Goal: Information Seeking & Learning: Learn about a topic

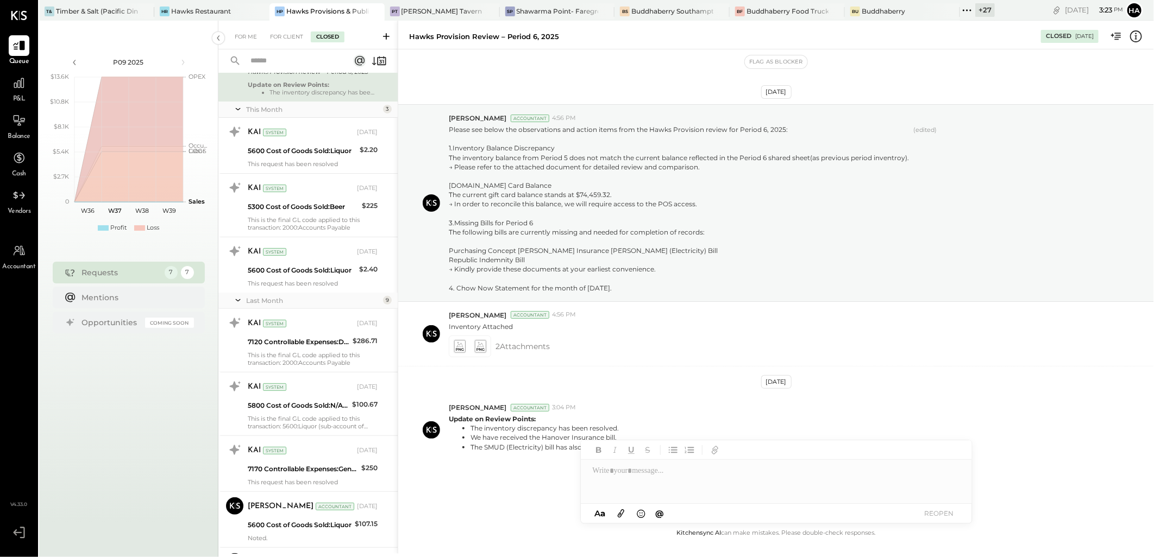
scroll to position [39, 0]
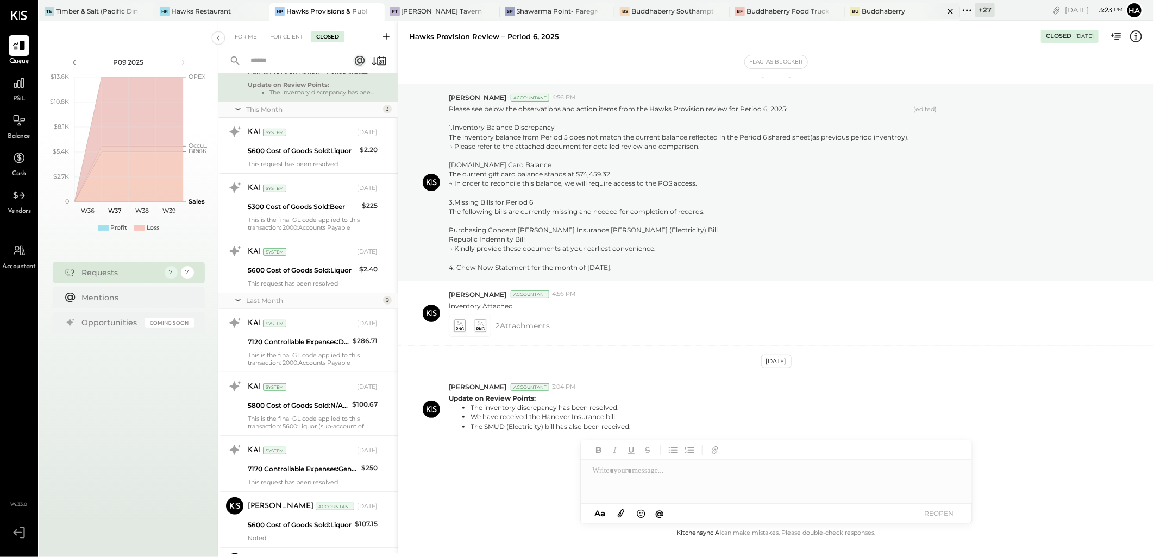
click at [895, 11] on div "Buddhaberry" at bounding box center [883, 11] width 43 height 9
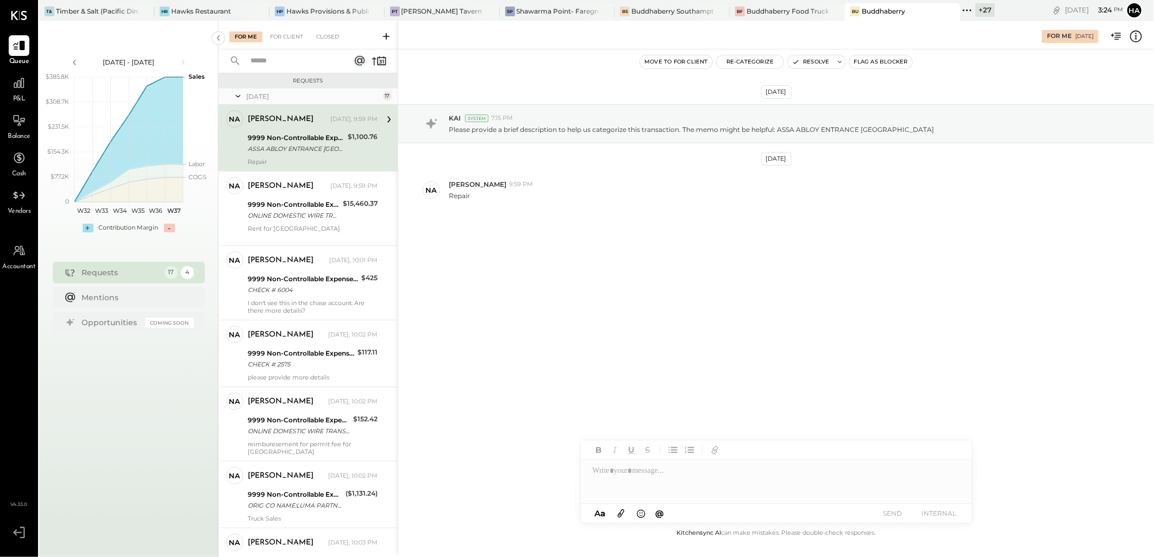
click at [1132, 43] on div "For Me [DATE]" at bounding box center [776, 35] width 756 height 22
click at [1137, 37] on icon at bounding box center [1136, 36] width 2 height 7
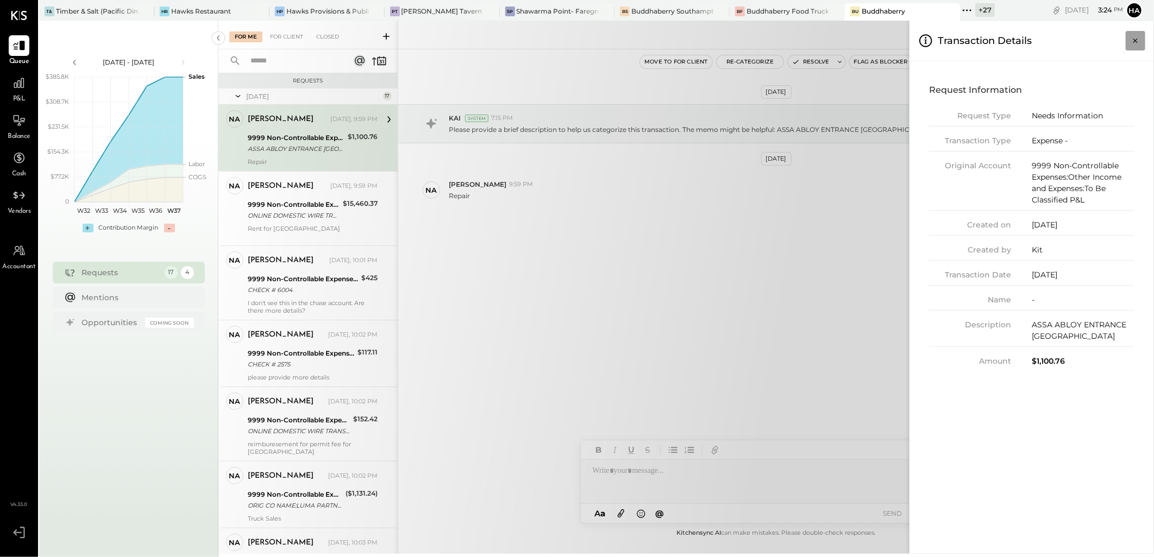
click at [1139, 43] on icon "Close panel" at bounding box center [1135, 40] width 11 height 11
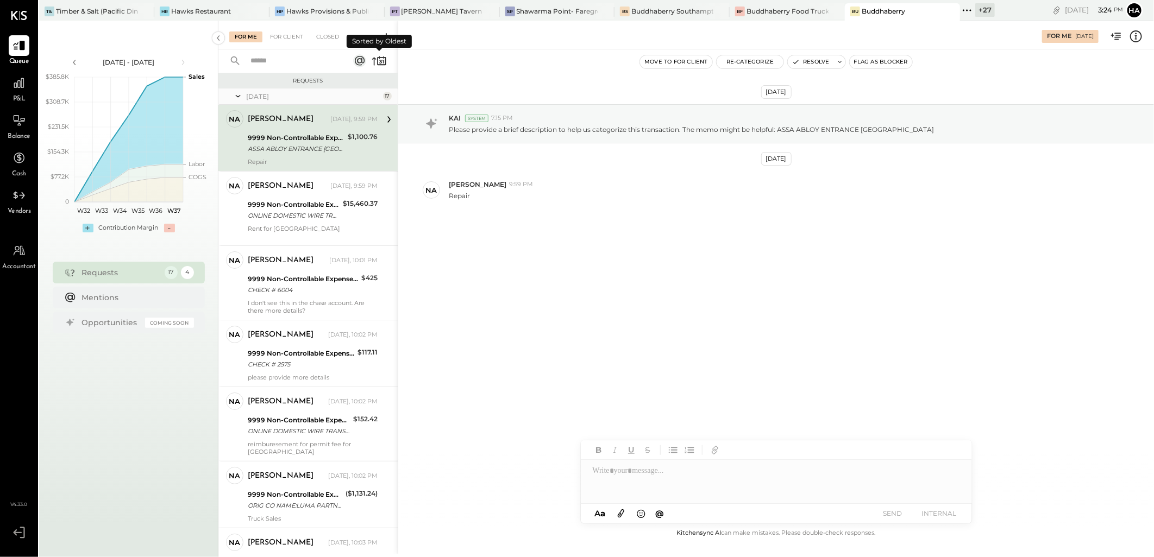
click at [372, 61] on icon at bounding box center [379, 60] width 15 height 15
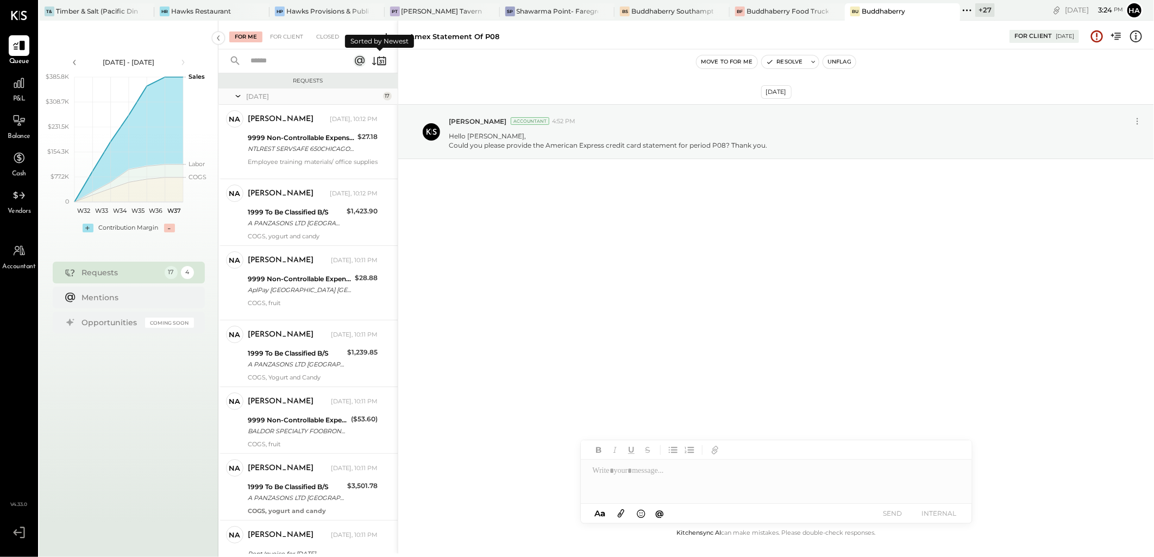
click at [375, 59] on icon at bounding box center [379, 60] width 15 height 15
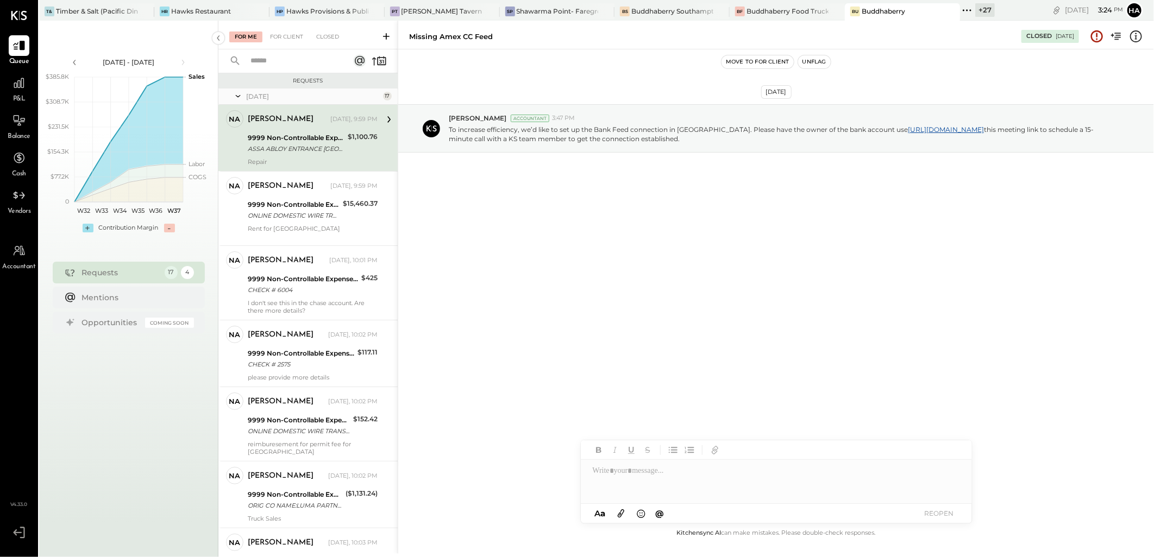
click at [319, 145] on div "ASSA ABLOY ENTRANCE [GEOGRAPHIC_DATA]" at bounding box center [296, 148] width 97 height 11
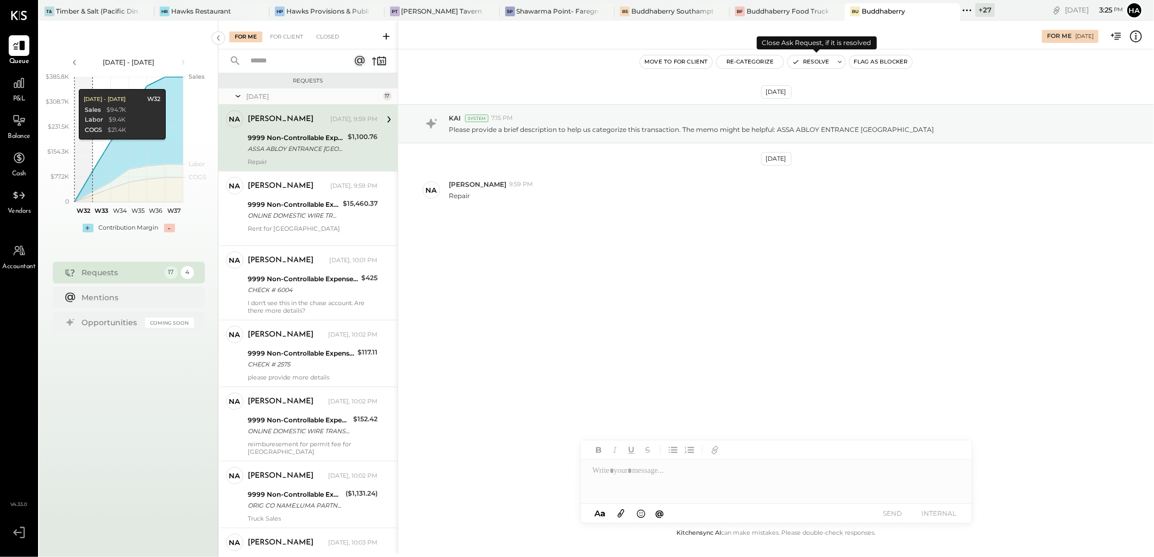
click at [821, 62] on button "Resolve" at bounding box center [811, 61] width 46 height 13
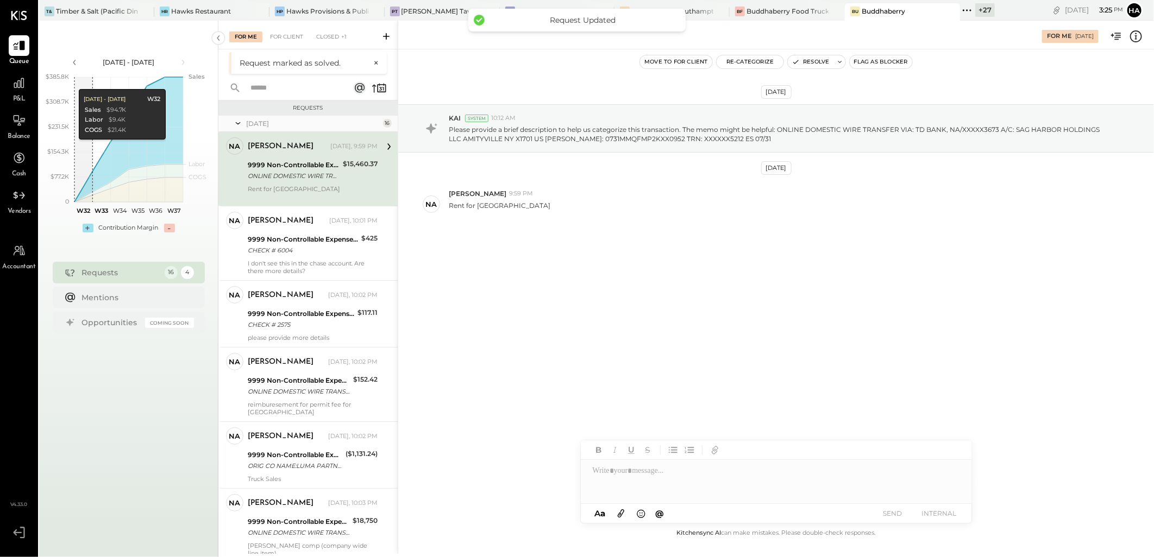
click at [310, 171] on div "ONLINE DOMESTIC WIRE TRANSFER VIA: TD BANK, NA/XXXXX3673 A/C: SAG HARBOR HOLDIN…" at bounding box center [294, 176] width 92 height 11
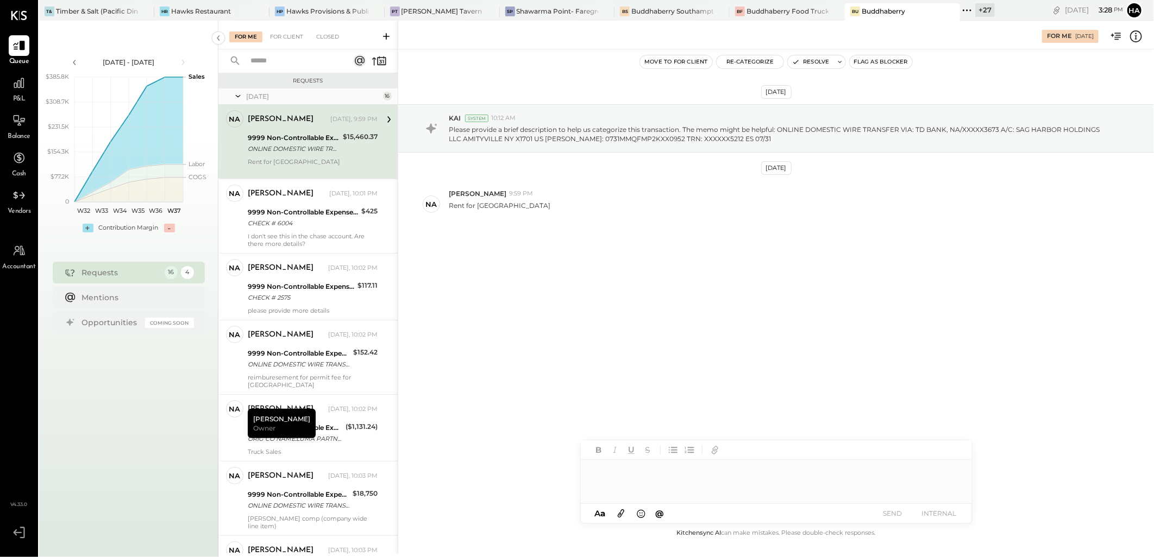
click at [626, 477] on div at bounding box center [776, 481] width 391 height 43
type input "****"
click at [655, 455] on span "[PERSON_NAME]" at bounding box center [685, 459] width 85 height 10
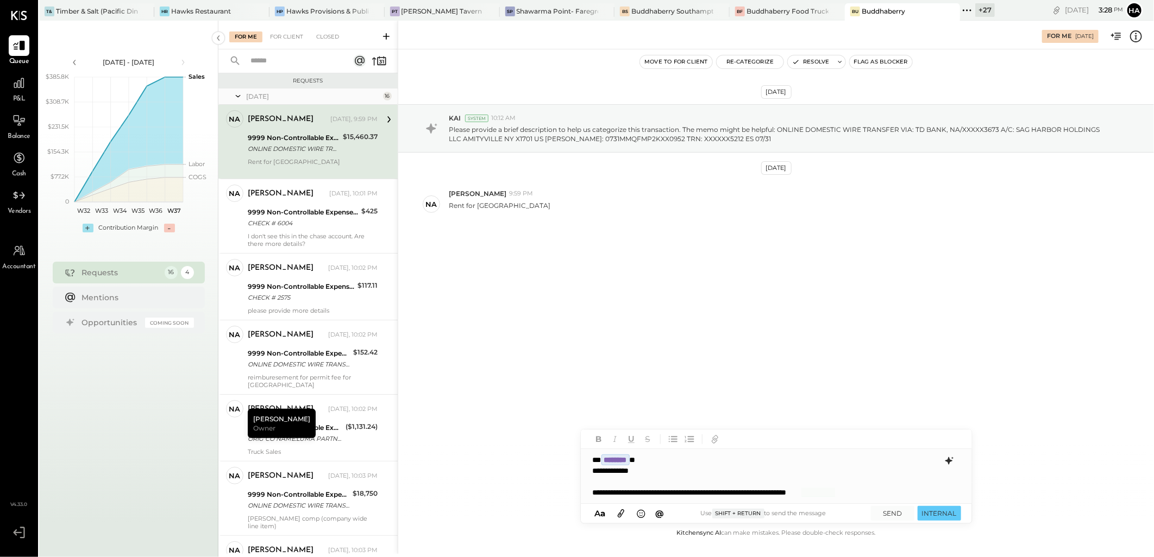
click at [948, 460] on icon at bounding box center [948, 461] width 7 height 8
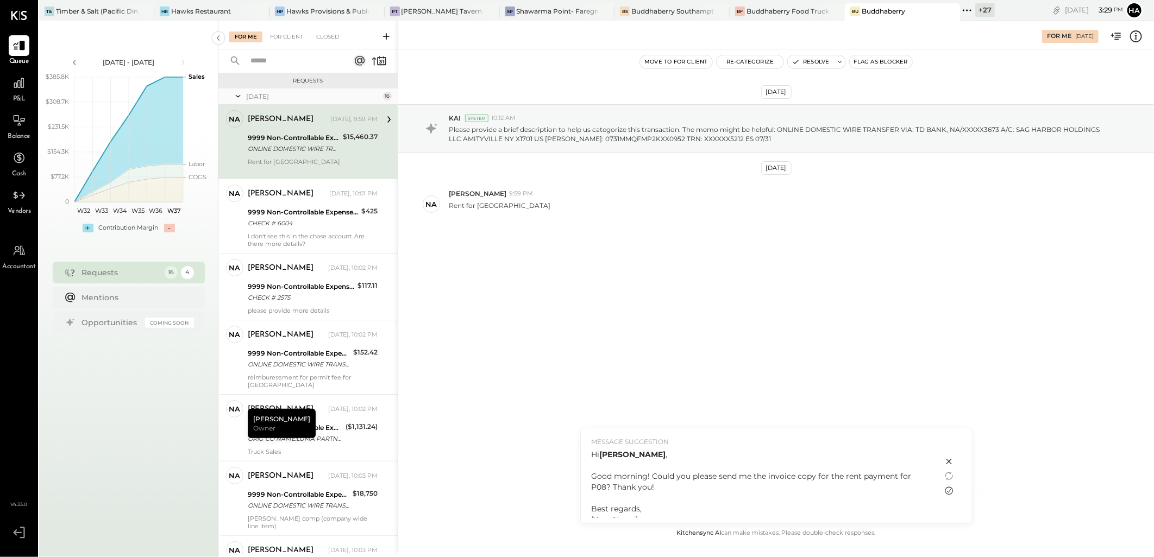
click at [950, 491] on icon at bounding box center [949, 491] width 8 height 8
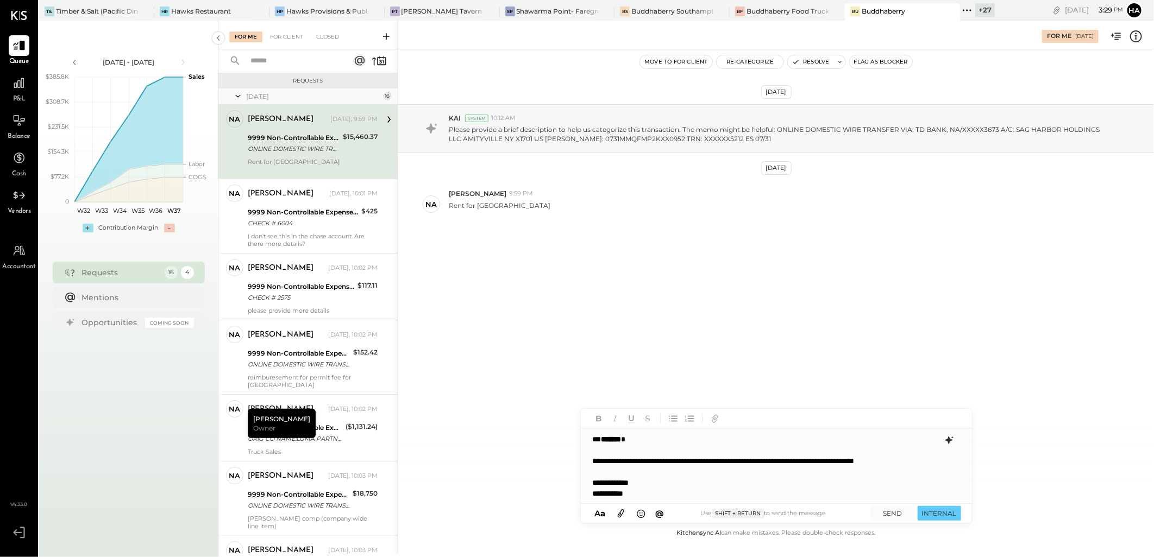
click at [698, 475] on div "**********" at bounding box center [776, 467] width 391 height 76
click at [661, 485] on div "**********" at bounding box center [776, 467] width 391 height 76
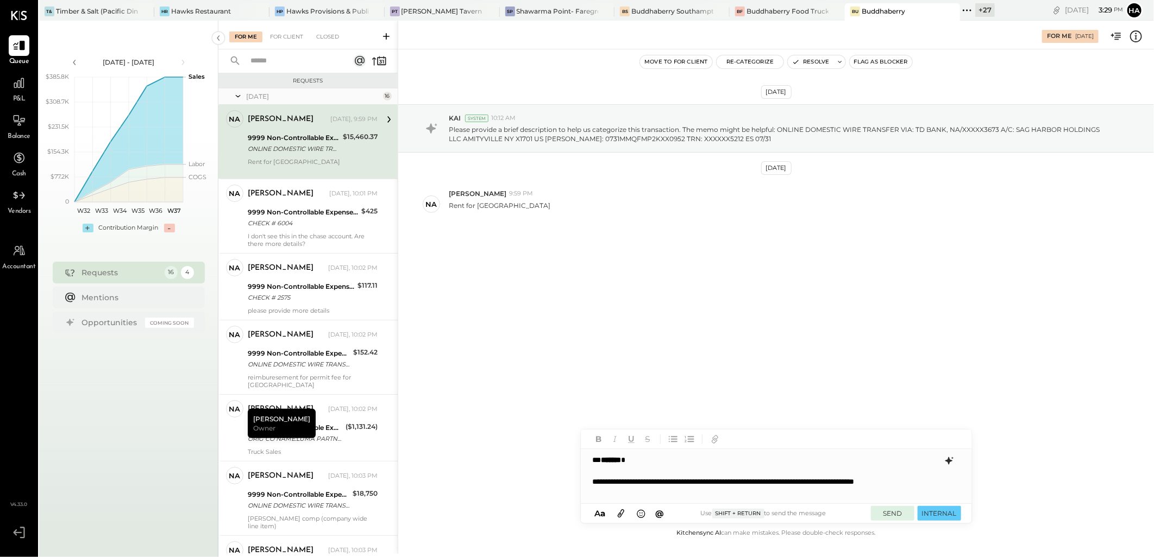
click at [895, 517] on button "SEND" at bounding box center [892, 513] width 43 height 15
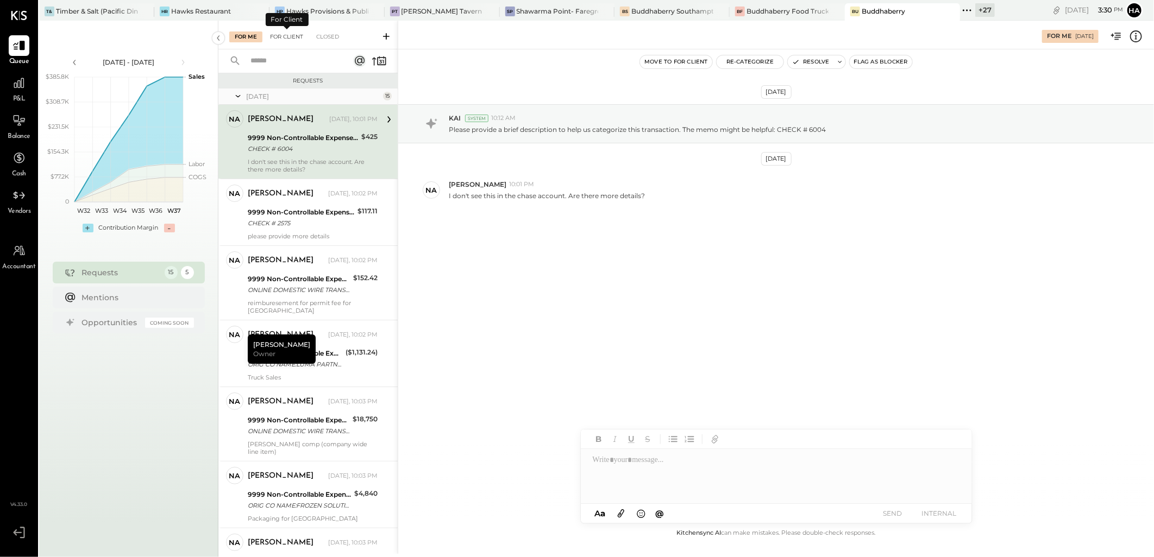
click at [292, 34] on div "For Client" at bounding box center [287, 37] width 44 height 11
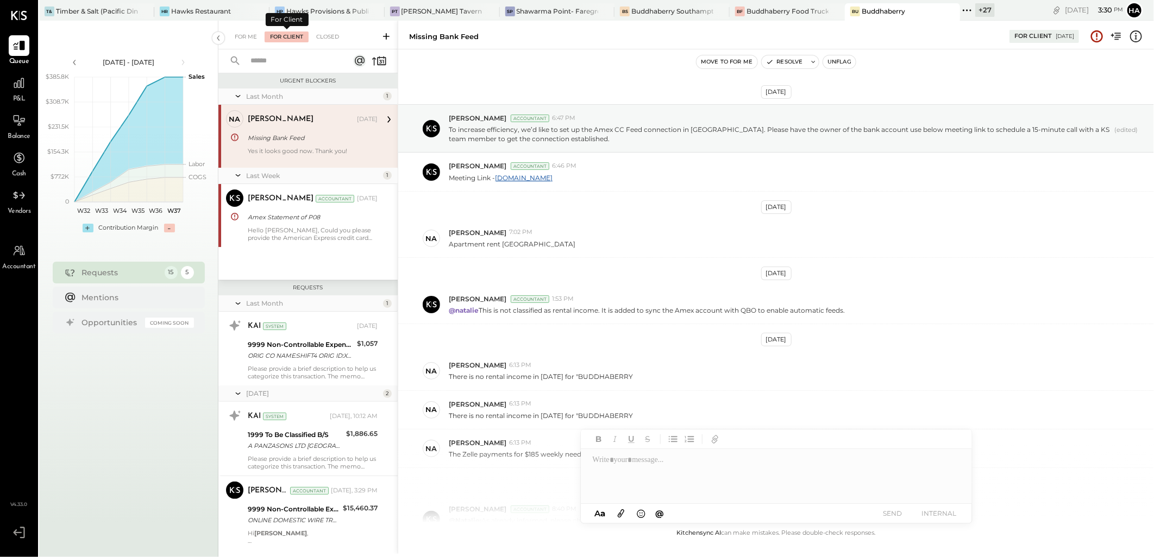
scroll to position [174, 0]
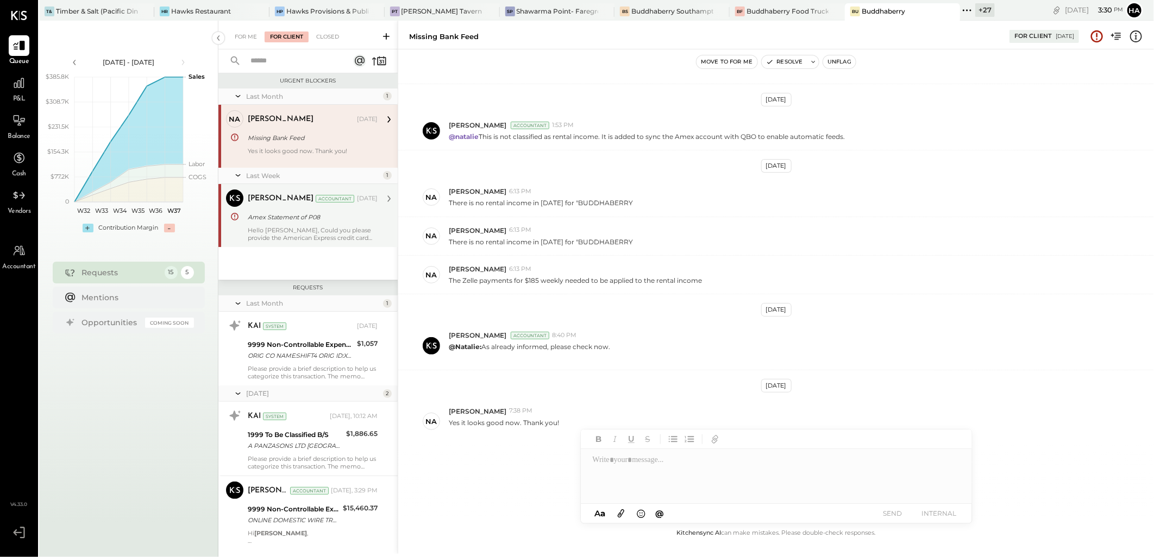
click at [302, 210] on div "[PERSON_NAME] Accountant [DATE] Amex Statement of P08 Hello [PERSON_NAME], Coul…" at bounding box center [313, 216] width 130 height 52
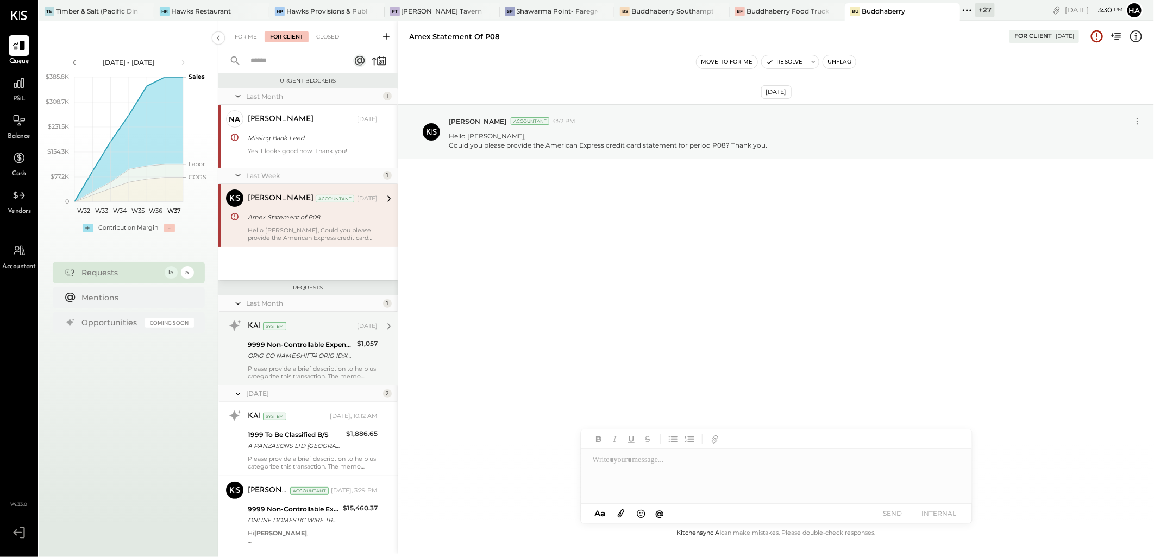
scroll to position [28, 0]
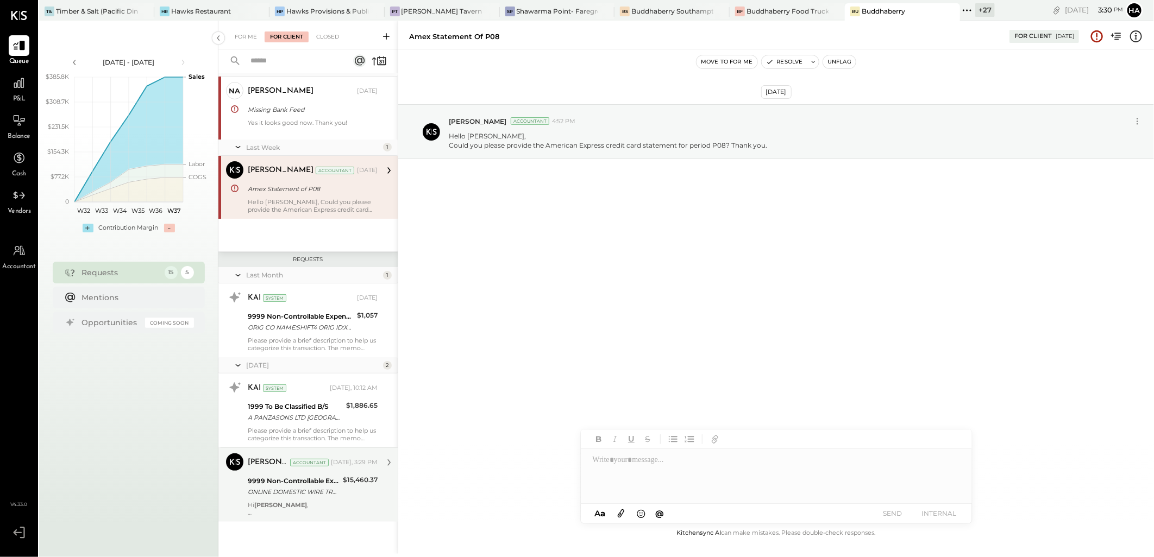
click at [296, 495] on div "ONLINE DOMESTIC WIRE TRANSFER VIA: TD BANK, NA/XXXXX3673 A/C: SAG HARBOR HOLDIN…" at bounding box center [294, 492] width 92 height 11
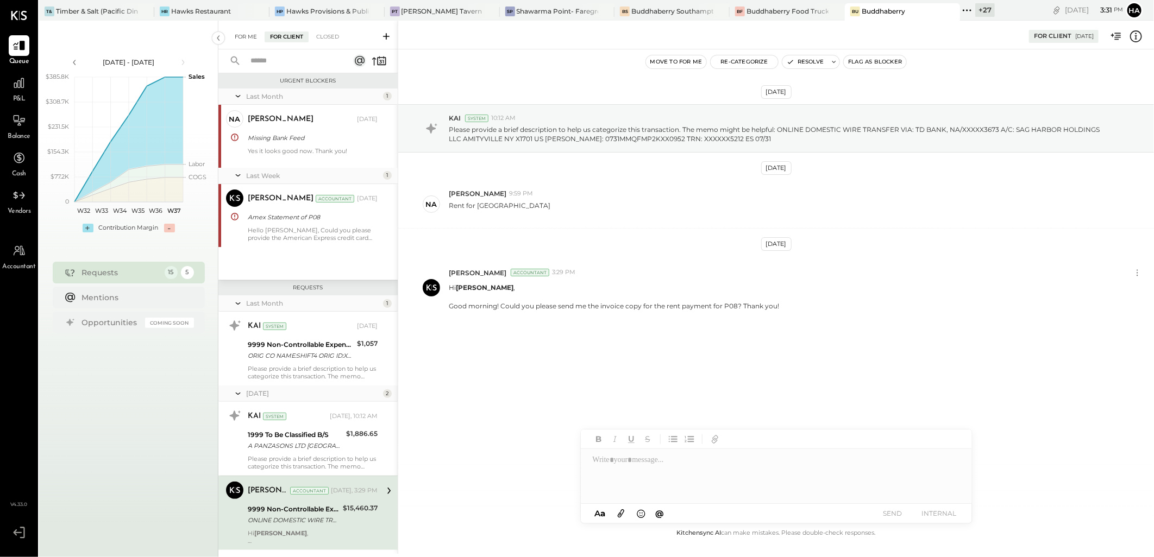
click at [242, 35] on div "For Me" at bounding box center [245, 37] width 33 height 11
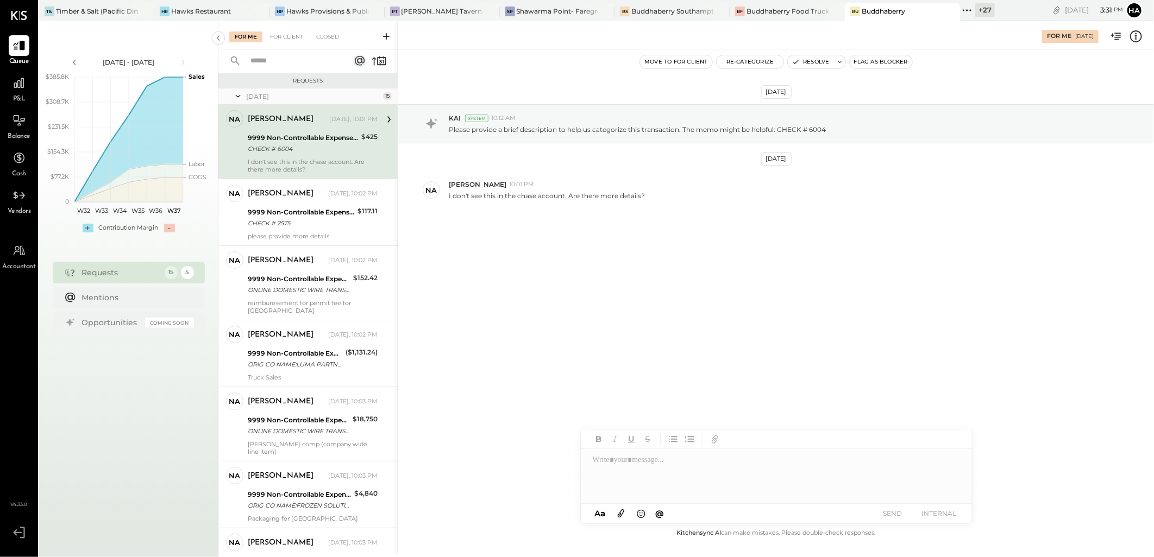
click at [308, 150] on div "CHECK # 6004" at bounding box center [303, 148] width 110 height 11
click at [1137, 33] on icon at bounding box center [1136, 36] width 14 height 14
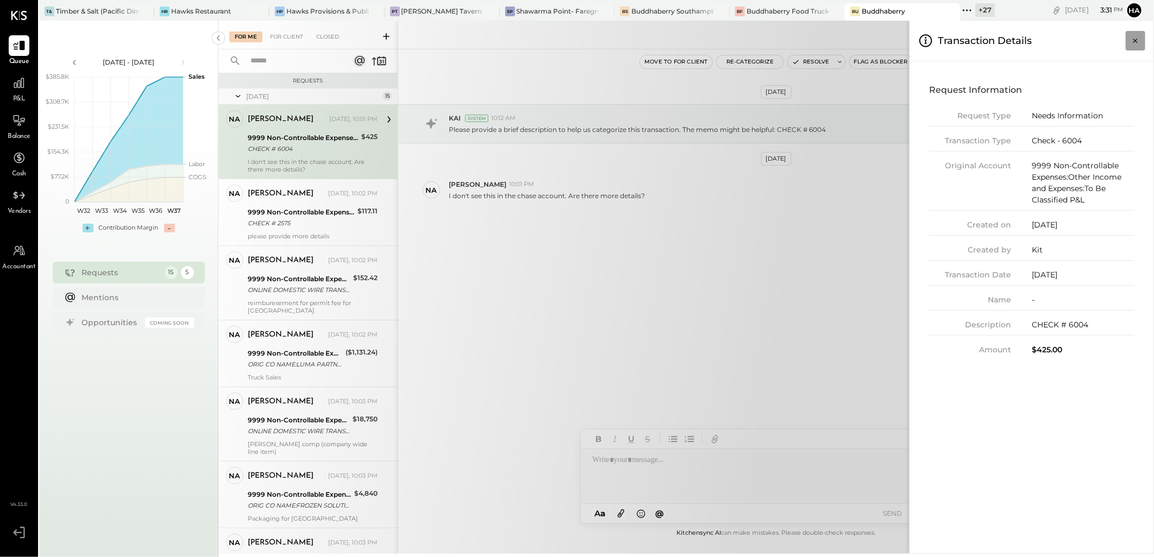
click at [1134, 40] on icon "Close panel" at bounding box center [1135, 40] width 11 height 11
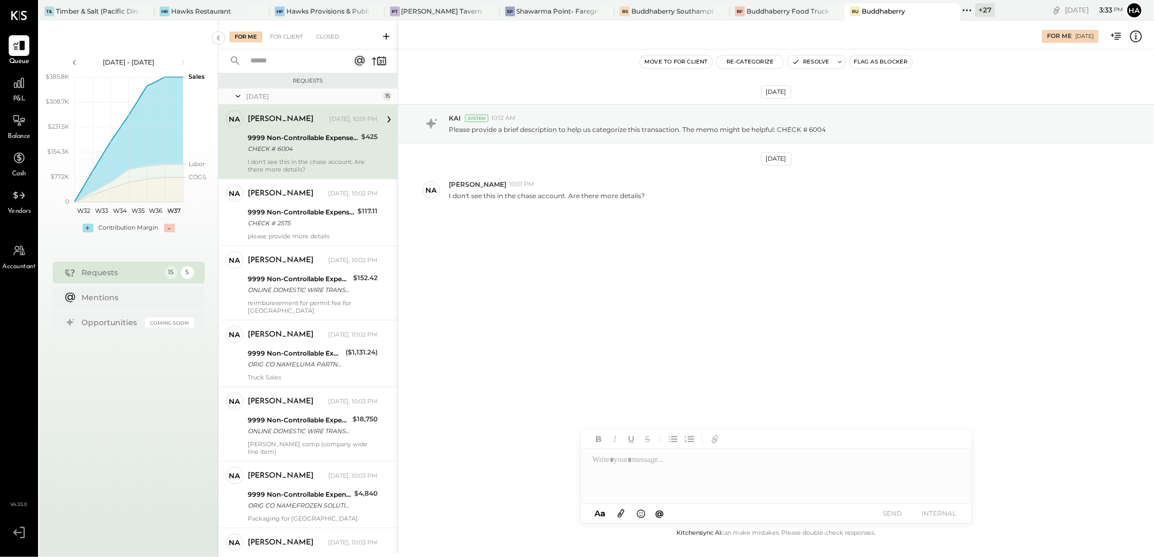
click at [620, 464] on div at bounding box center [776, 476] width 391 height 54
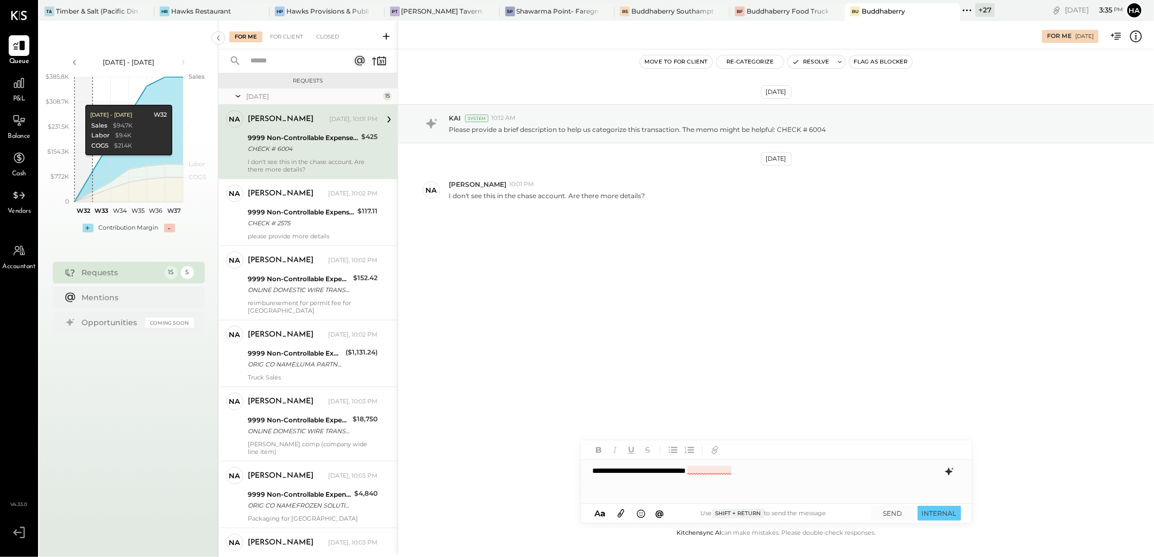
click at [735, 473] on div "**********" at bounding box center [776, 481] width 391 height 43
click at [948, 473] on icon at bounding box center [948, 472] width 7 height 8
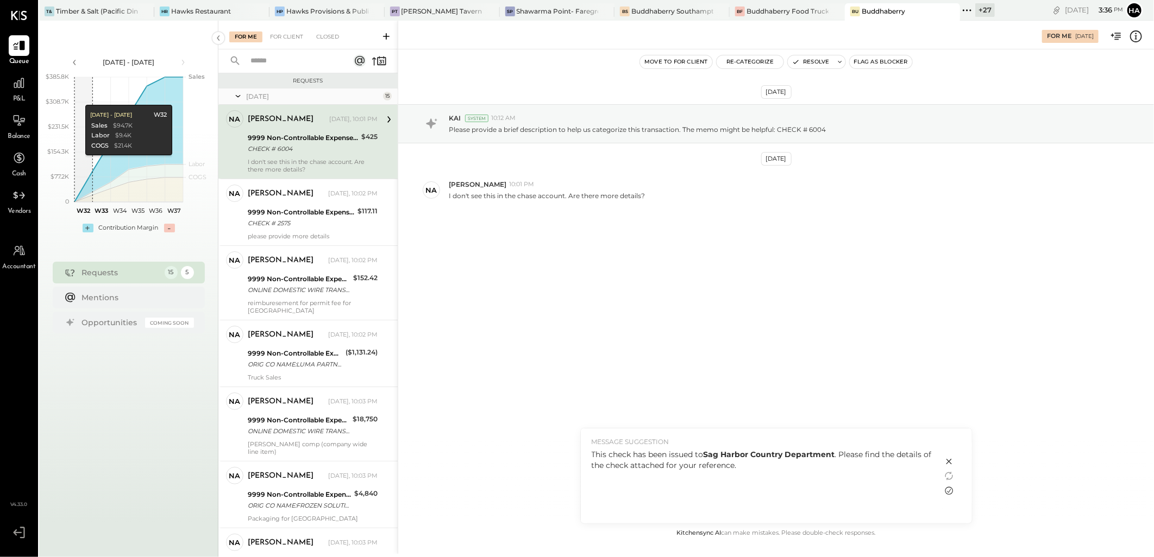
click at [951, 491] on icon at bounding box center [949, 491] width 13 height 13
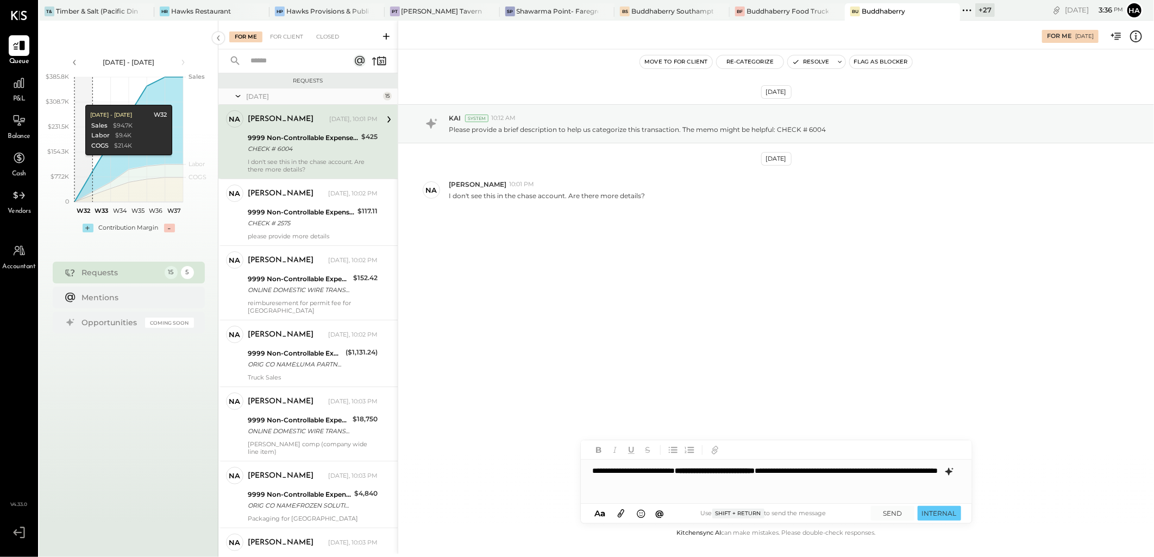
click at [623, 513] on icon at bounding box center [621, 514] width 7 height 8
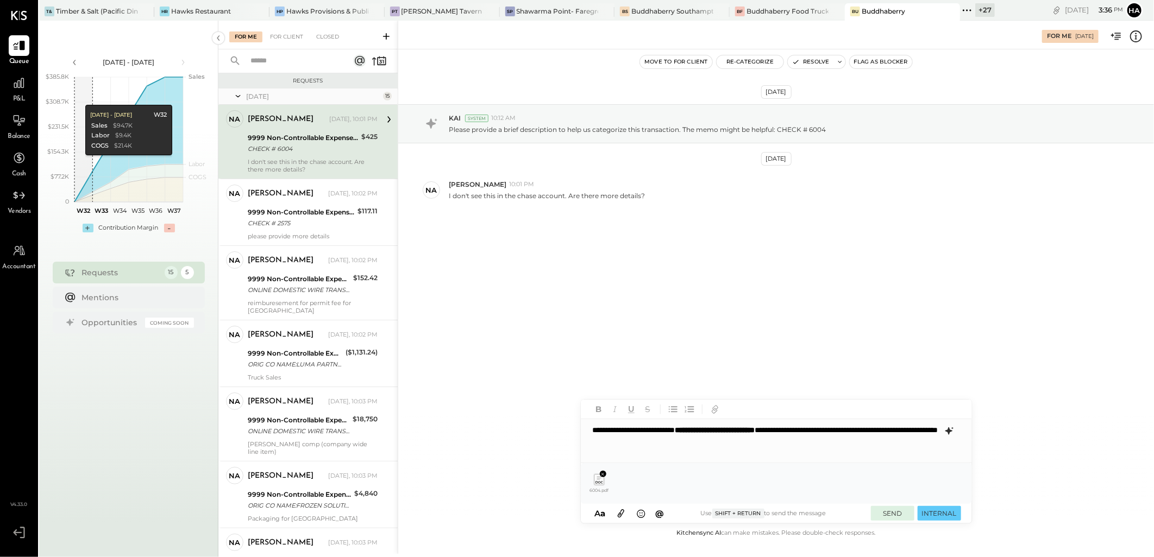
click at [889, 512] on button "SEND" at bounding box center [892, 513] width 43 height 15
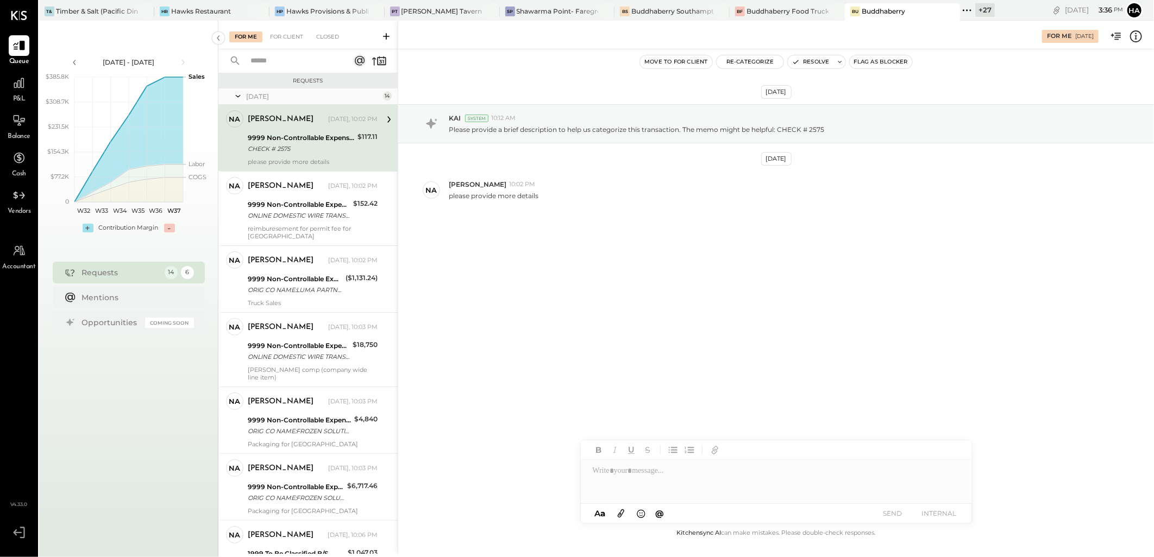
click at [300, 145] on div "CHECK # 2575" at bounding box center [301, 148] width 106 height 11
click at [634, 470] on div at bounding box center [776, 481] width 391 height 43
click at [948, 470] on icon at bounding box center [948, 472] width 7 height 8
click at [949, 488] on icon at bounding box center [949, 491] width 13 height 13
click at [618, 517] on icon at bounding box center [621, 514] width 7 height 8
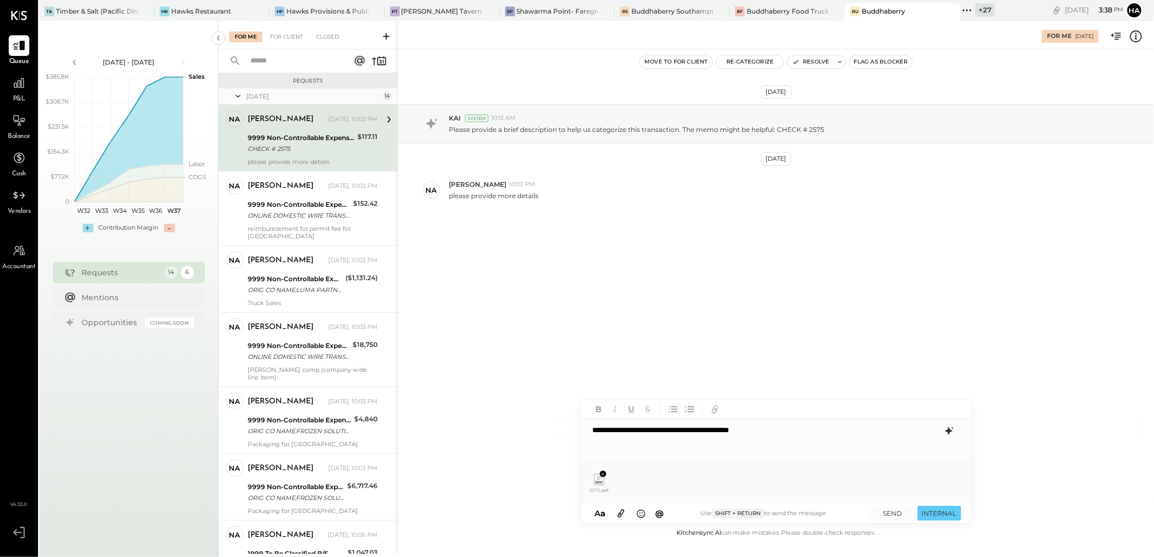
click at [727, 437] on div "**********" at bounding box center [776, 440] width 391 height 43
click at [899, 516] on button "SEND" at bounding box center [892, 513] width 43 height 15
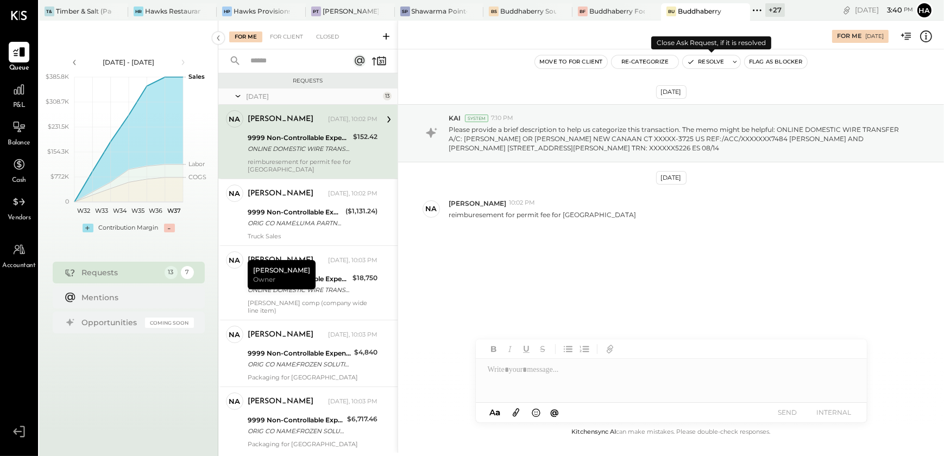
click at [713, 62] on button "Resolve" at bounding box center [706, 61] width 46 height 13
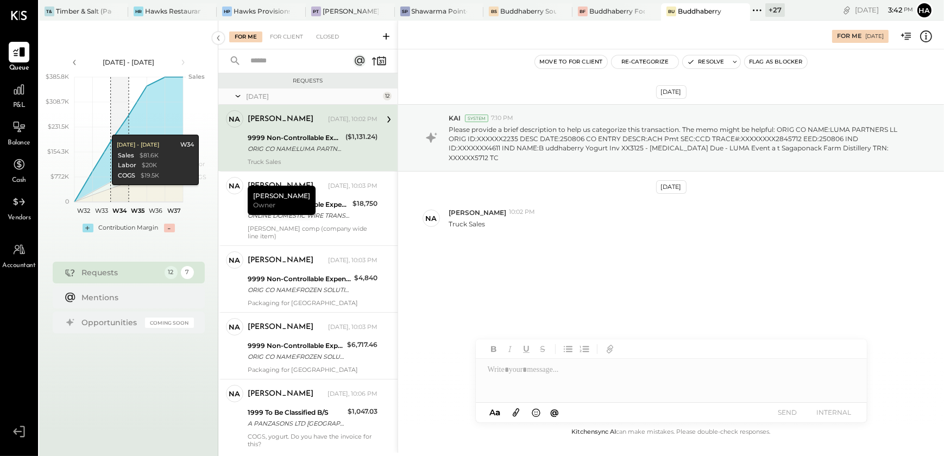
click at [499, 368] on div at bounding box center [671, 380] width 391 height 43
click at [548, 358] on span "[PERSON_NAME]" at bounding box center [580, 358] width 85 height 10
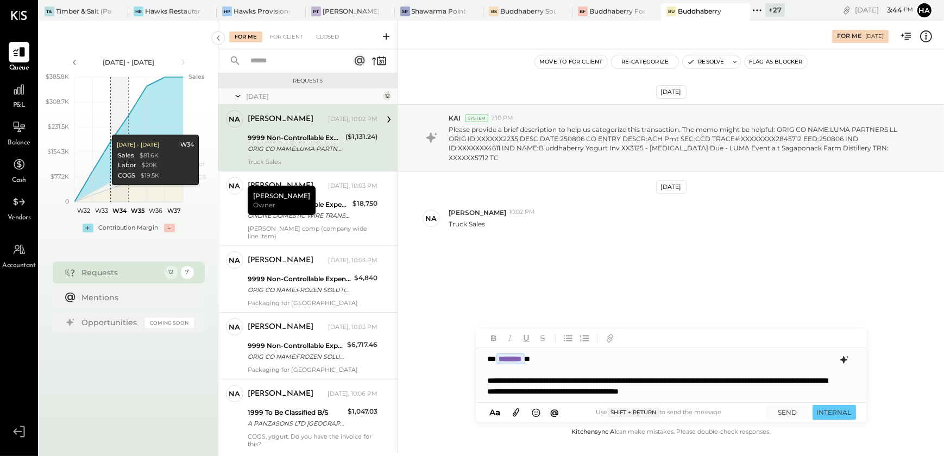
click at [845, 361] on icon at bounding box center [843, 360] width 7 height 8
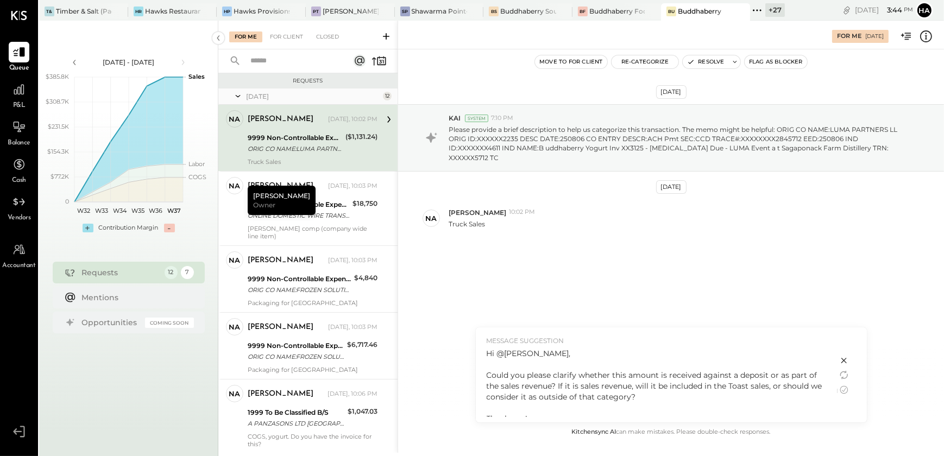
scroll to position [7, 0]
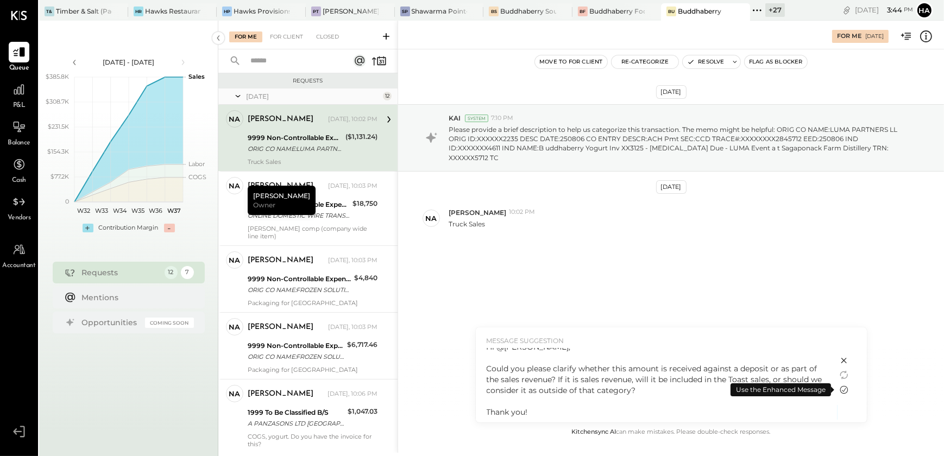
click at [846, 390] on icon at bounding box center [844, 390] width 13 height 13
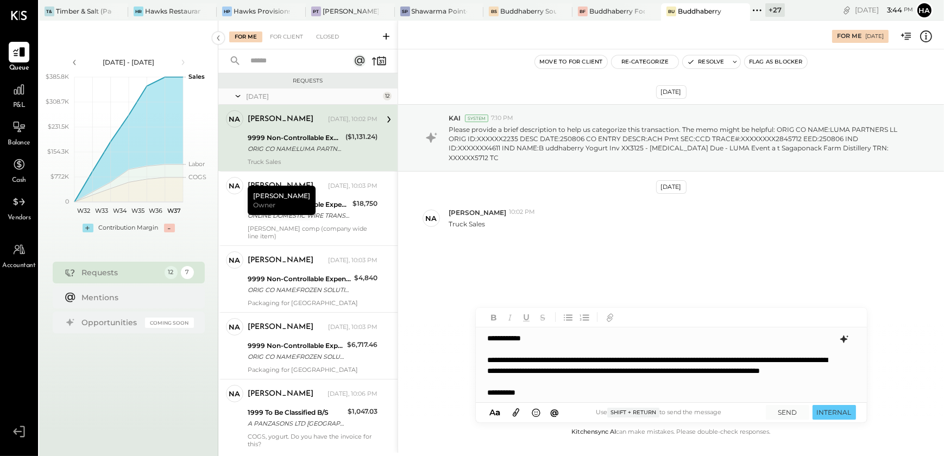
click at [630, 382] on div "**********" at bounding box center [671, 366] width 390 height 76
click at [548, 396] on div "**********" at bounding box center [671, 366] width 390 height 76
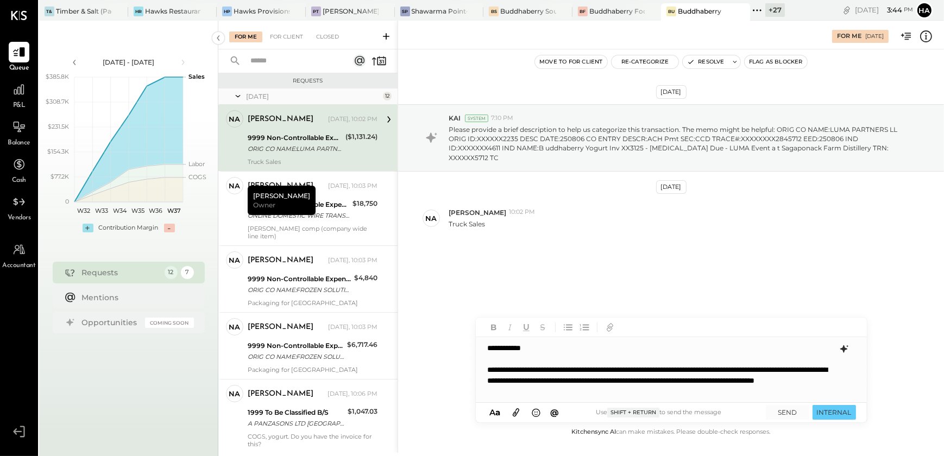
click at [536, 353] on div "**********" at bounding box center [671, 369] width 391 height 65
click at [524, 347] on div "**********" at bounding box center [671, 369] width 391 height 65
click at [547, 348] on div "**********" at bounding box center [671, 369] width 391 height 65
type input "****"
click at [555, 353] on span "[PERSON_NAME]" at bounding box center [580, 358] width 85 height 10
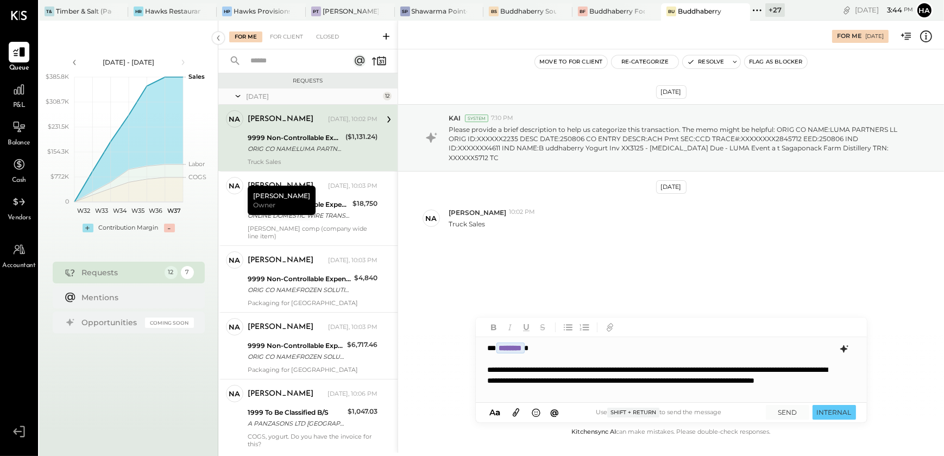
click at [625, 382] on div "**********" at bounding box center [671, 369] width 391 height 65
click at [789, 411] on button "SEND" at bounding box center [787, 412] width 43 height 15
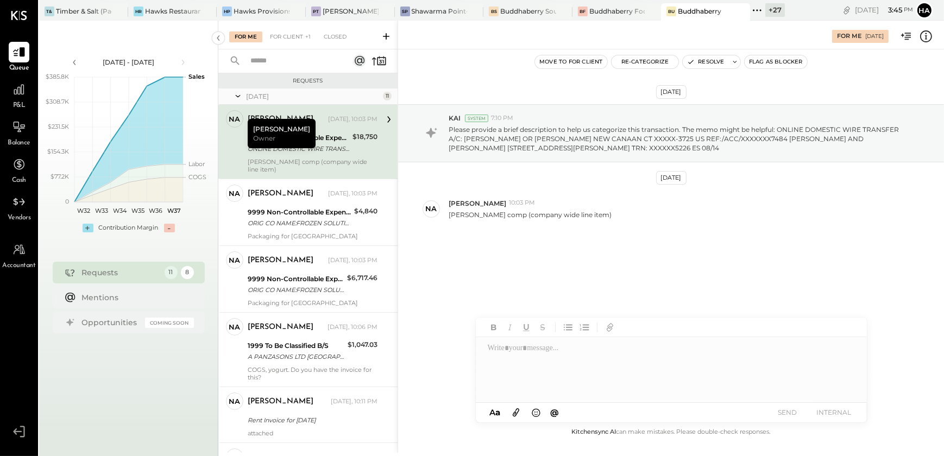
click at [322, 141] on div "9999 Non-Controllable Expenses:Other Income and Expenses:To Be Classified P&L" at bounding box center [299, 138] width 102 height 11
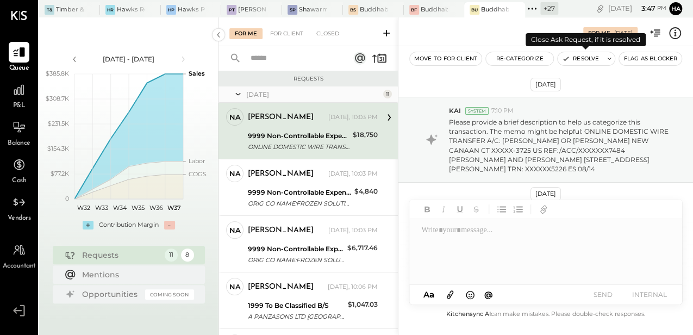
click at [593, 59] on button "Resolve" at bounding box center [580, 58] width 46 height 13
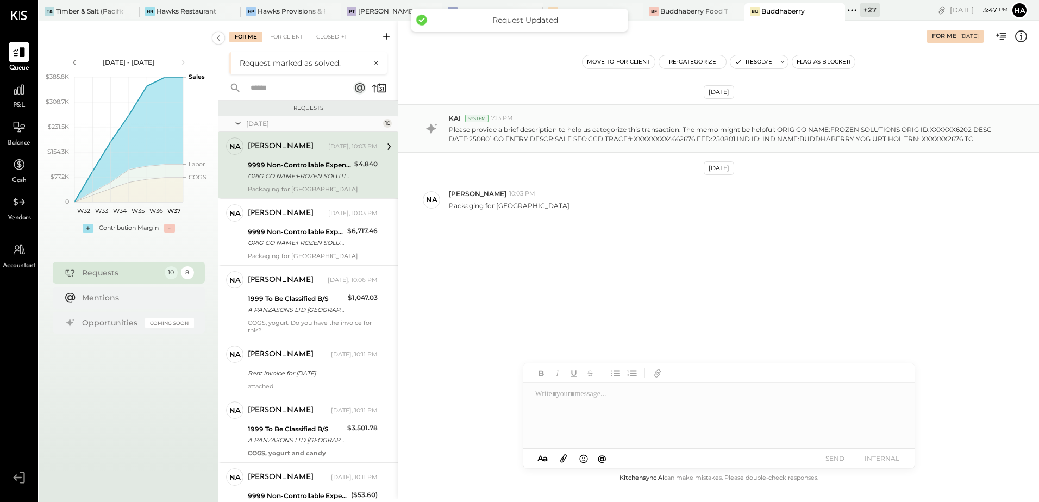
click at [313, 168] on div "9999 Non-Controllable Expenses:Other Income and Expenses:To Be Classified P&L" at bounding box center [299, 165] width 103 height 11
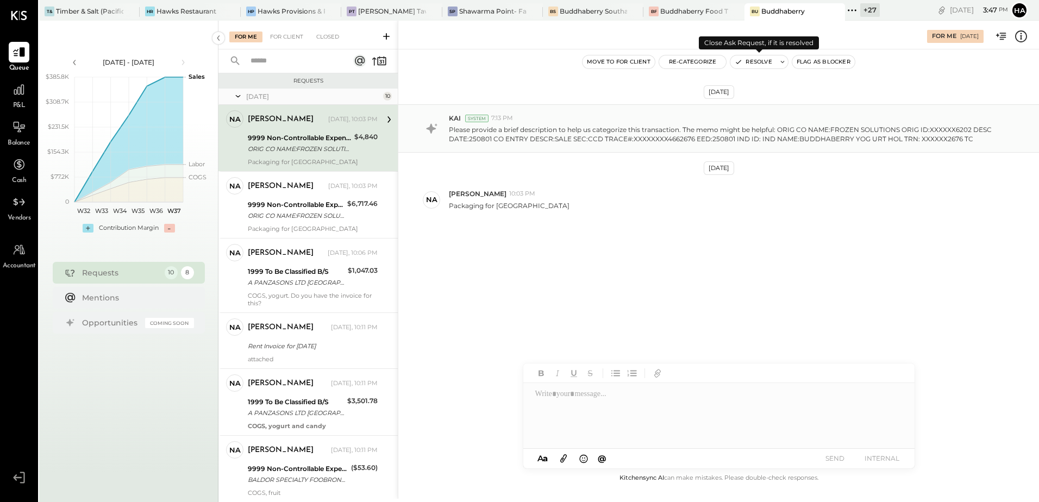
click at [767, 61] on button "Resolve" at bounding box center [753, 61] width 46 height 13
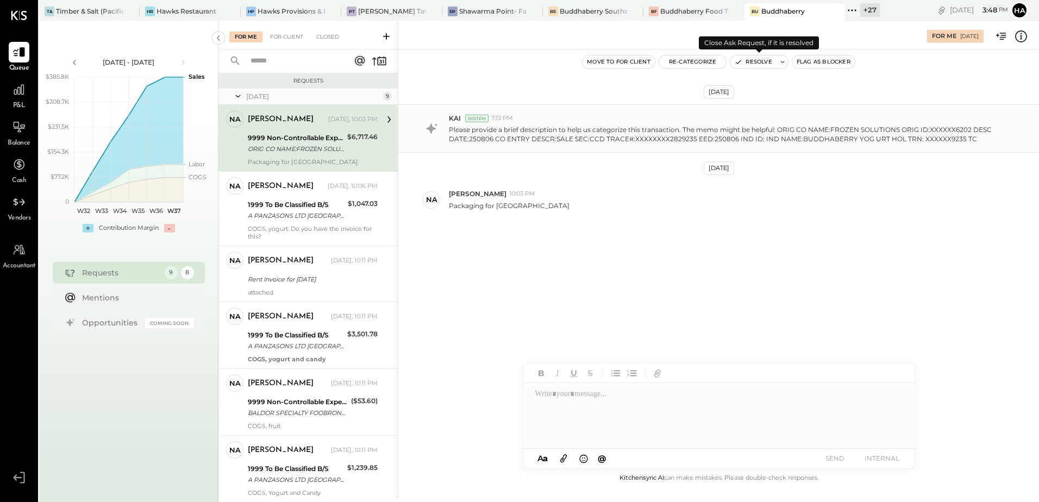
click at [765, 60] on button "Resolve" at bounding box center [753, 61] width 46 height 13
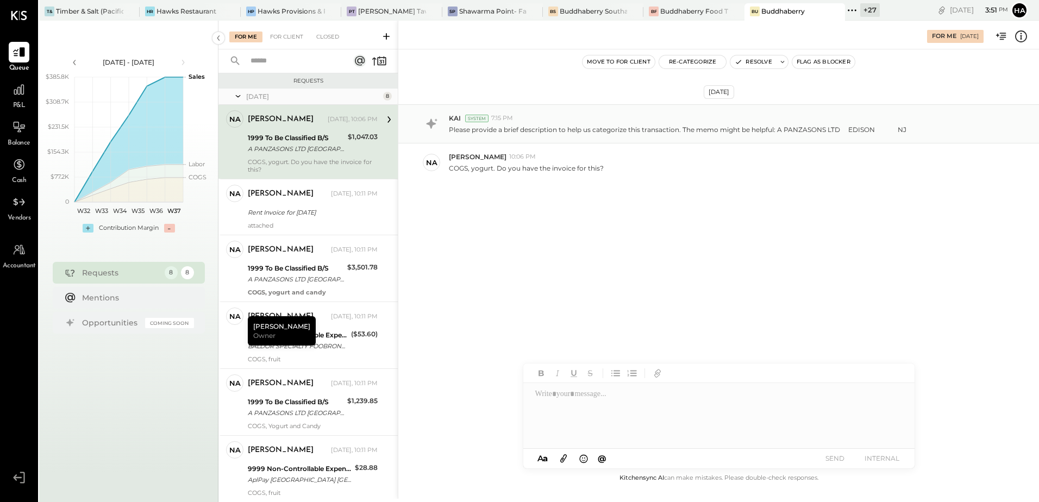
click at [570, 396] on div at bounding box center [718, 415] width 391 height 65
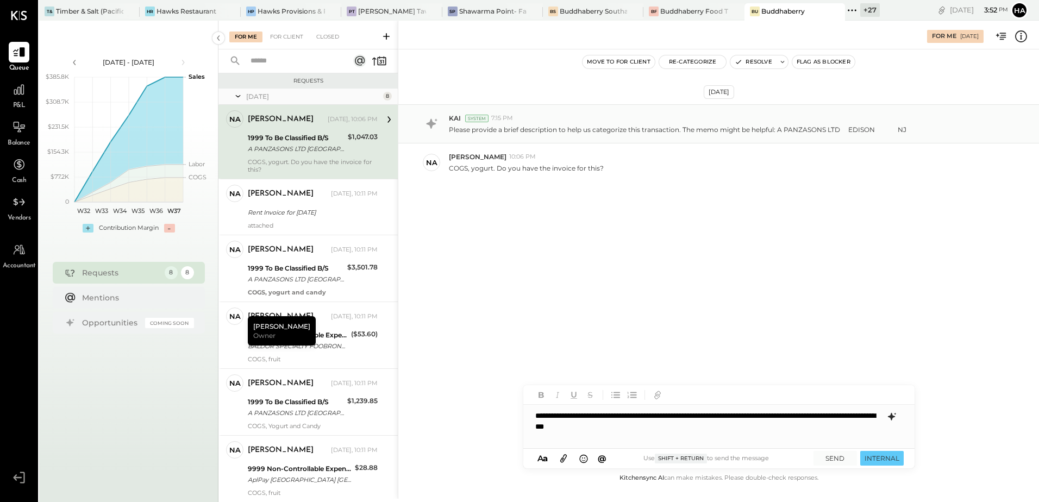
click at [892, 413] on icon at bounding box center [890, 417] width 7 height 8
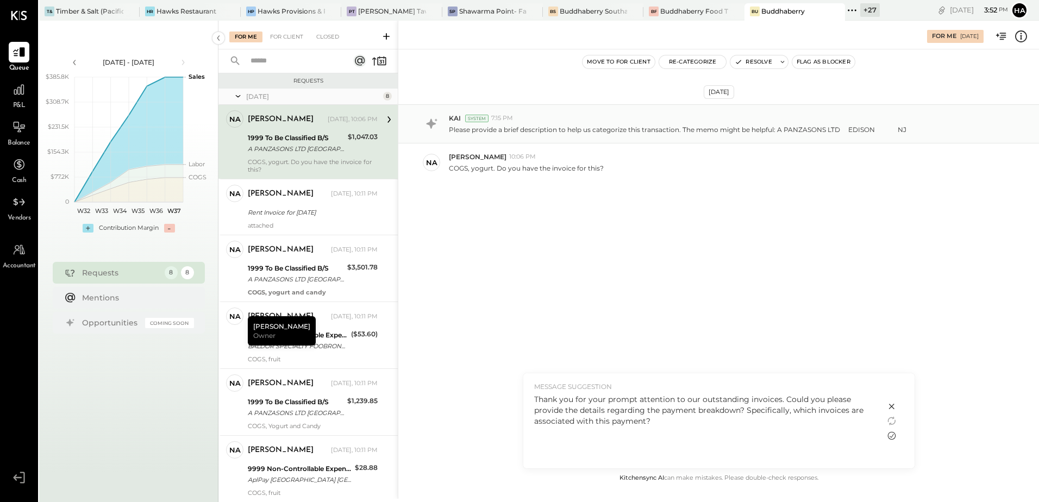
click at [893, 431] on icon at bounding box center [891, 435] width 13 height 13
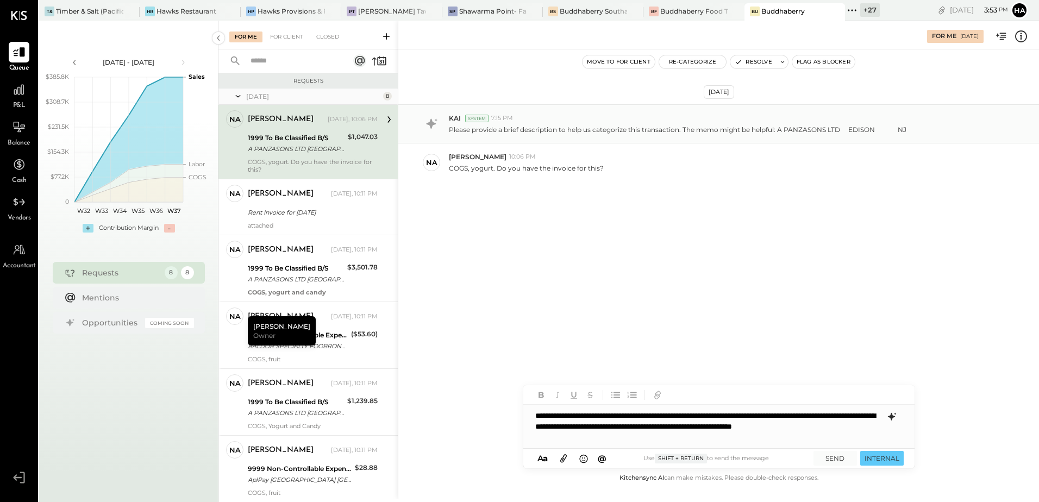
click at [786, 414] on div "**********" at bounding box center [718, 426] width 391 height 43
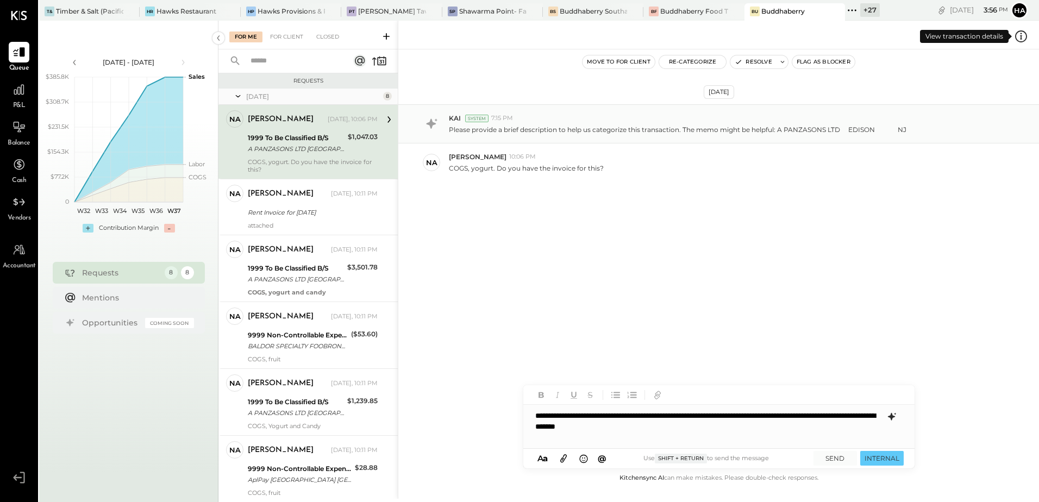
click at [1019, 38] on icon at bounding box center [1021, 36] width 14 height 14
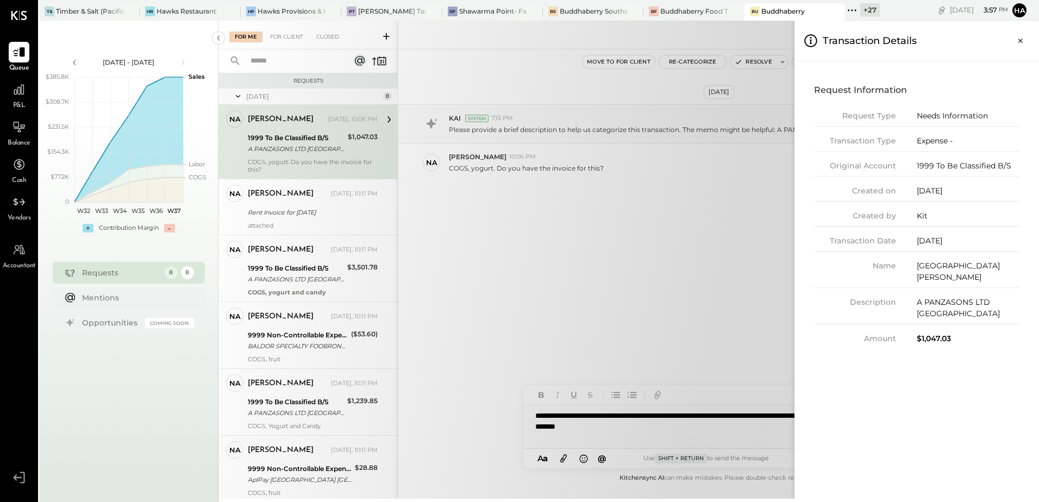
drag, startPoint x: 1024, startPoint y: 44, endPoint x: 1007, endPoint y: 72, distance: 32.4
click at [1024, 44] on icon "Close panel" at bounding box center [1020, 40] width 11 height 11
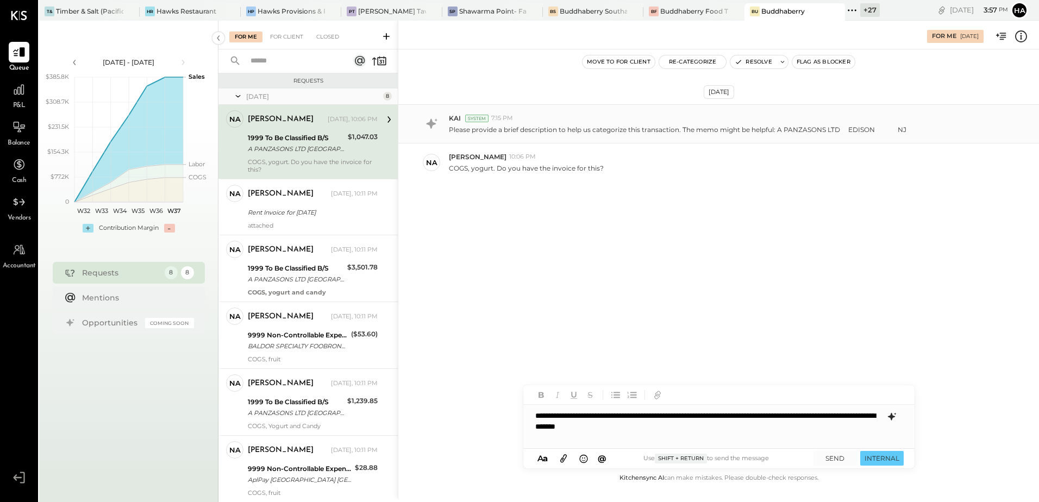
click at [731, 429] on div "**********" at bounding box center [718, 426] width 391 height 43
click at [892, 413] on icon at bounding box center [890, 417] width 7 height 8
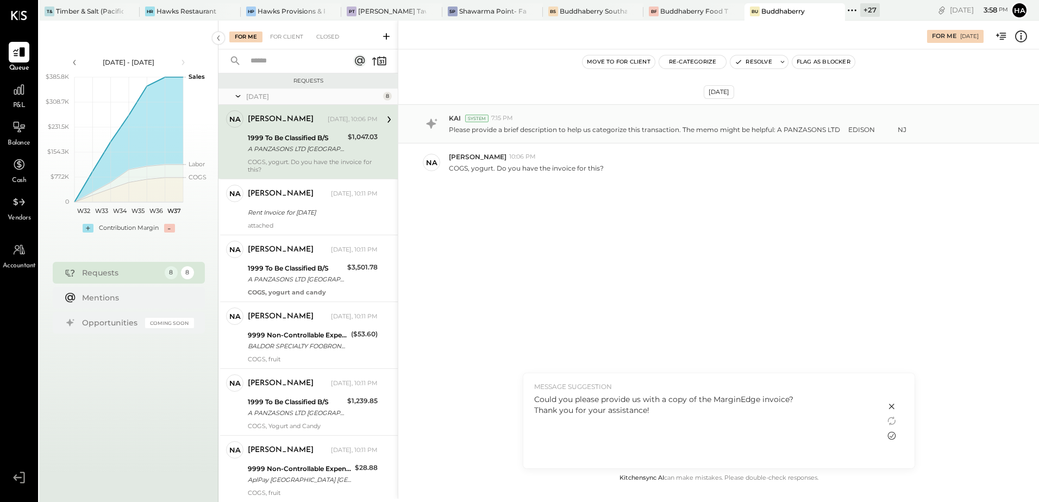
click at [893, 436] on icon at bounding box center [891, 435] width 13 height 13
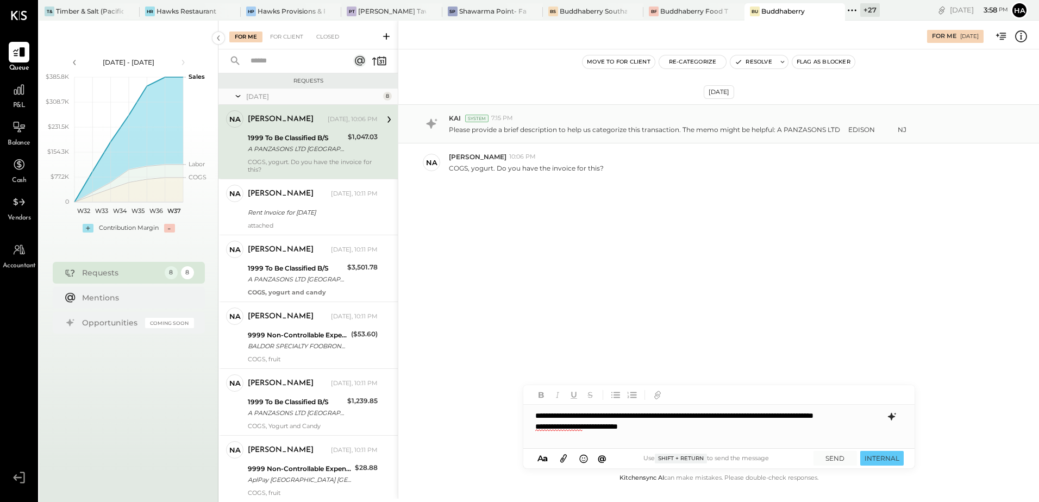
click at [889, 415] on icon at bounding box center [891, 416] width 13 height 13
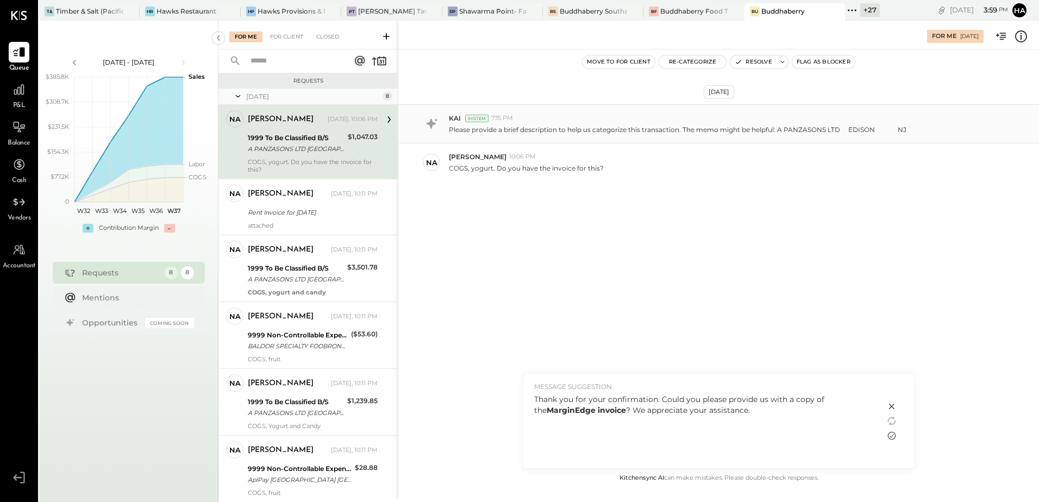
click at [892, 435] on icon at bounding box center [891, 436] width 8 height 8
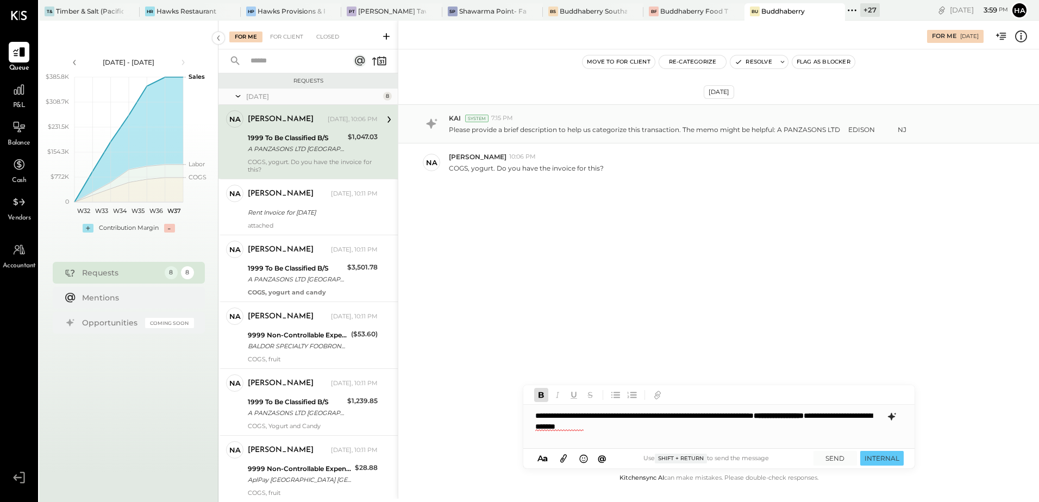
click at [616, 428] on div "**********" at bounding box center [718, 426] width 391 height 43
click at [838, 456] on button "SEND" at bounding box center [834, 458] width 43 height 15
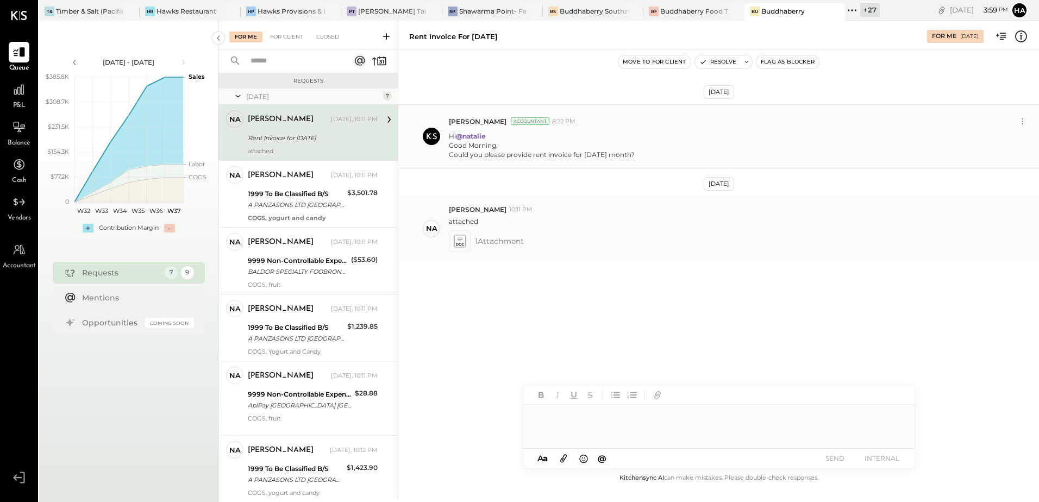
click at [462, 242] on icon at bounding box center [459, 241] width 11 height 12
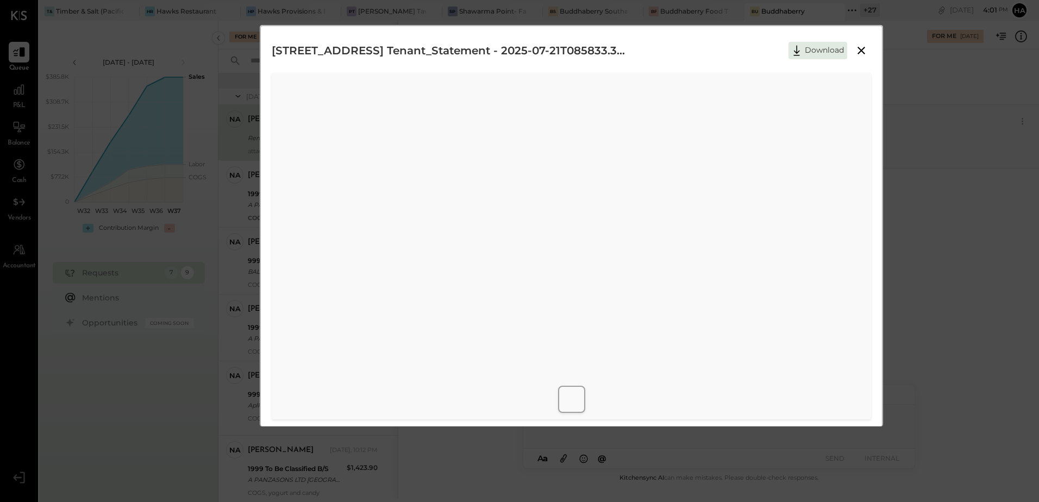
click at [860, 49] on icon at bounding box center [861, 50] width 13 height 13
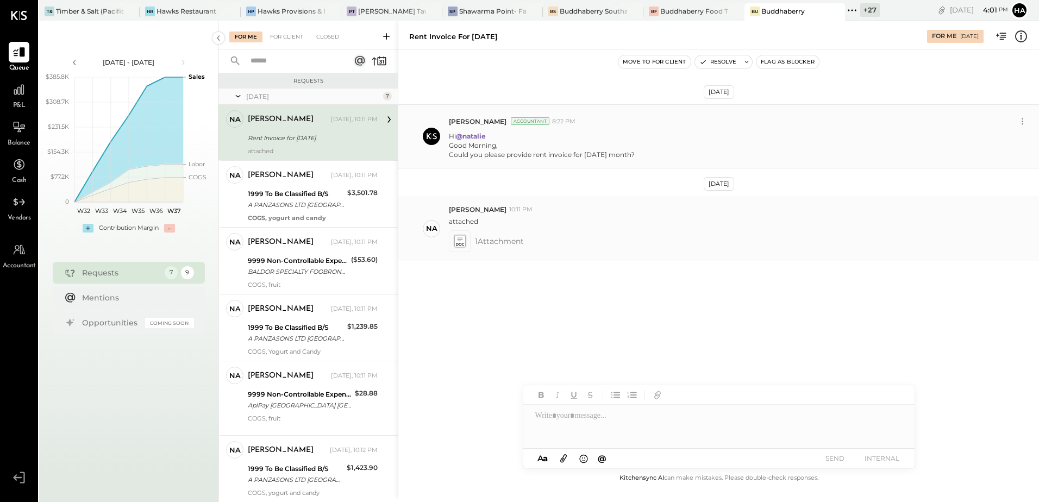
click at [461, 243] on icon at bounding box center [460, 244] width 8 height 3
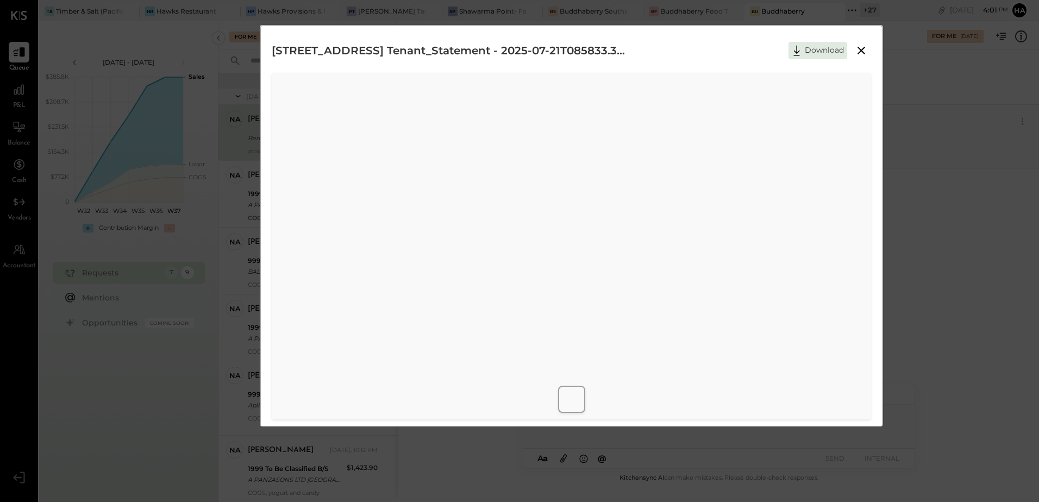
click at [857, 52] on icon at bounding box center [861, 50] width 13 height 13
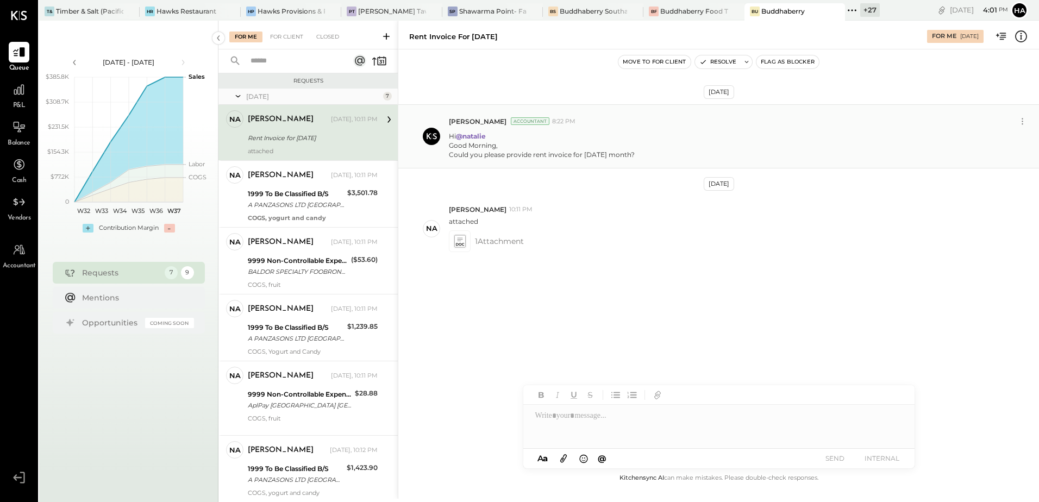
click at [591, 418] on div at bounding box center [718, 426] width 391 height 43
click at [612, 404] on span "[PERSON_NAME]" at bounding box center [627, 403] width 85 height 10
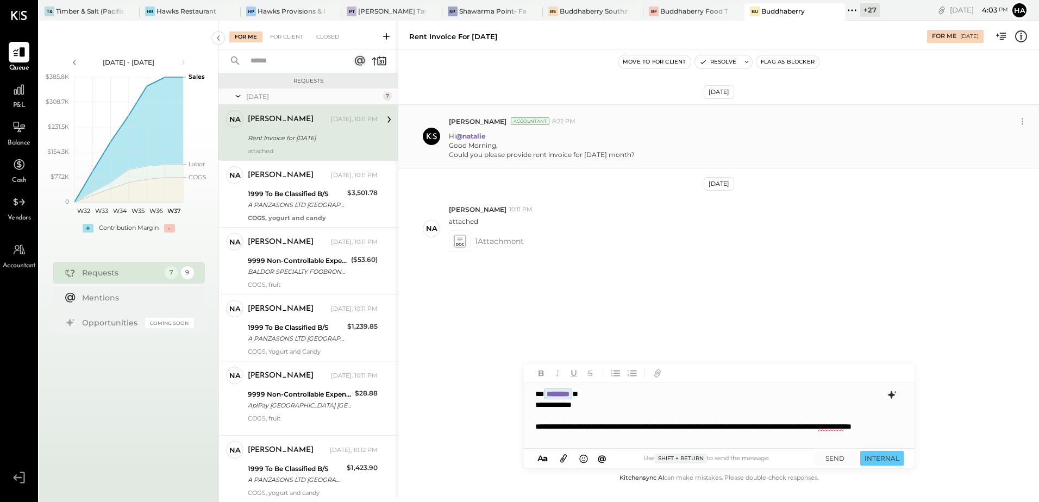
click at [890, 392] on icon at bounding box center [890, 395] width 7 height 8
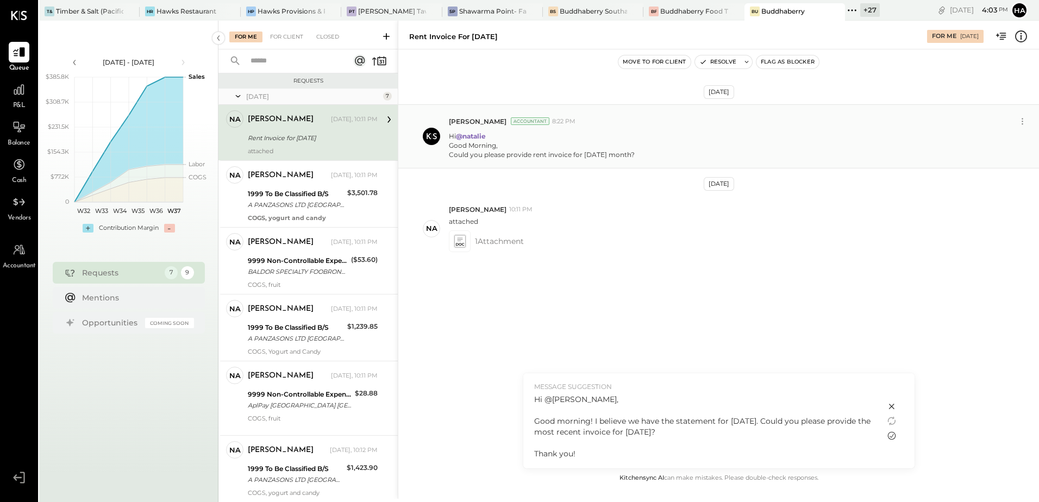
click at [891, 436] on icon at bounding box center [891, 435] width 13 height 13
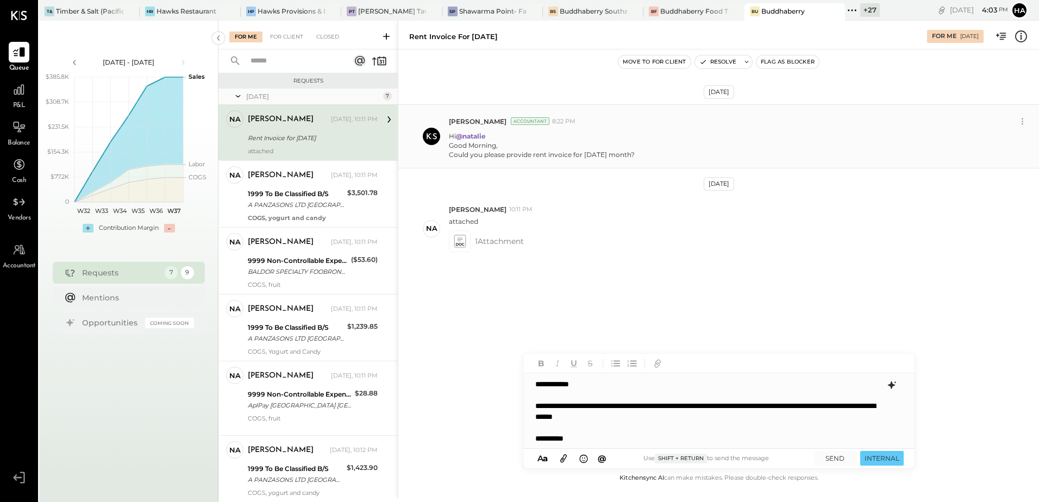
click at [590, 385] on div "**********" at bounding box center [718, 411] width 390 height 76
click at [604, 399] on span "[PERSON_NAME]" at bounding box center [627, 403] width 85 height 10
click at [628, 419] on div "**********" at bounding box center [718, 411] width 390 height 76
click at [644, 418] on div "**********" at bounding box center [718, 411] width 390 height 76
click at [706, 416] on div "**********" at bounding box center [718, 411] width 390 height 76
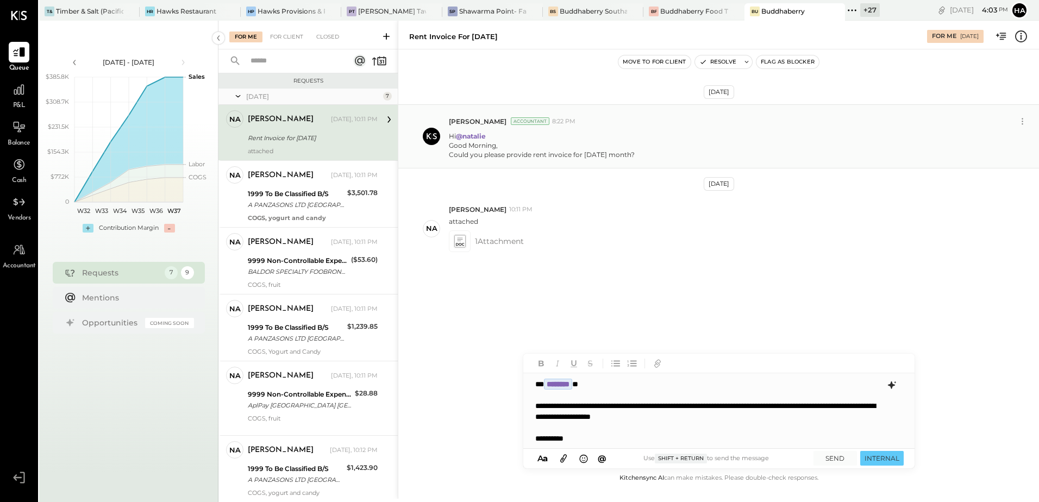
click at [756, 421] on div "**********" at bounding box center [718, 411] width 390 height 76
click at [774, 420] on div "**********" at bounding box center [718, 411] width 390 height 76
click at [839, 459] on button "SEND" at bounding box center [834, 458] width 43 height 15
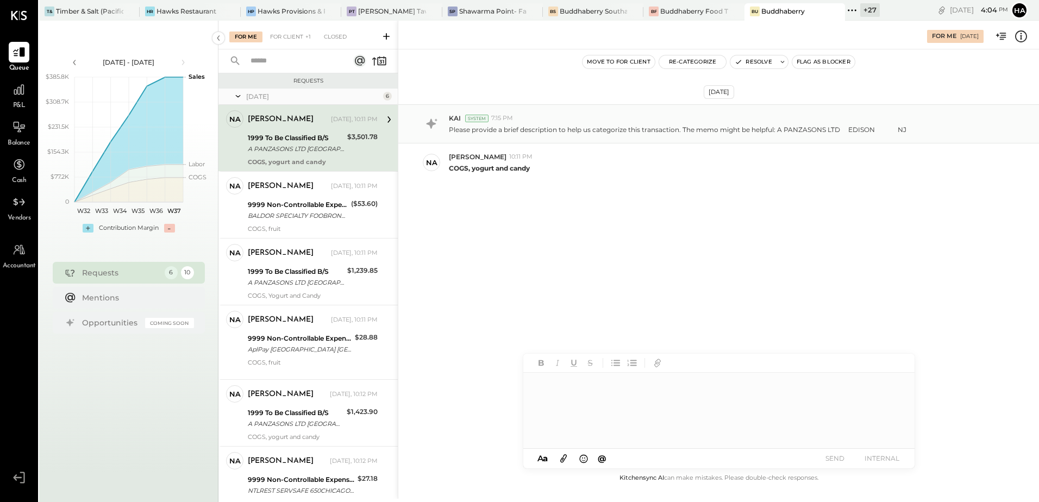
click at [293, 29] on div "For Me For Client +1 Closed" at bounding box center [307, 35] width 179 height 29
click at [290, 39] on div "For Client +1" at bounding box center [291, 37] width 52 height 11
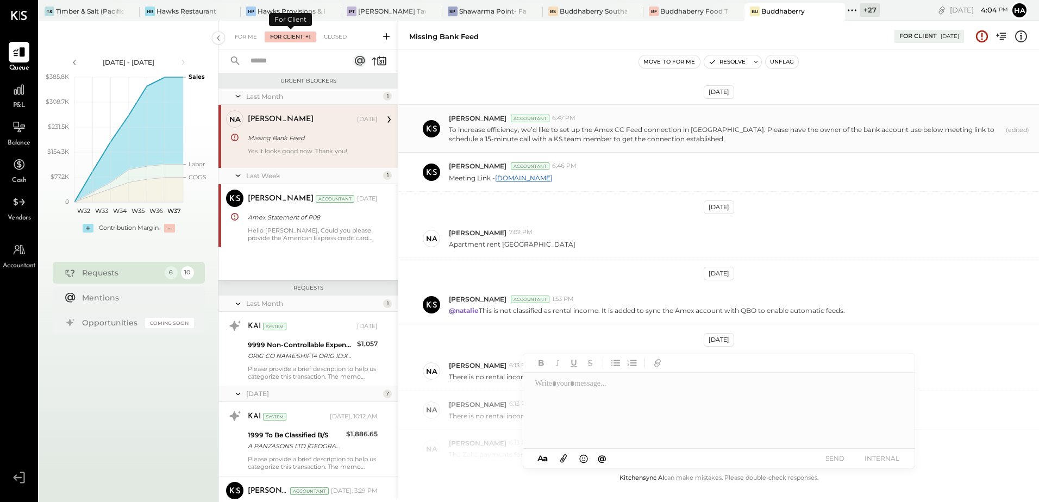
scroll to position [229, 0]
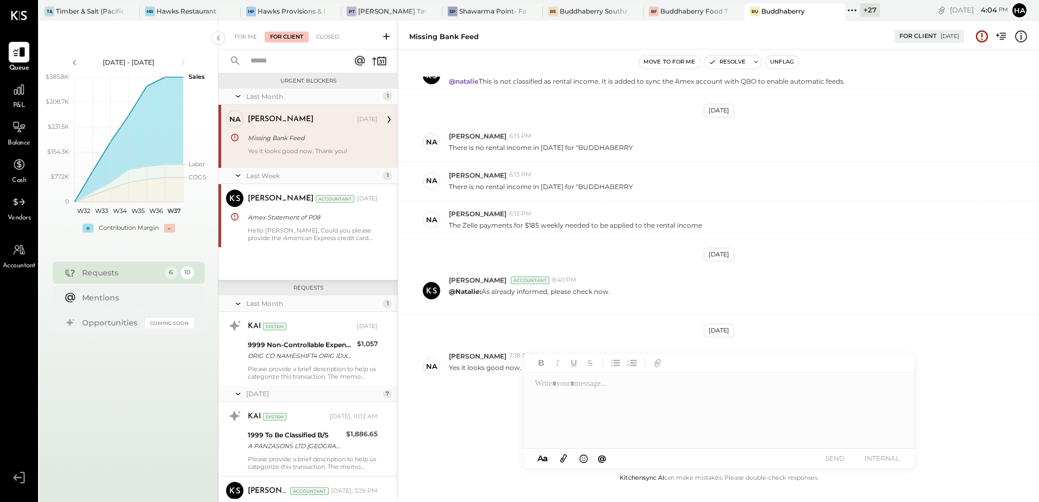
click at [295, 129] on div "[PERSON_NAME] [DATE] Missing Bank Feed Yes it looks good now. Thank you!" at bounding box center [313, 136] width 130 height 52
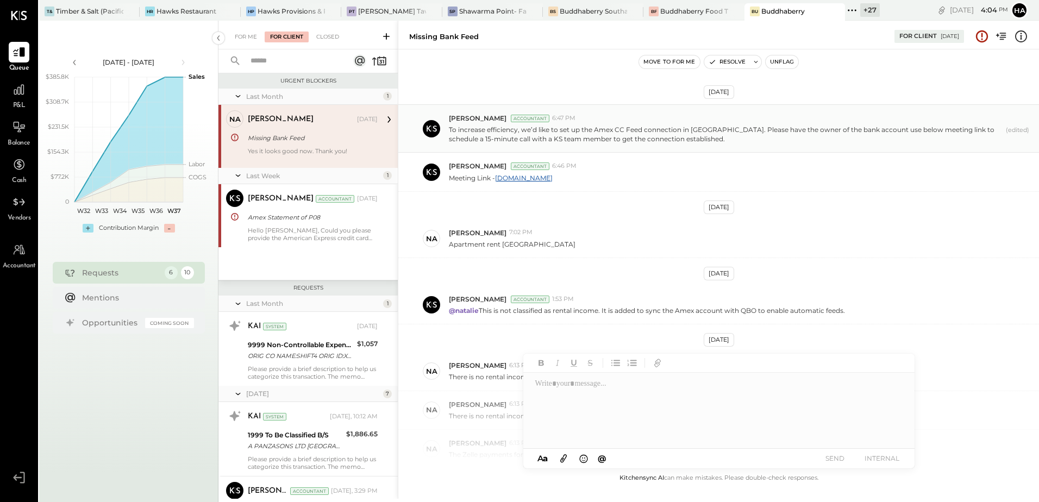
scroll to position [229, 0]
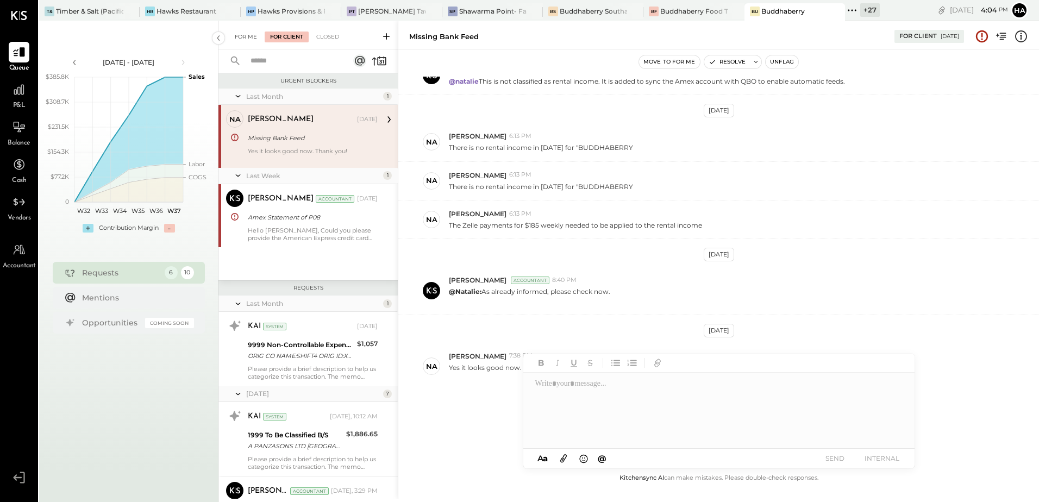
click at [246, 36] on div "For Me" at bounding box center [245, 37] width 33 height 11
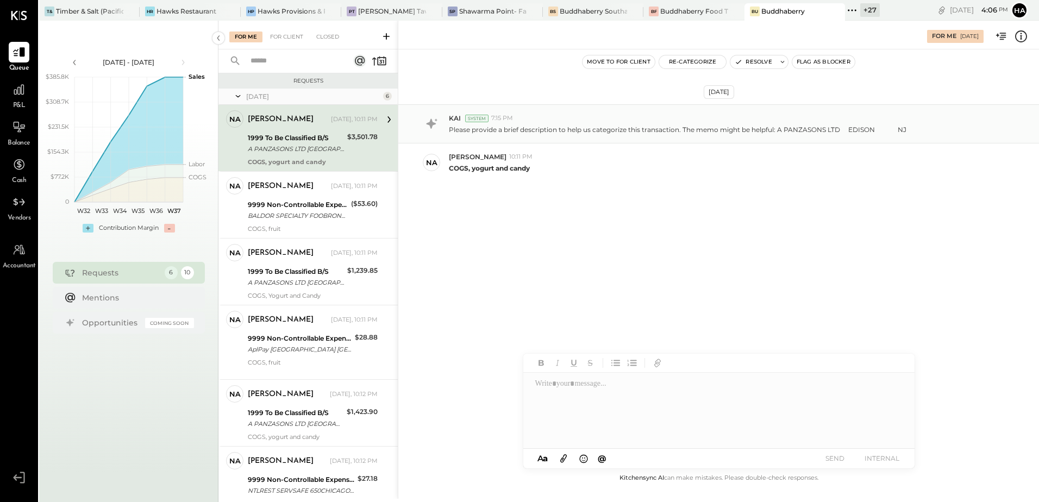
click at [591, 384] on div at bounding box center [718, 411] width 390 height 76
click at [894, 419] on icon at bounding box center [891, 416] width 13 height 13
click at [895, 434] on icon at bounding box center [891, 436] width 8 height 8
click at [631, 416] on div "**********" at bounding box center [718, 426] width 391 height 43
click at [891, 415] on icon at bounding box center [890, 417] width 7 height 8
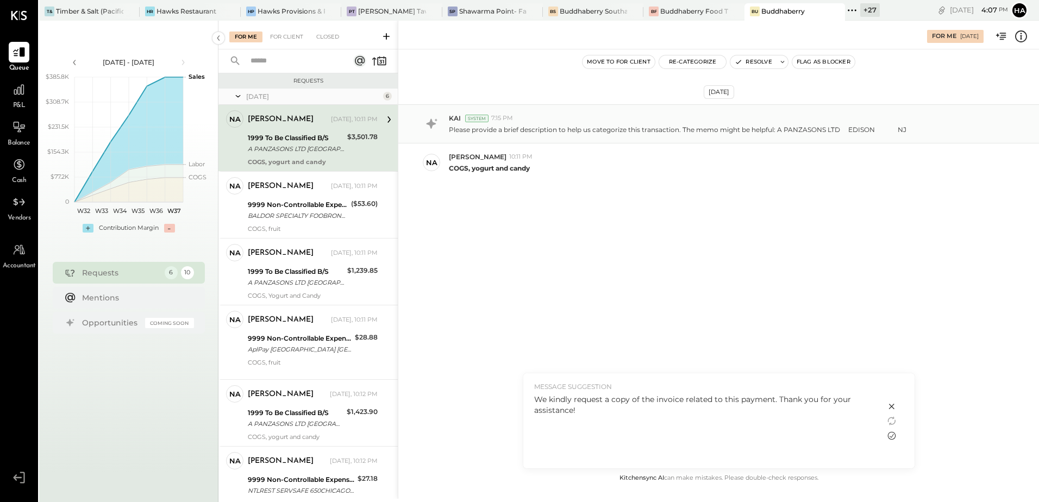
click at [893, 437] on icon at bounding box center [891, 435] width 13 height 13
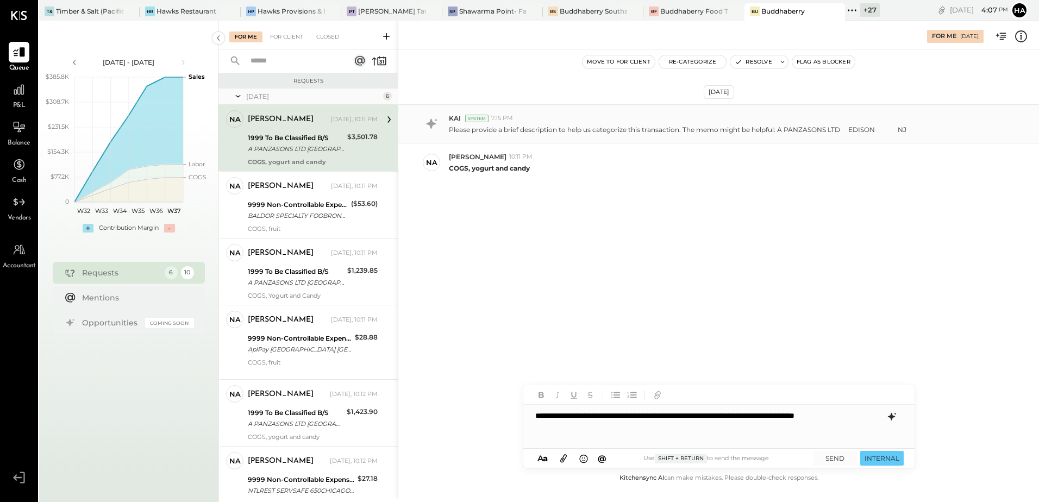
click at [540, 414] on p "**********" at bounding box center [708, 421] width 347 height 22
click at [610, 402] on span "[PERSON_NAME]" at bounding box center [627, 403] width 85 height 10
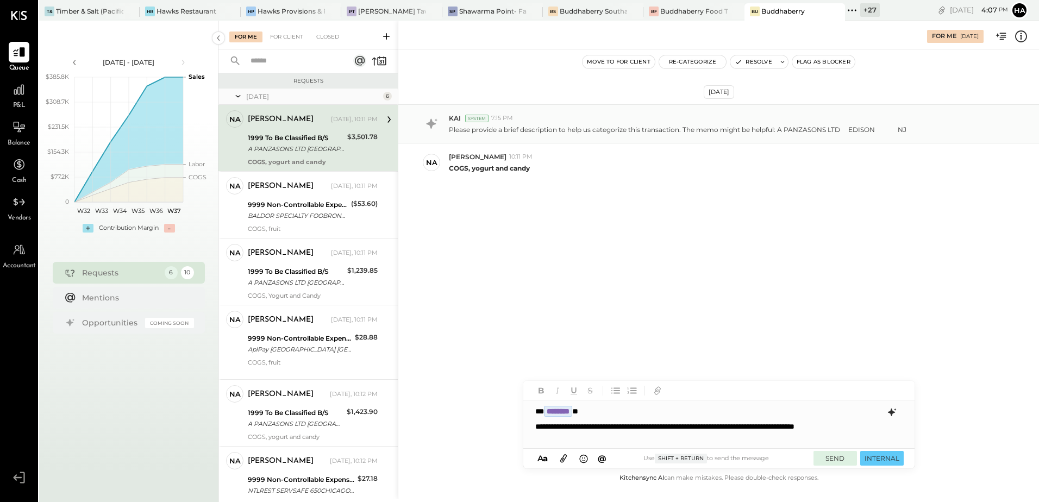
click at [839, 457] on button "SEND" at bounding box center [834, 458] width 43 height 15
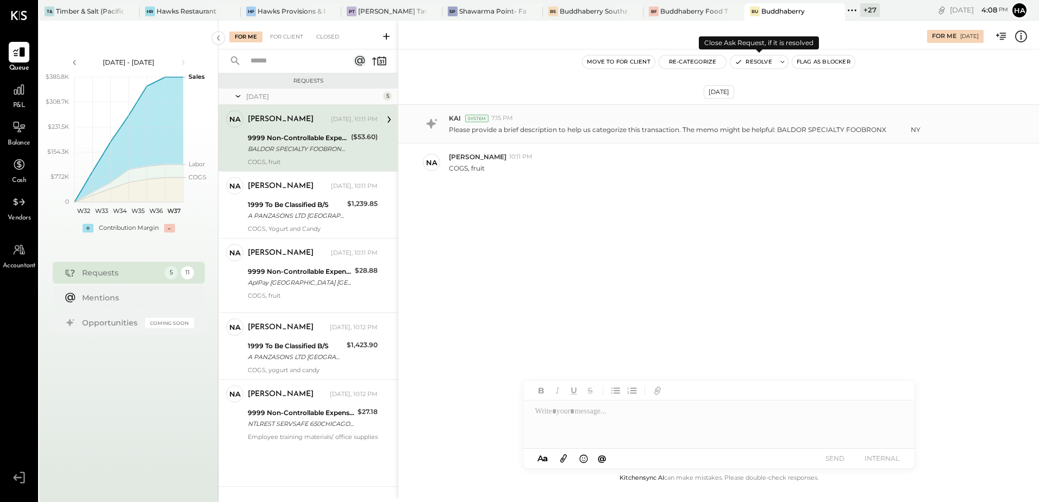
click at [770, 61] on button "Resolve" at bounding box center [753, 61] width 46 height 13
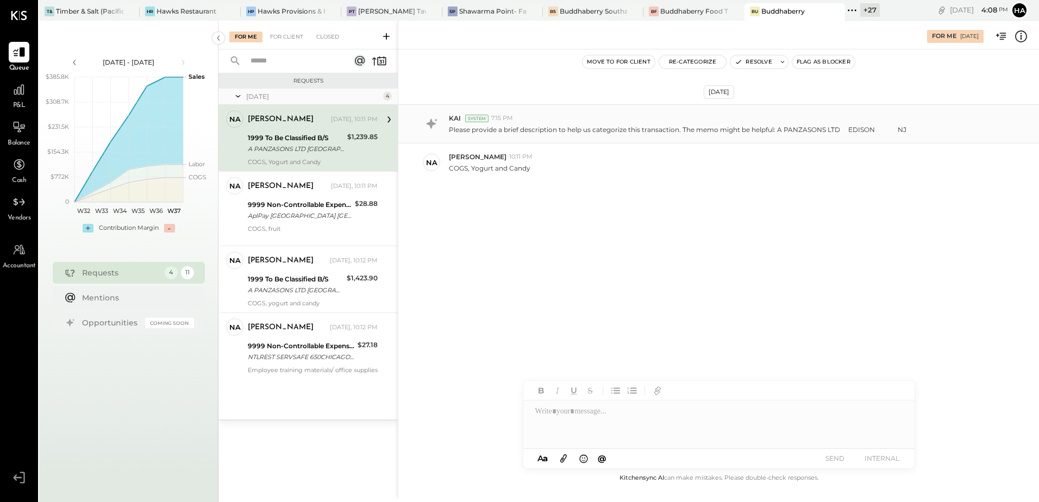
click at [584, 418] on div at bounding box center [718, 424] width 391 height 48
click at [281, 35] on div "For Client" at bounding box center [287, 37] width 44 height 11
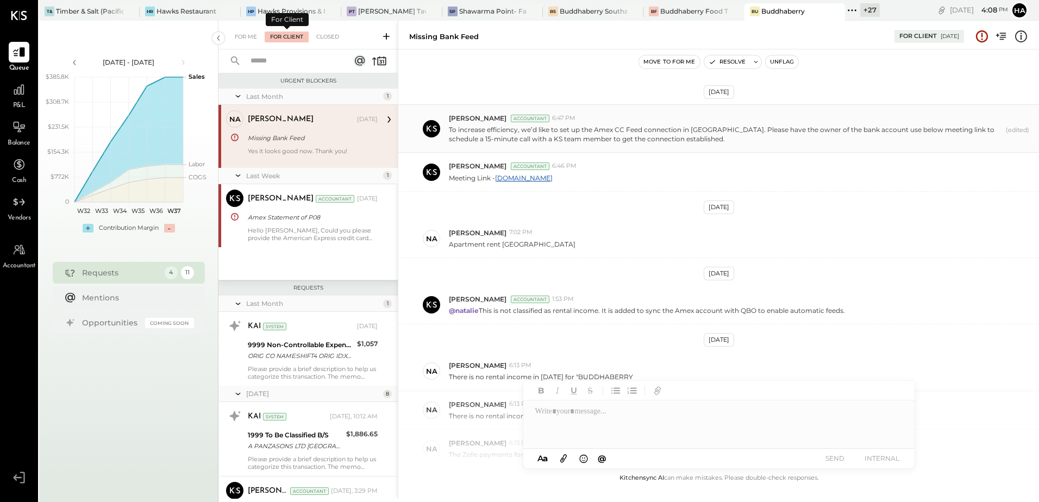
scroll to position [229, 0]
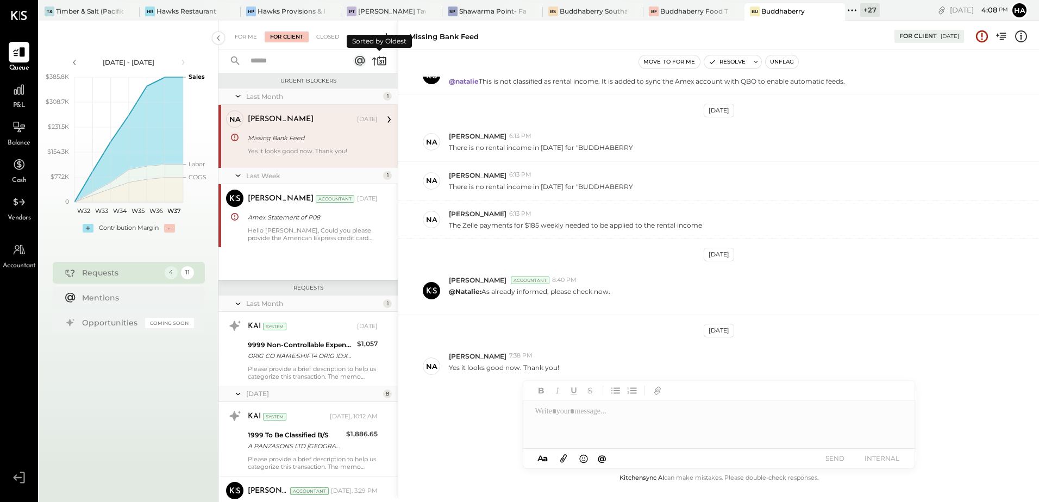
click at [373, 59] on icon at bounding box center [374, 62] width 4 height 8
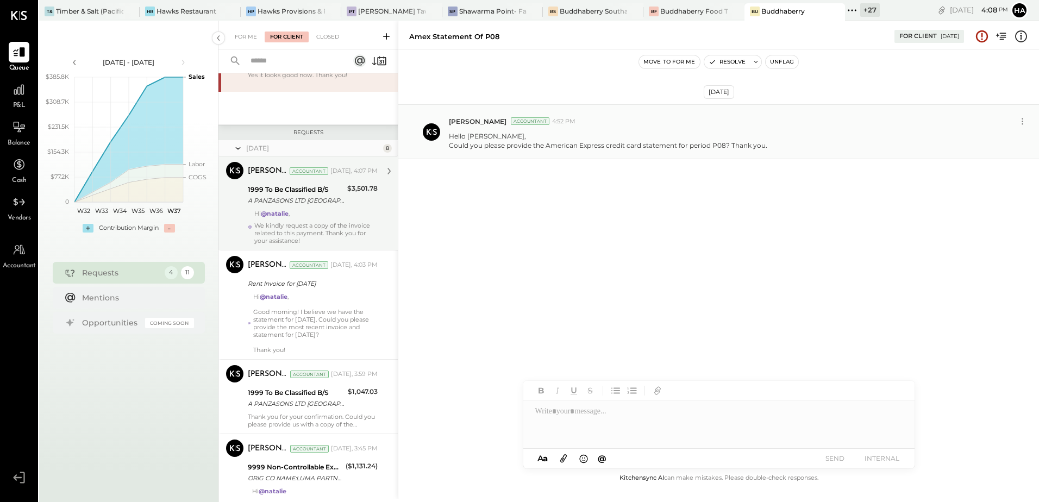
scroll to position [163, 0]
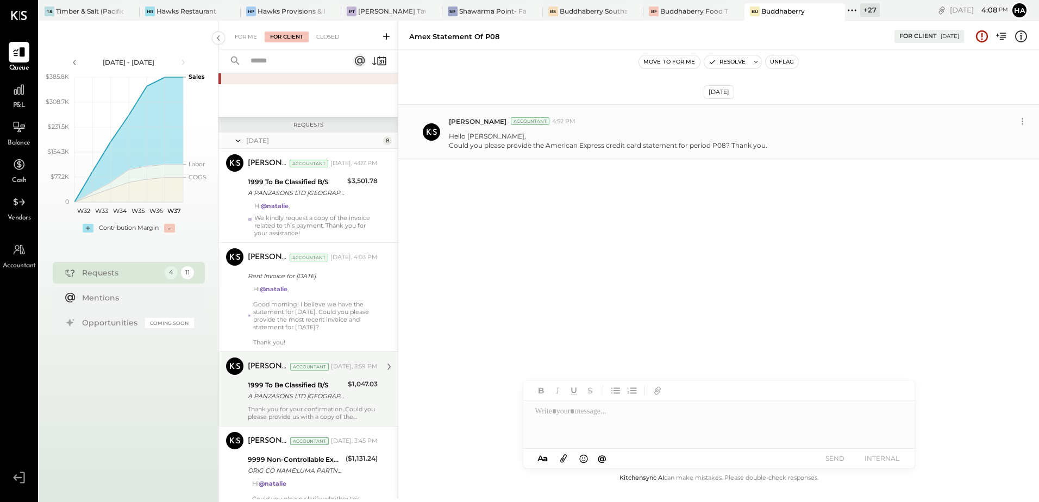
click at [319, 399] on div "A PANZASONS LTD [GEOGRAPHIC_DATA]" at bounding box center [296, 396] width 97 height 11
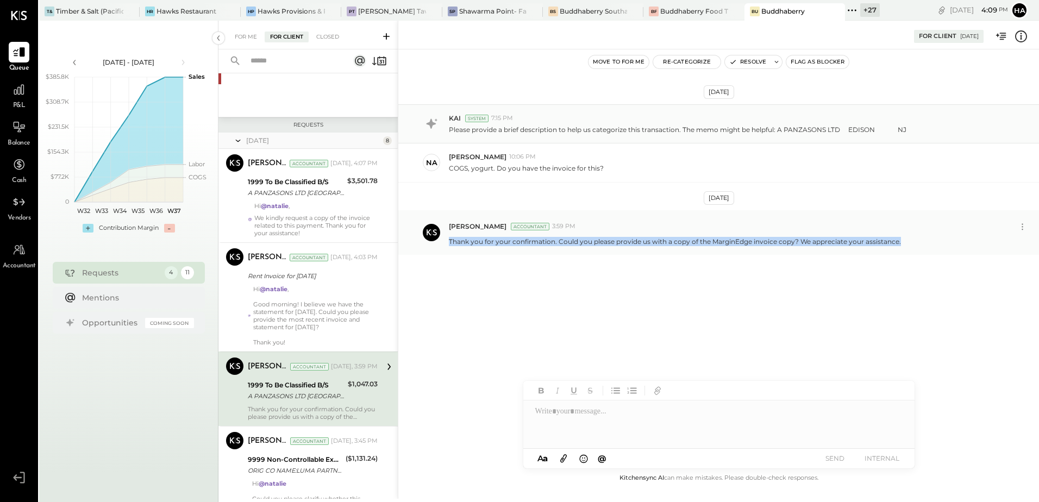
drag, startPoint x: 897, startPoint y: 241, endPoint x: 445, endPoint y: 244, distance: 452.0
click at [445, 244] on div "[PERSON_NAME] Accountant 3:59 PM Thank you for your confirmation. Could you ple…" at bounding box center [718, 232] width 641 height 45
copy p "Thank you for your confirmation. Could you please provide us with a copy of the…"
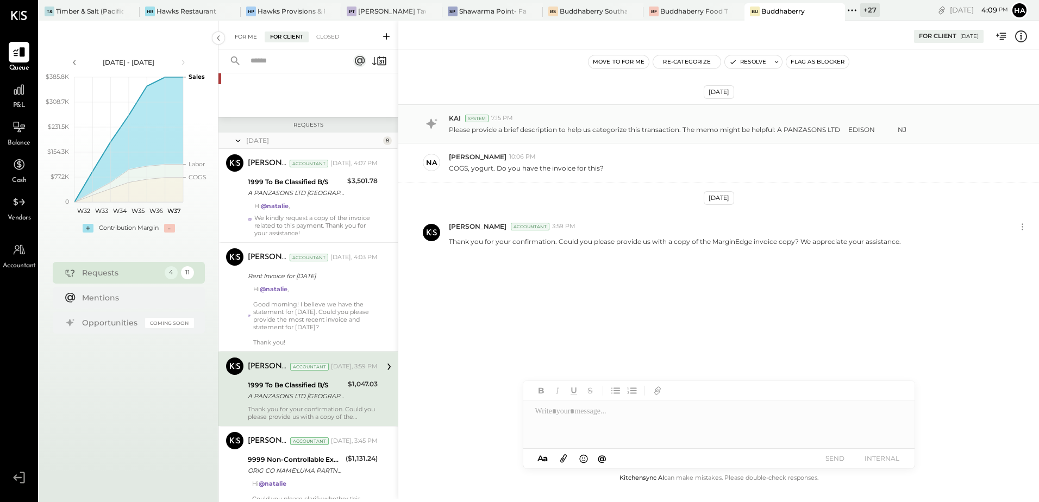
click at [244, 34] on div "For Me" at bounding box center [245, 37] width 33 height 11
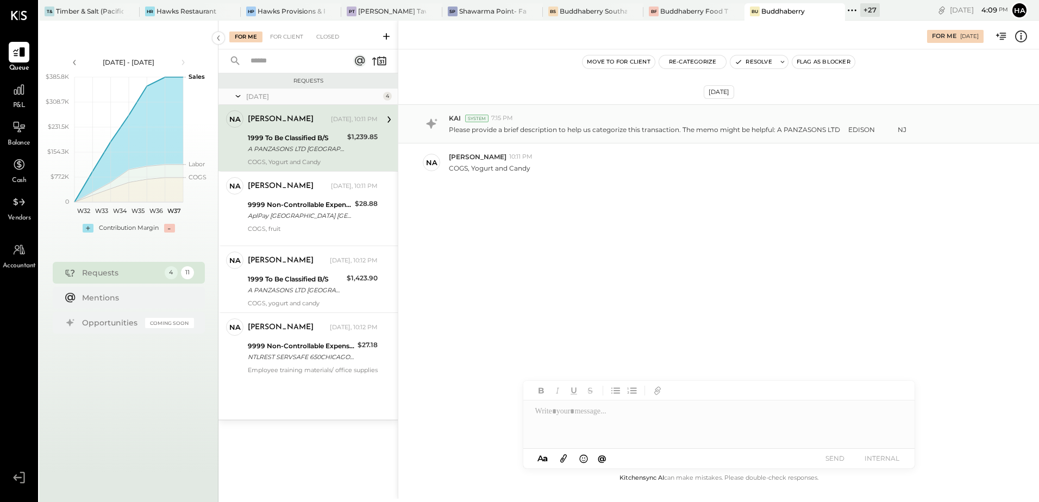
click at [585, 416] on div at bounding box center [718, 424] width 391 height 48
click at [604, 397] on div "N [PERSON_NAME]" at bounding box center [612, 403] width 124 height 22
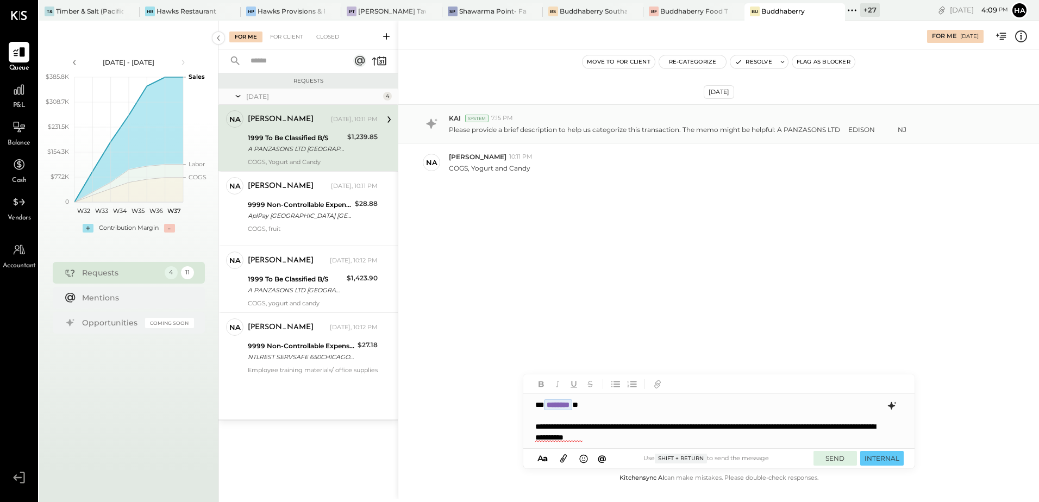
click at [835, 457] on button "SEND" at bounding box center [834, 458] width 43 height 15
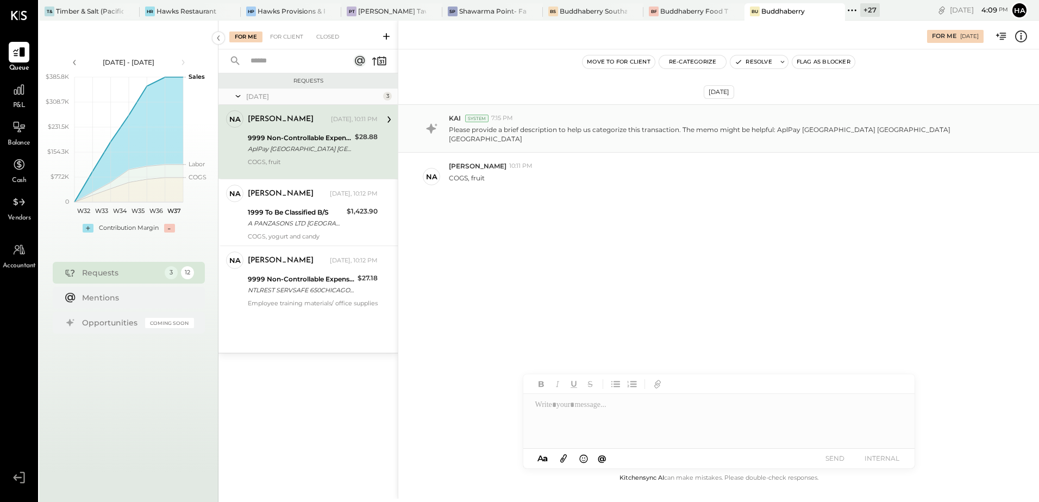
click at [366, 131] on div "$28.88" at bounding box center [366, 136] width 23 height 11
click at [1024, 33] on icon at bounding box center [1021, 36] width 14 height 14
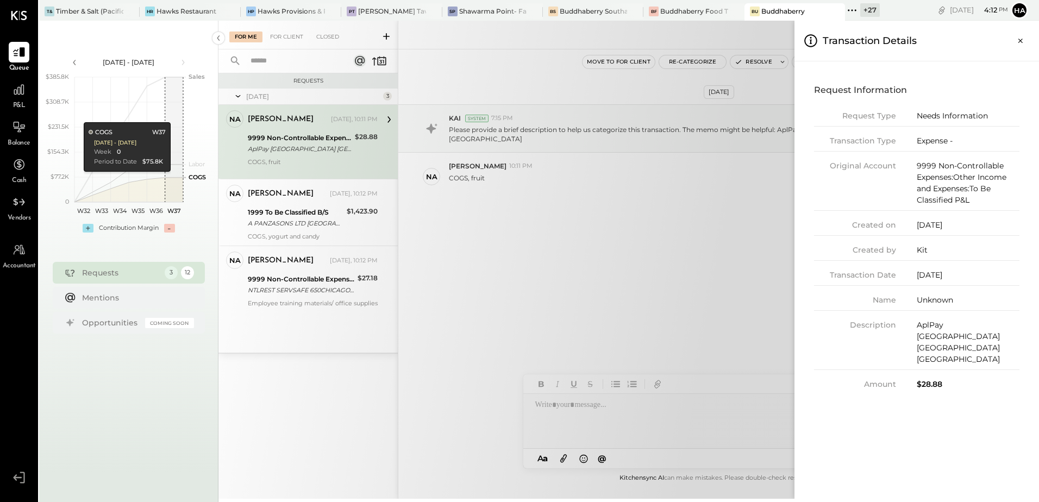
click at [674, 228] on div "For Me For Client Closed Requests [DATE] 3 na natalie Owner [PERSON_NAME] [DATE…" at bounding box center [628, 260] width 820 height 478
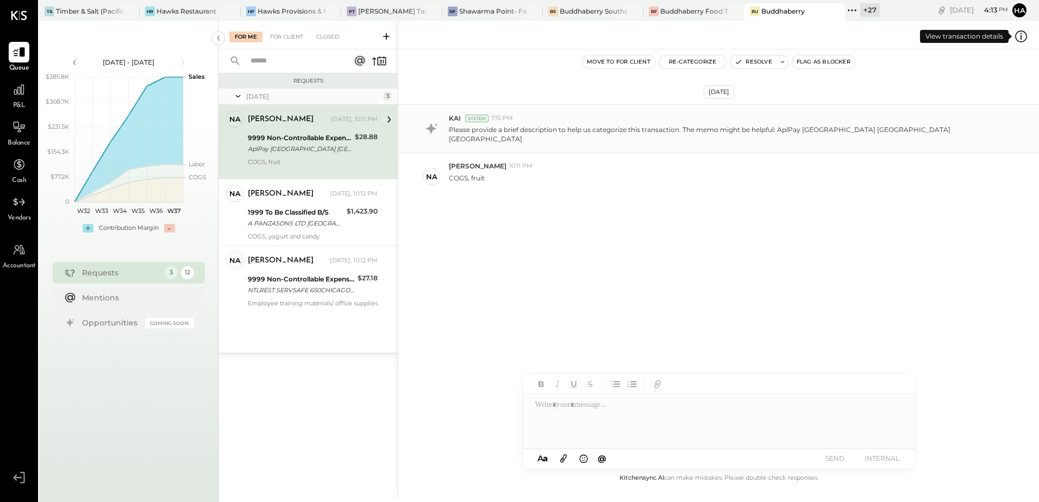
click at [1017, 36] on icon at bounding box center [1021, 36] width 14 height 14
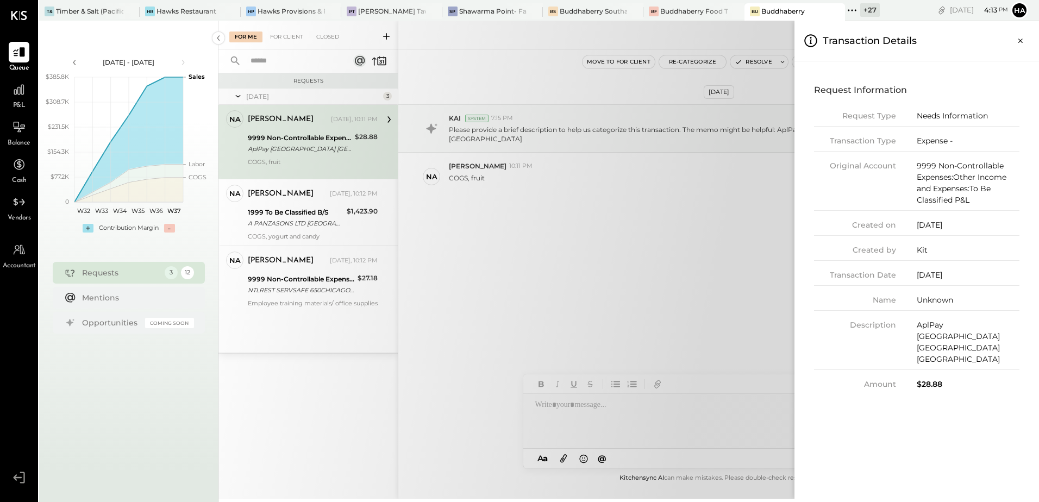
drag, startPoint x: 1022, startPoint y: 43, endPoint x: 1013, endPoint y: 48, distance: 10.7
click at [1022, 43] on icon "Close panel" at bounding box center [1020, 40] width 11 height 11
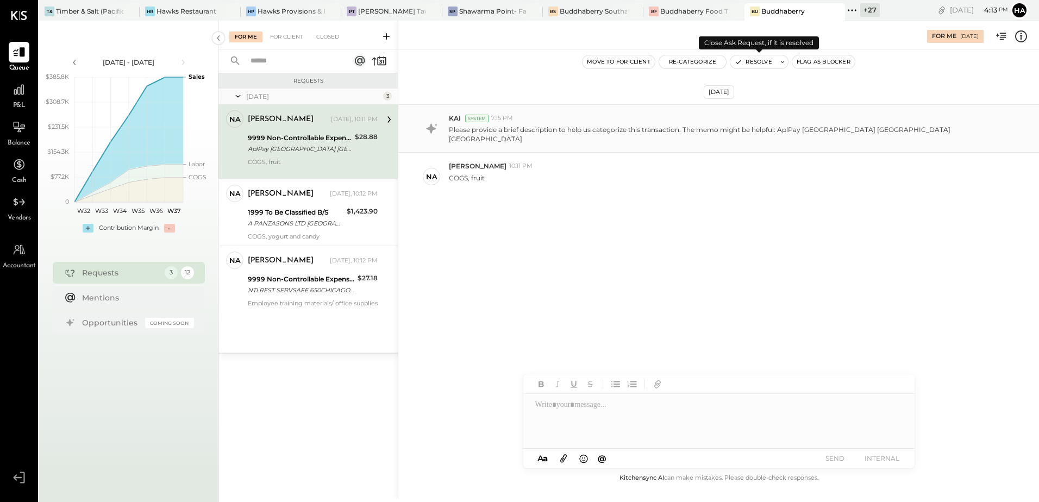
click at [770, 62] on button "Resolve" at bounding box center [753, 61] width 46 height 13
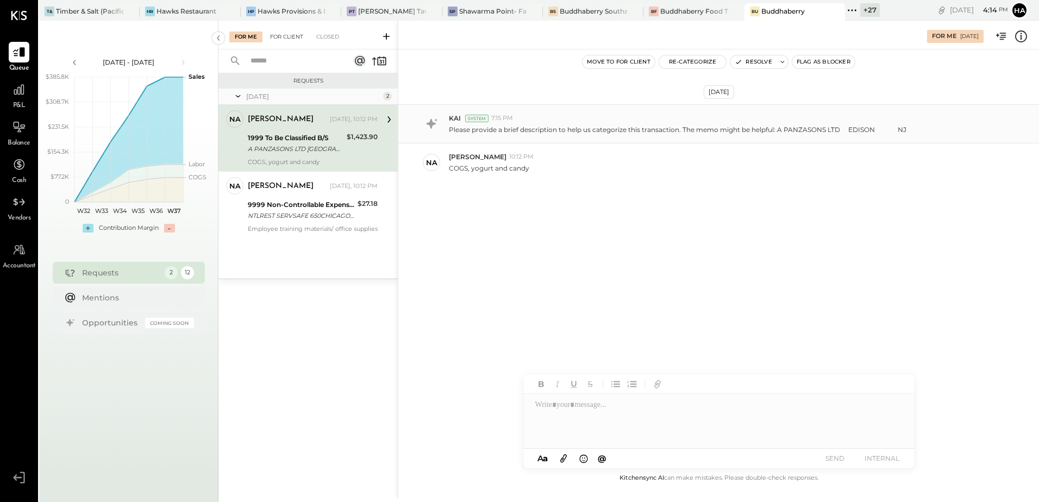
click at [289, 32] on div "For Client" at bounding box center [287, 37] width 44 height 11
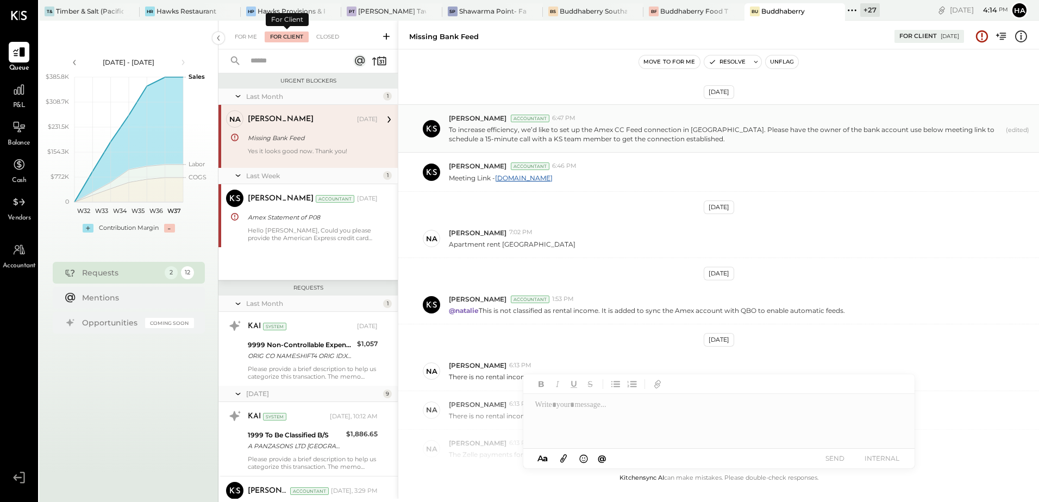
scroll to position [229, 0]
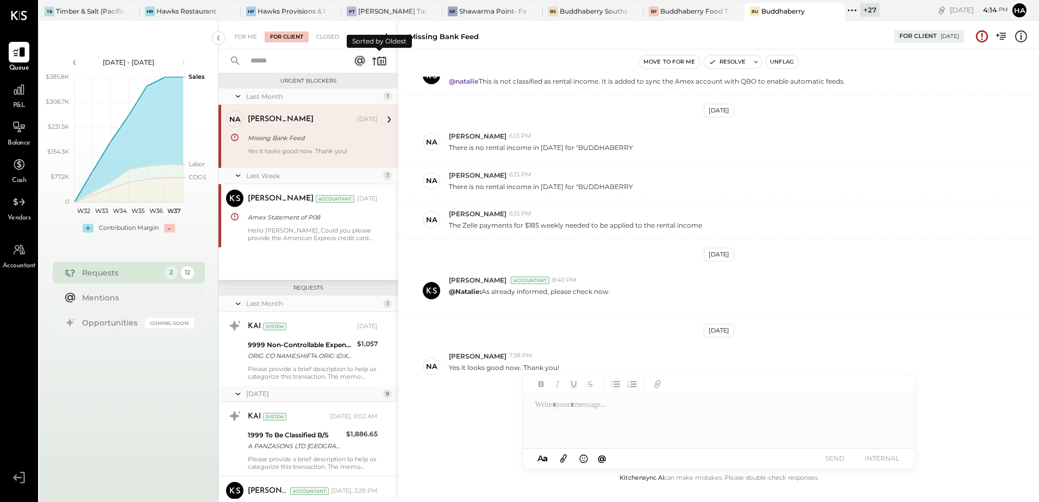
click at [377, 62] on icon at bounding box center [379, 60] width 15 height 15
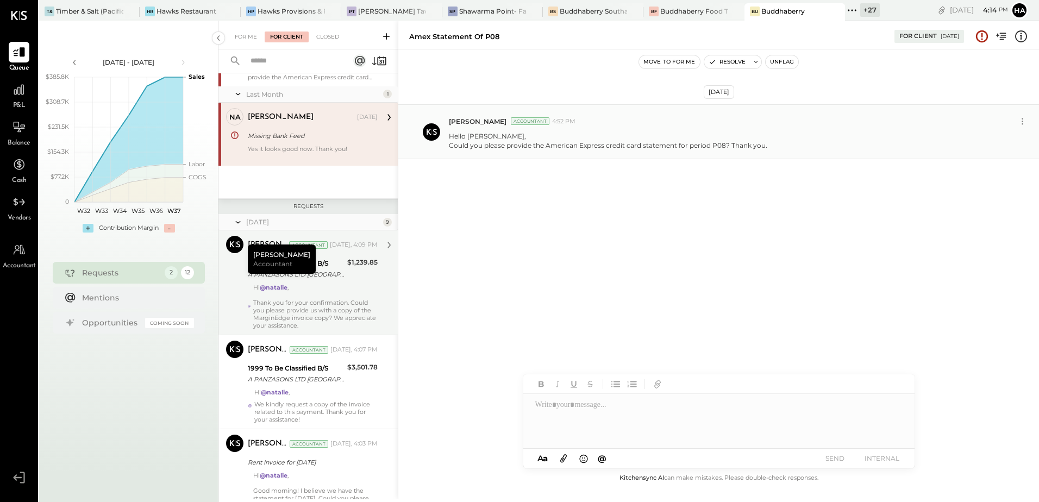
scroll to position [109, 0]
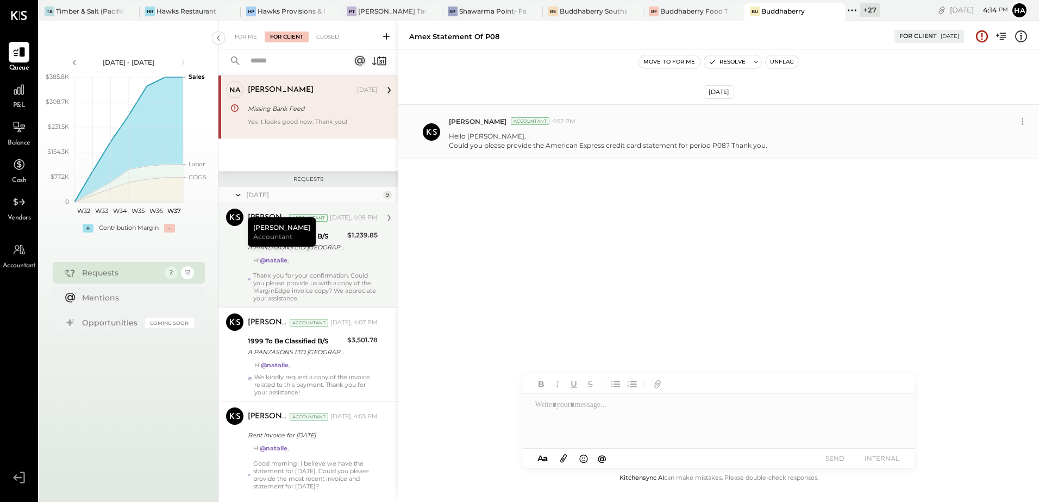
click at [326, 262] on div "Hi @[PERSON_NAME] , Thank you for your confirmation. Could you please provide u…" at bounding box center [315, 279] width 124 height 46
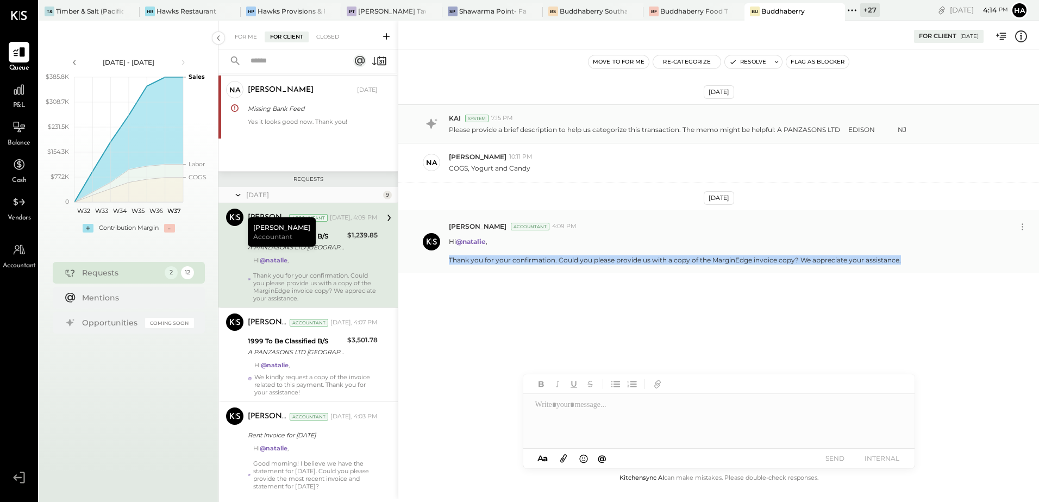
drag, startPoint x: 450, startPoint y: 258, endPoint x: 905, endPoint y: 268, distance: 455.4
click at [905, 268] on div "[PERSON_NAME] Accountant 4:09 PM Hi @[PERSON_NAME] , Thank you for your confirm…" at bounding box center [718, 241] width 641 height 63
copy div "Thank you for your confirmation. Could you please provide us with a copy of the…"
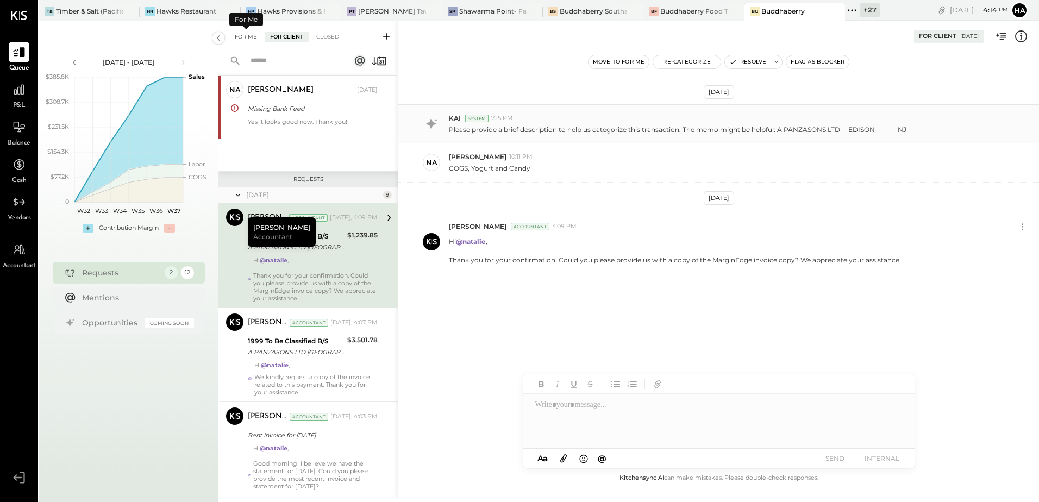
click at [241, 37] on div "For Me" at bounding box center [245, 37] width 33 height 11
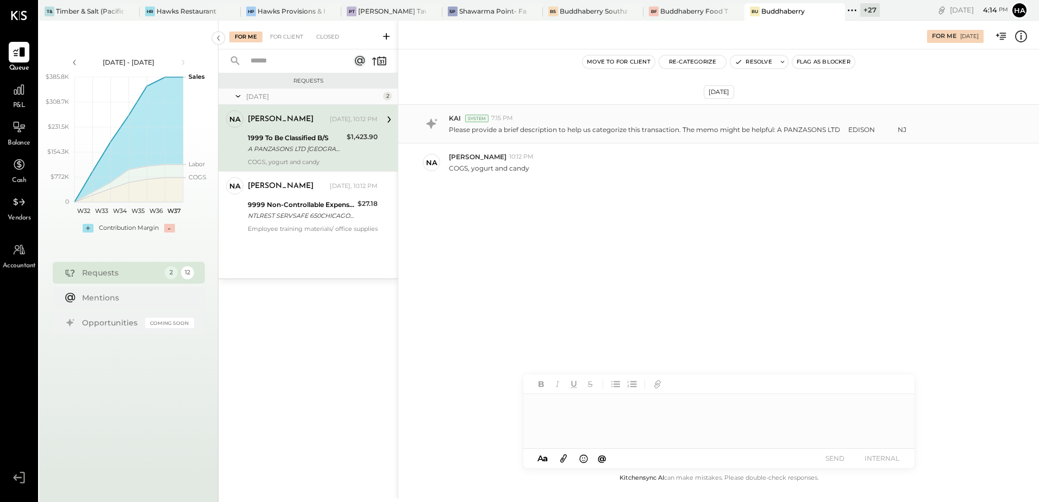
click at [569, 405] on div at bounding box center [718, 421] width 391 height 54
type input "****"
click at [614, 401] on span "[PERSON_NAME]" at bounding box center [627, 403] width 85 height 10
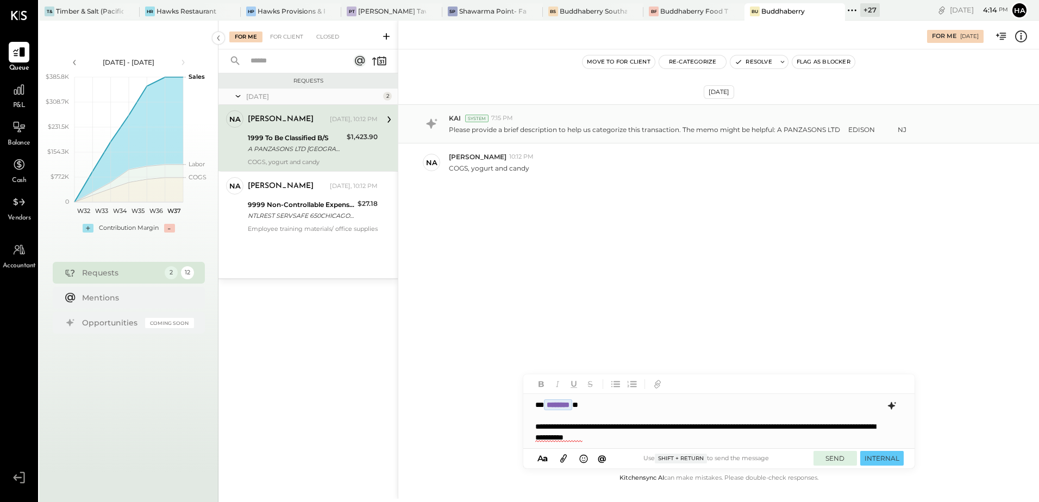
click at [838, 460] on button "SEND" at bounding box center [834, 458] width 43 height 15
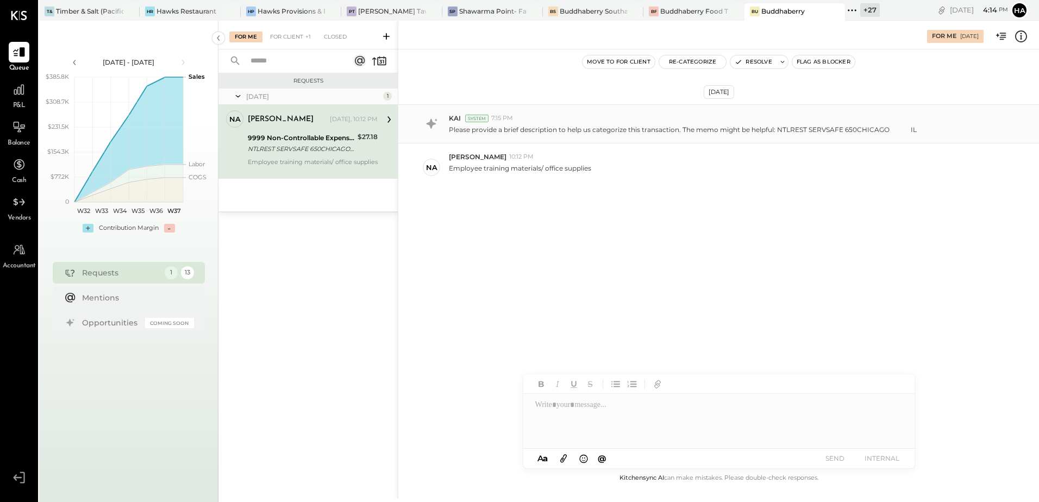
click at [311, 147] on div "NTLREST SERVSAFE 650CHICAGO IL" at bounding box center [301, 148] width 106 height 11
click at [696, 234] on div "[DATE] KAI System 7:15 PM Please provide a brief description to help us categor…" at bounding box center [718, 175] width 641 height 196
click at [1022, 37] on icon at bounding box center [1021, 36] width 14 height 14
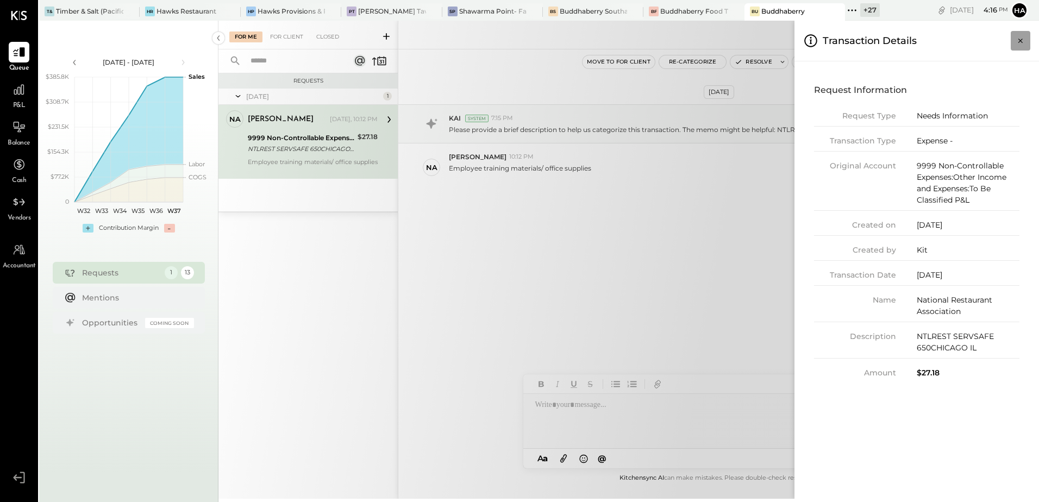
click at [1026, 37] on button "Close panel" at bounding box center [1021, 41] width 20 height 20
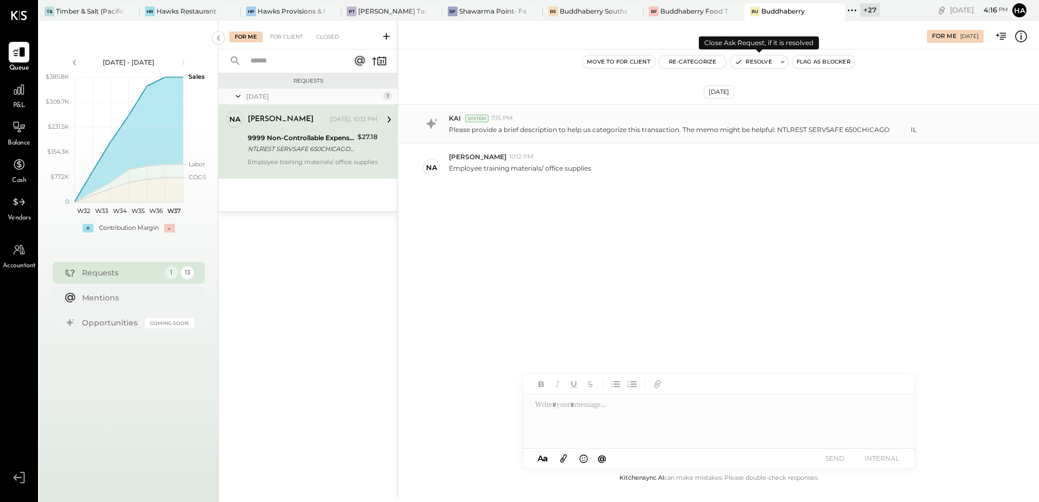
click at [760, 64] on button "Resolve" at bounding box center [753, 61] width 46 height 13
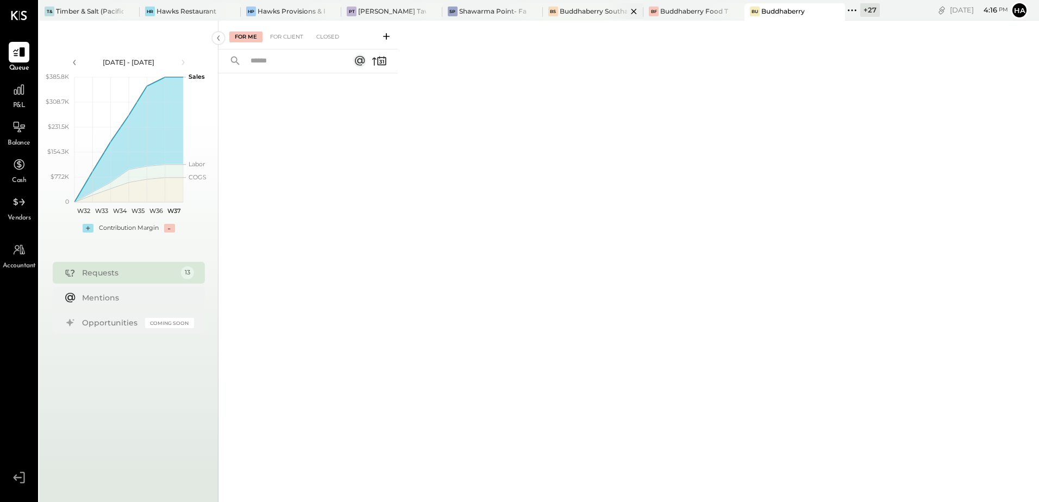
click at [581, 10] on div "Buddhaberry Southampton" at bounding box center [593, 11] width 67 height 9
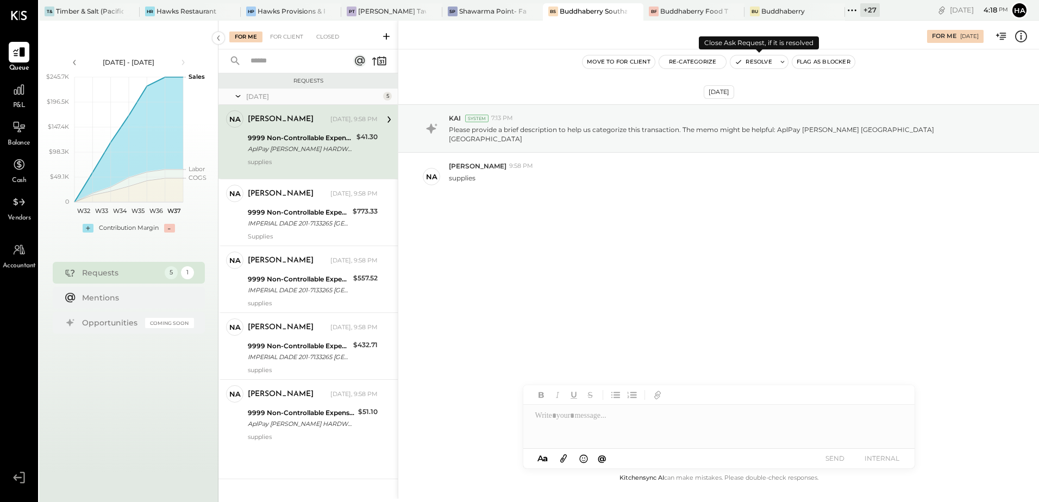
click at [767, 62] on button "Resolve" at bounding box center [753, 61] width 46 height 13
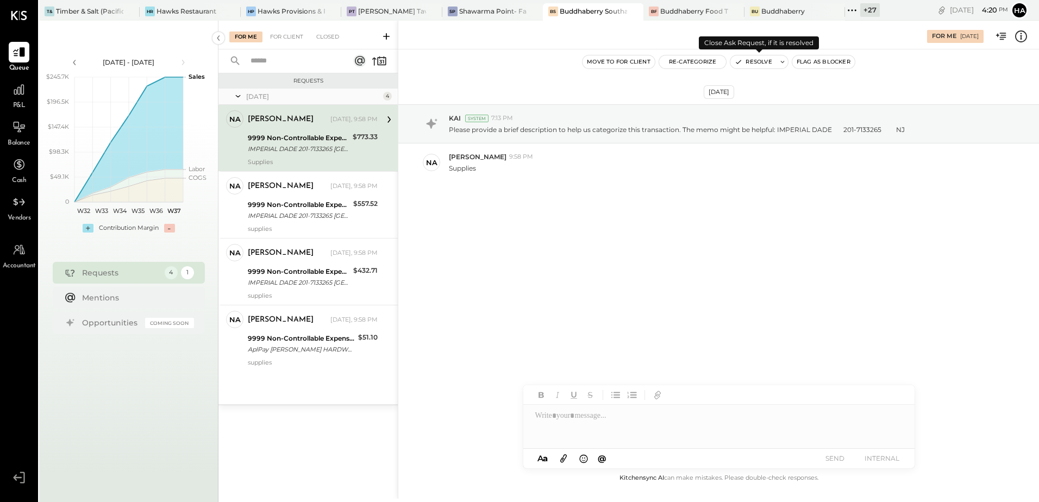
click at [746, 65] on button "Resolve" at bounding box center [753, 61] width 46 height 13
click at [764, 62] on button "Resolve" at bounding box center [753, 61] width 46 height 13
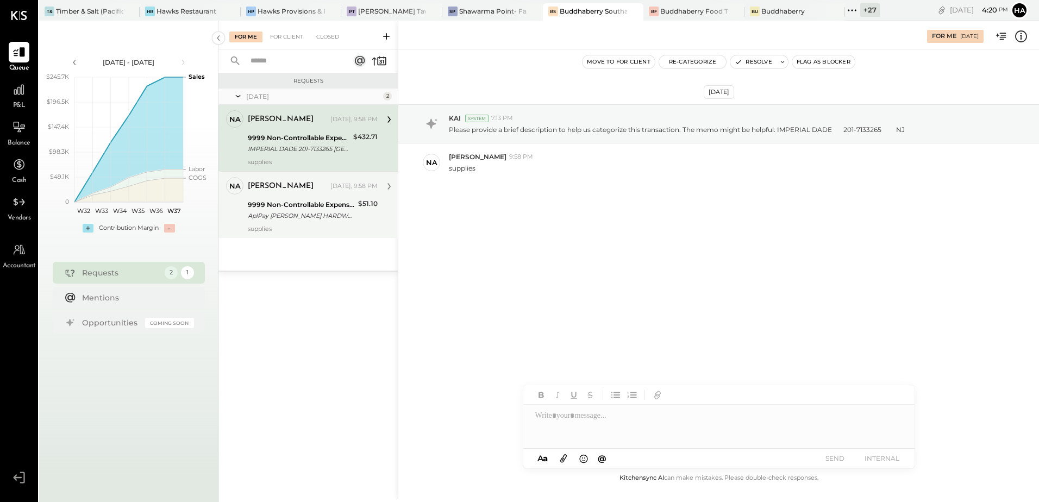
click at [324, 213] on div "AplPay [PERSON_NAME] HARDWSOUTHAMPTON [GEOGRAPHIC_DATA]" at bounding box center [301, 215] width 107 height 11
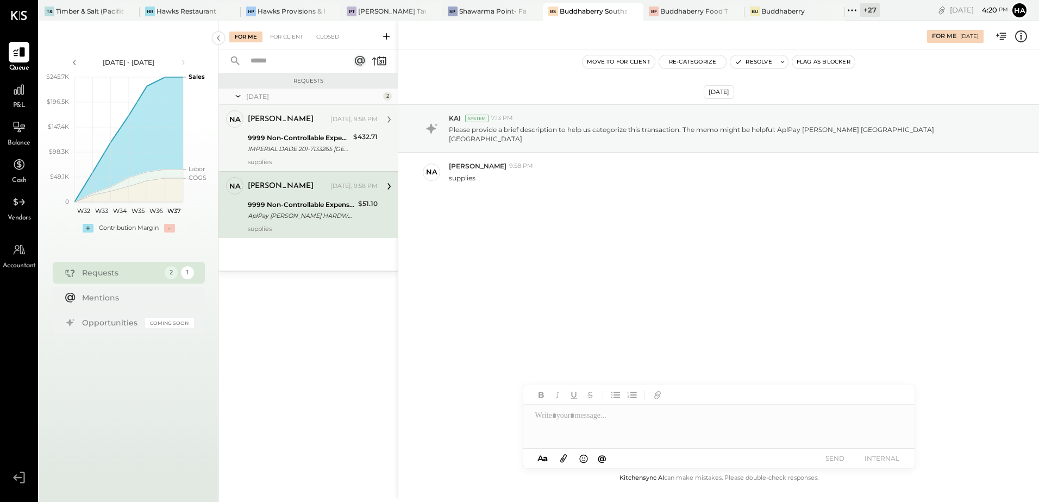
click at [309, 137] on div "9999 Non-Controllable Expenses:Other Income and Expenses:To Be Classified P&L" at bounding box center [299, 138] width 102 height 11
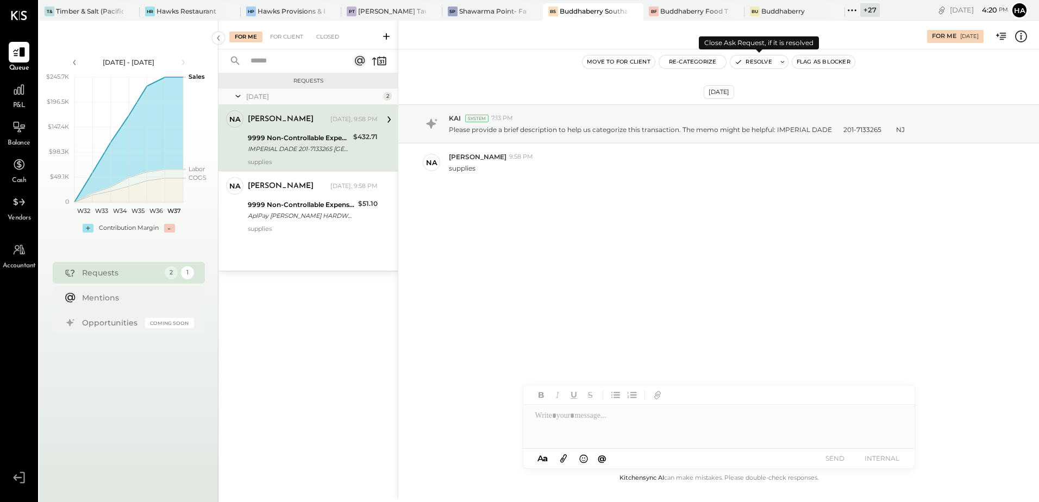
click at [739, 62] on icon "button" at bounding box center [739, 62] width 8 height 8
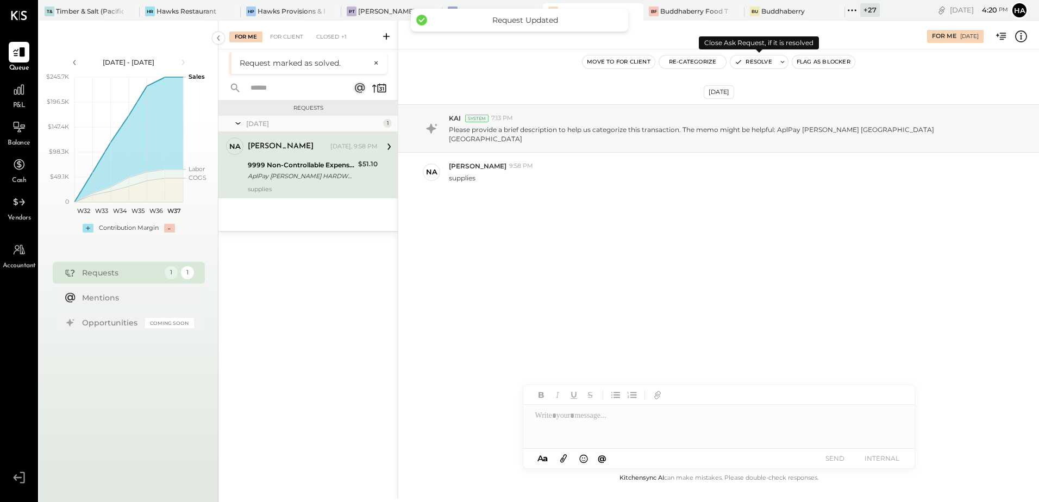
click at [749, 62] on button "Resolve" at bounding box center [753, 61] width 46 height 13
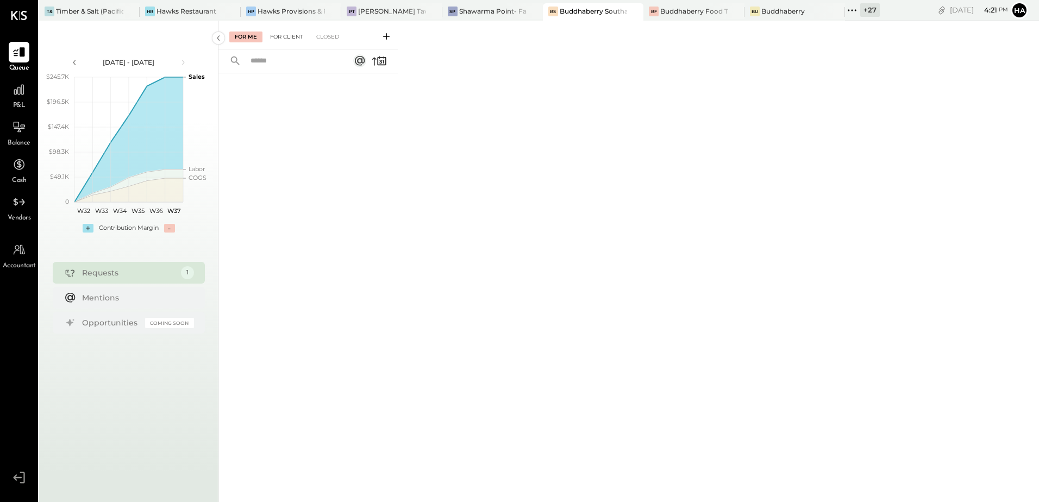
click at [296, 39] on div "For Client" at bounding box center [287, 37] width 44 height 11
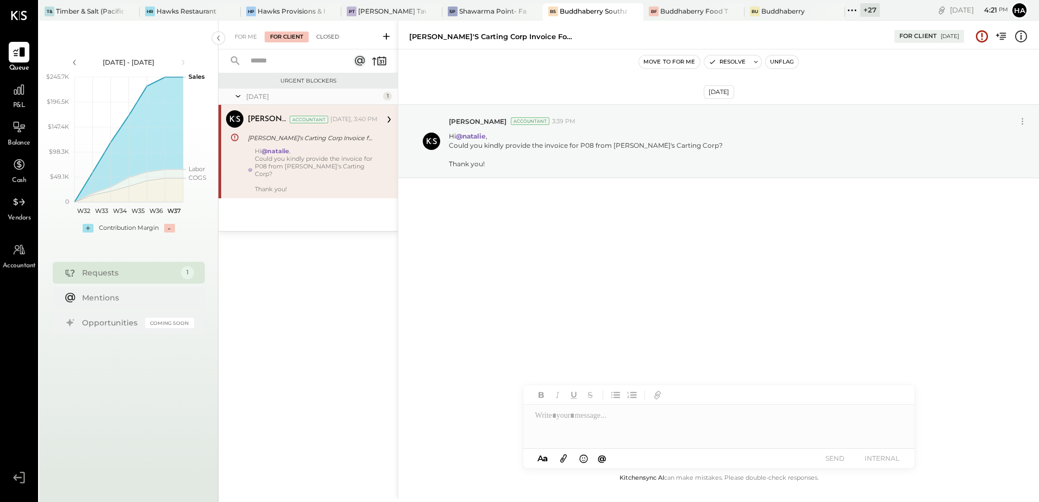
click at [329, 37] on div "Closed" at bounding box center [328, 37] width 34 height 11
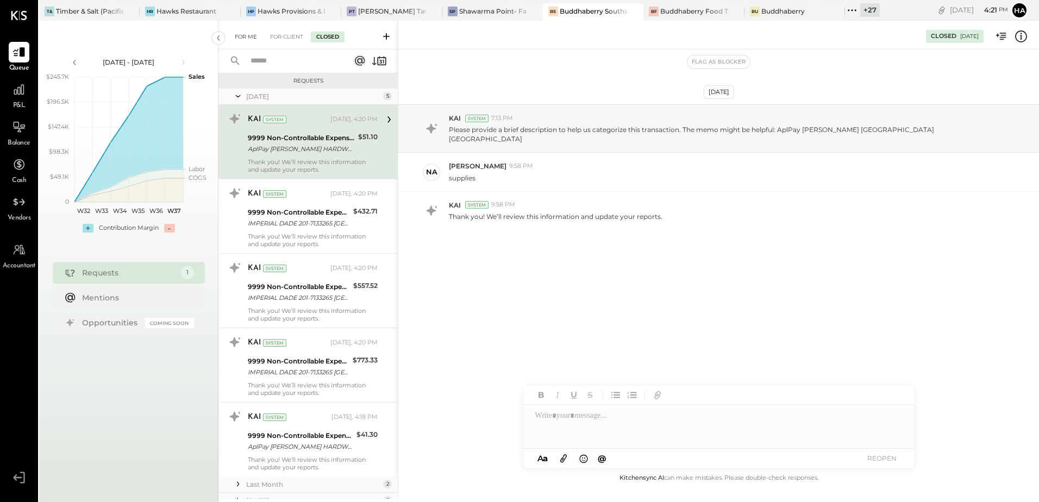
click at [246, 37] on div "For Me" at bounding box center [245, 37] width 33 height 11
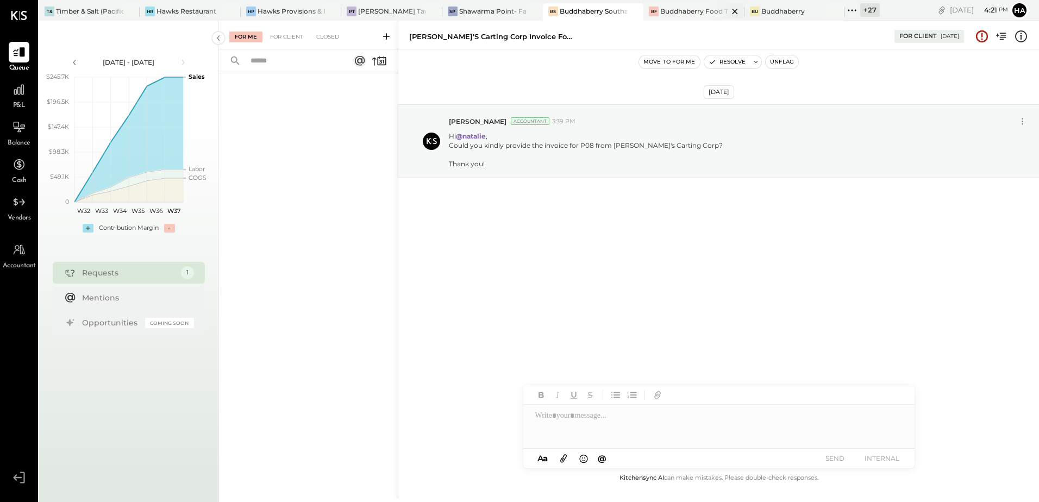
click at [688, 11] on div "Buddhaberry Food Truck" at bounding box center [693, 11] width 67 height 9
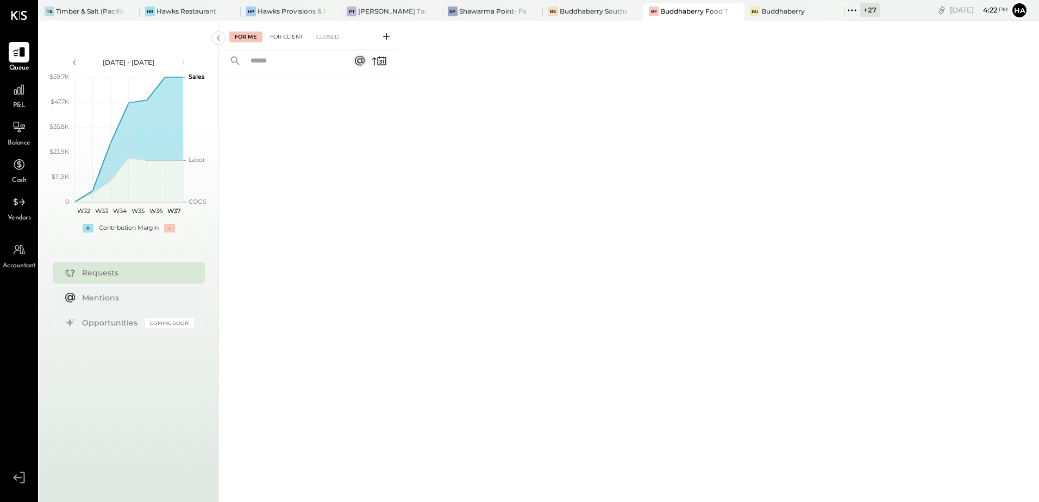
click at [284, 40] on div "For Client" at bounding box center [287, 37] width 44 height 11
click at [324, 41] on div "Closed" at bounding box center [328, 37] width 34 height 11
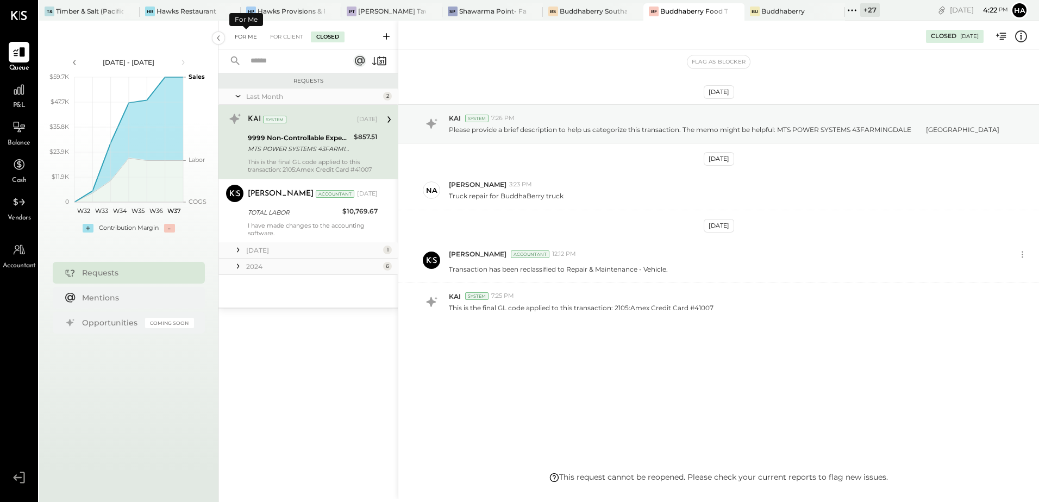
click at [252, 36] on div "For Me" at bounding box center [245, 37] width 33 height 11
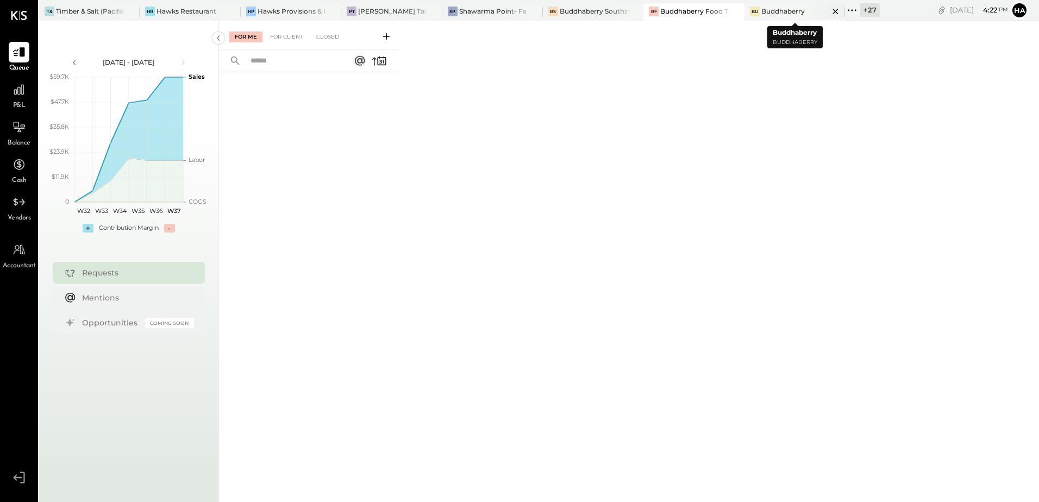
click at [793, 13] on div "Buddhaberry" at bounding box center [782, 11] width 43 height 9
click at [280, 33] on div "For Client" at bounding box center [287, 37] width 44 height 11
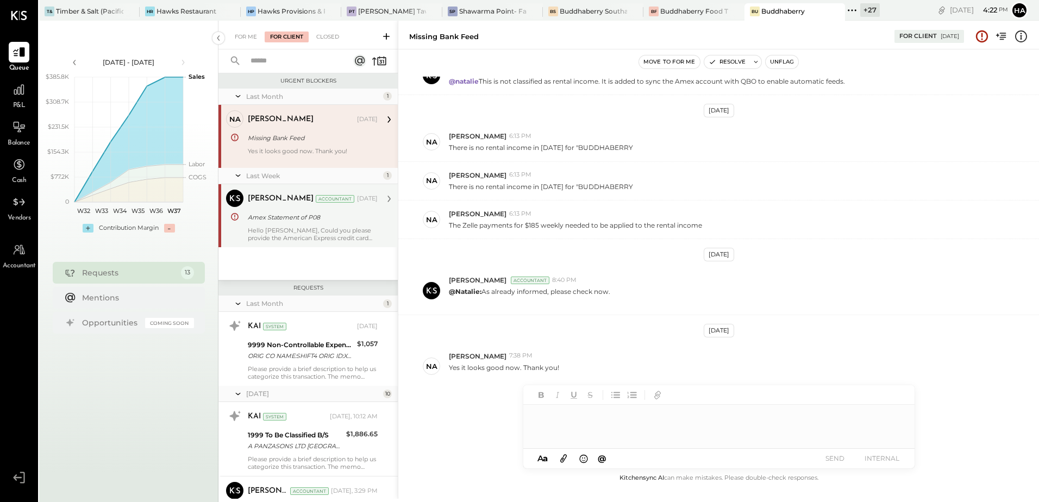
click at [287, 231] on div "Hello [PERSON_NAME], Could you please provide the American Express credit card …" at bounding box center [313, 234] width 130 height 15
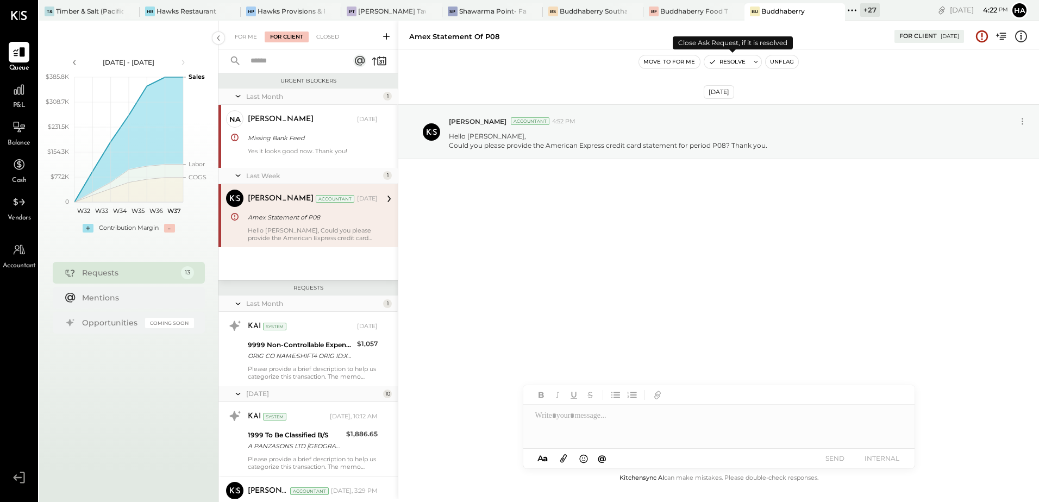
click at [737, 61] on button "Resolve" at bounding box center [727, 61] width 46 height 13
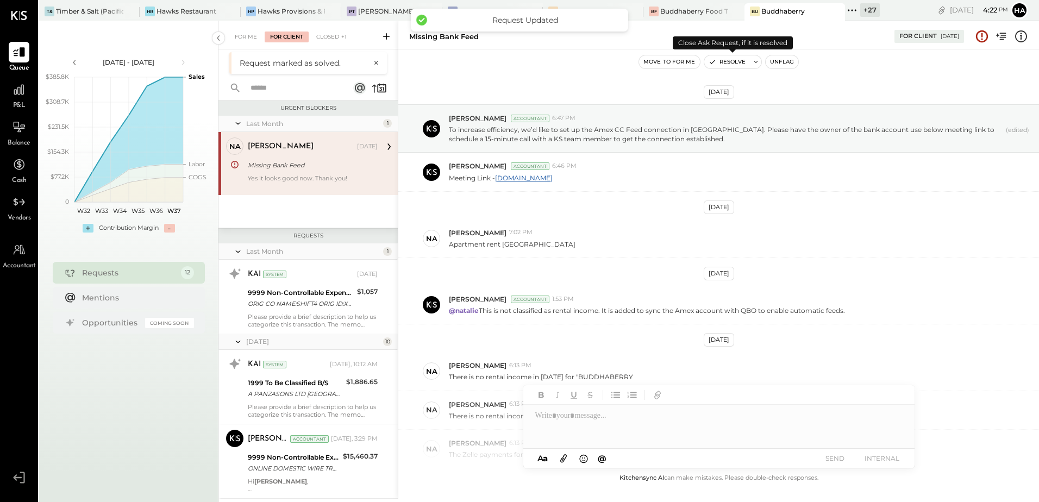
scroll to position [229, 0]
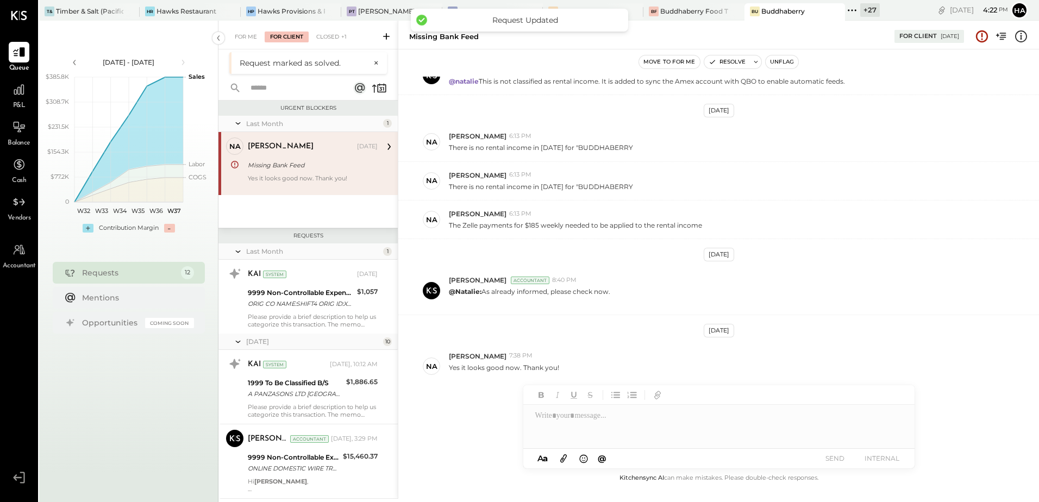
click at [297, 166] on div "Missing Bank Feed" at bounding box center [311, 165] width 127 height 11
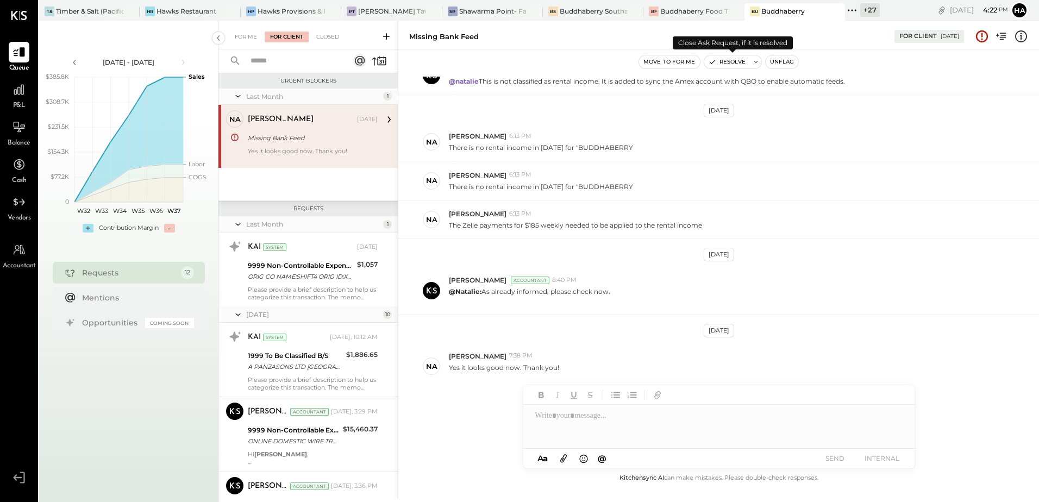
click at [731, 60] on button "Resolve" at bounding box center [727, 61] width 46 height 13
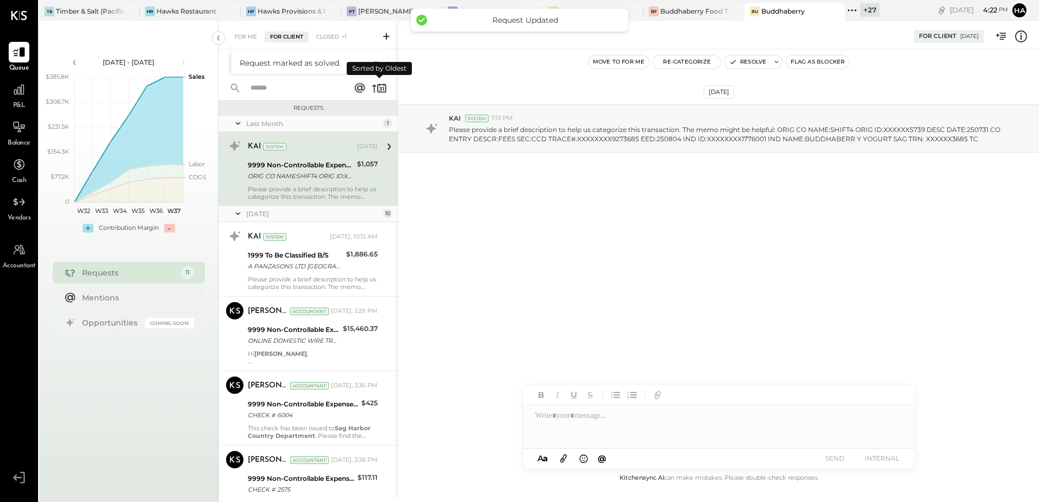
click at [373, 87] on icon at bounding box center [379, 87] width 15 height 15
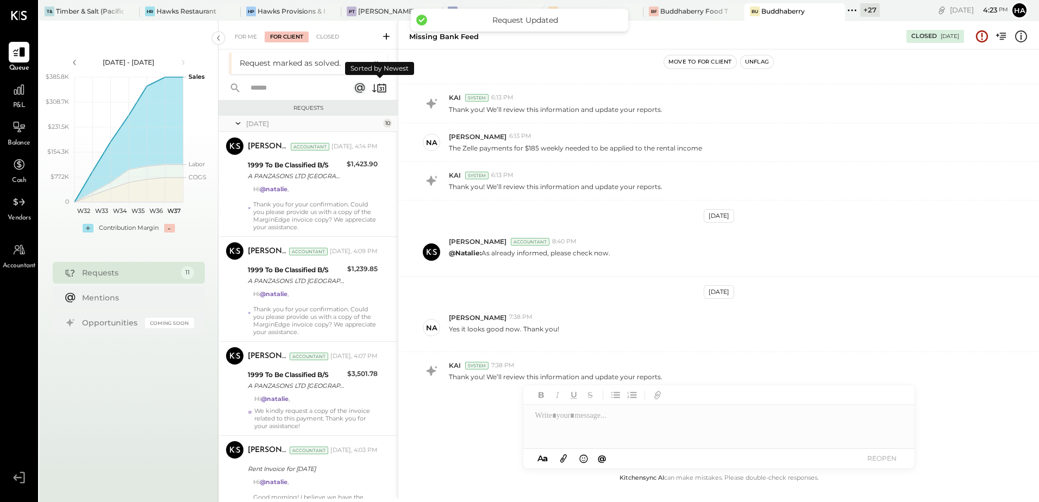
click at [374, 89] on icon at bounding box center [374, 88] width 4 height 8
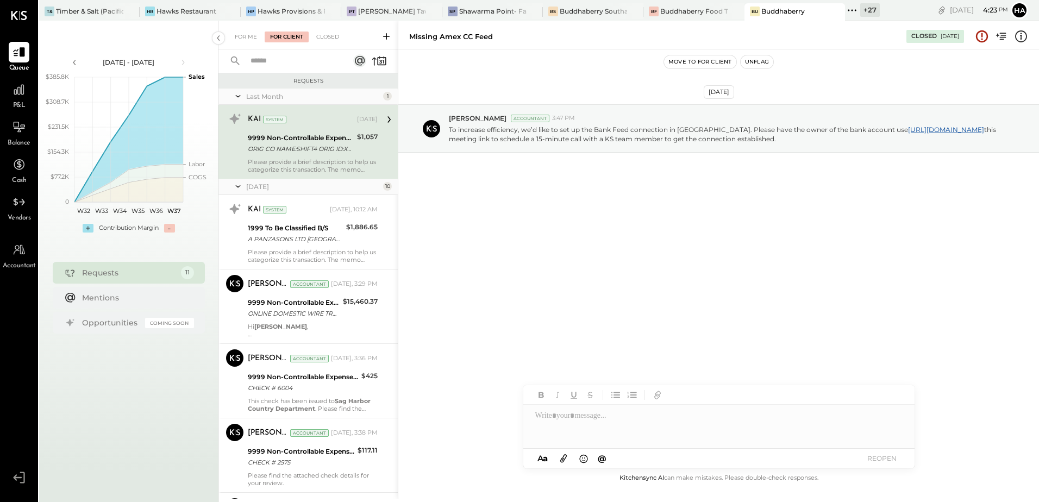
click at [304, 148] on div "ORIG CO NAME:SHIFT4 ORIG ID:XXXXXX5739 DESC DATE:250731 CO ENTRY DESCR:FEES SEC…" at bounding box center [301, 148] width 106 height 11
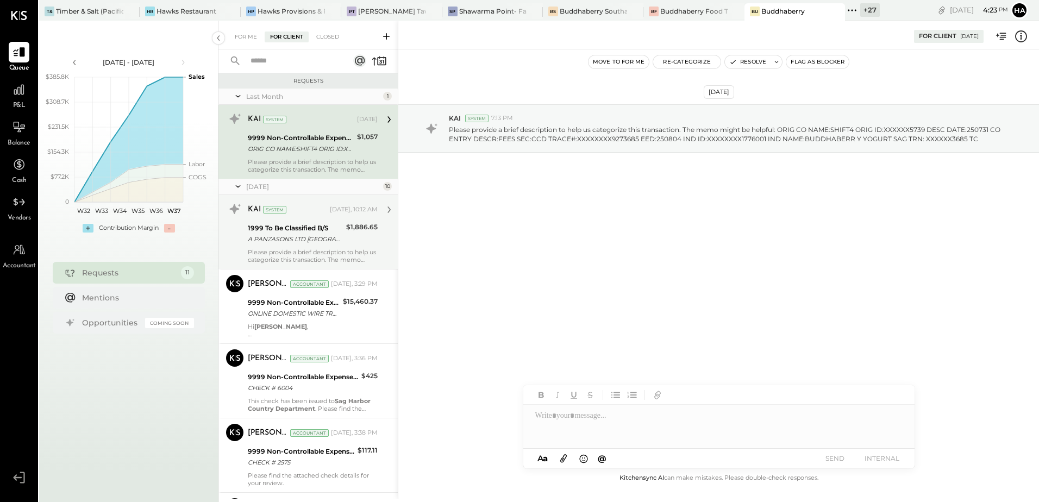
click at [300, 228] on div "1999 To Be Classified B/S" at bounding box center [295, 228] width 95 height 11
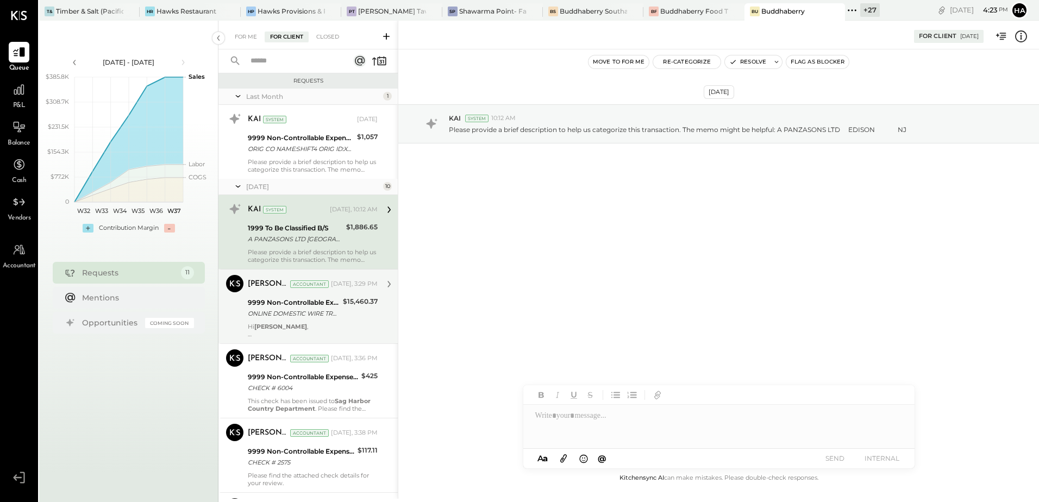
click at [297, 312] on div "ONLINE DOMESTIC WIRE TRANSFER VIA: TD BANK, NA/XXXXX3673 A/C: SAG HARBOR HOLDIN…" at bounding box center [294, 313] width 92 height 11
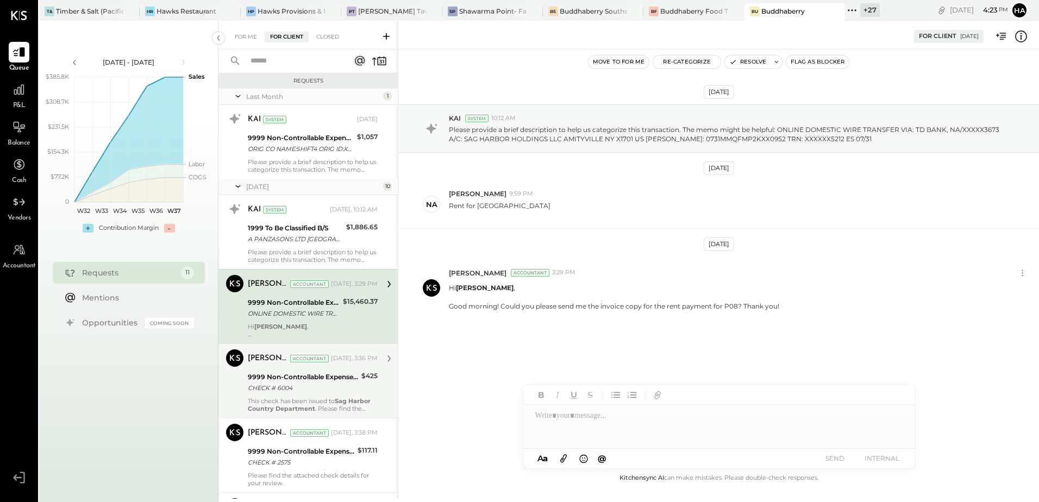
click at [290, 395] on div "[PERSON_NAME] Accountant [DATE], 3:36 PM 9999 Non-Controllable Expenses:Other I…" at bounding box center [313, 380] width 130 height 63
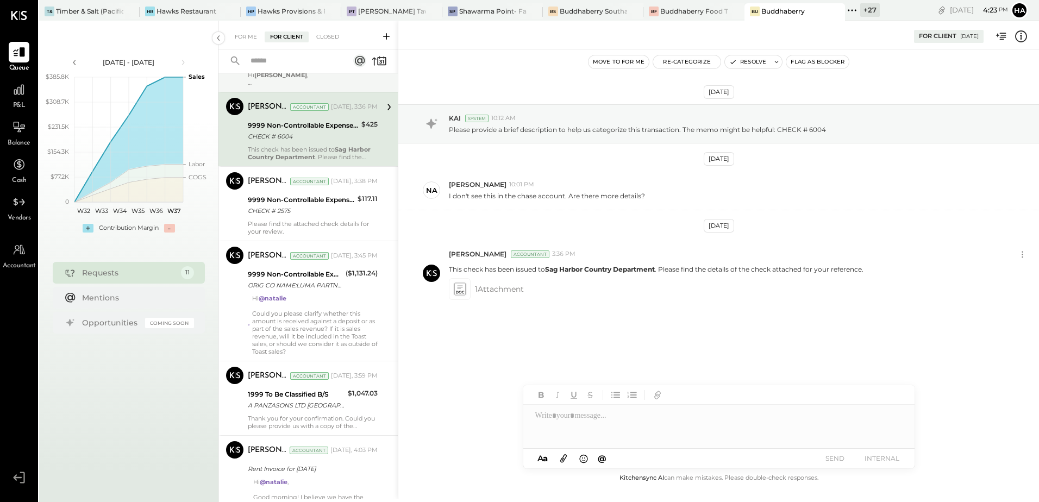
scroll to position [272, 0]
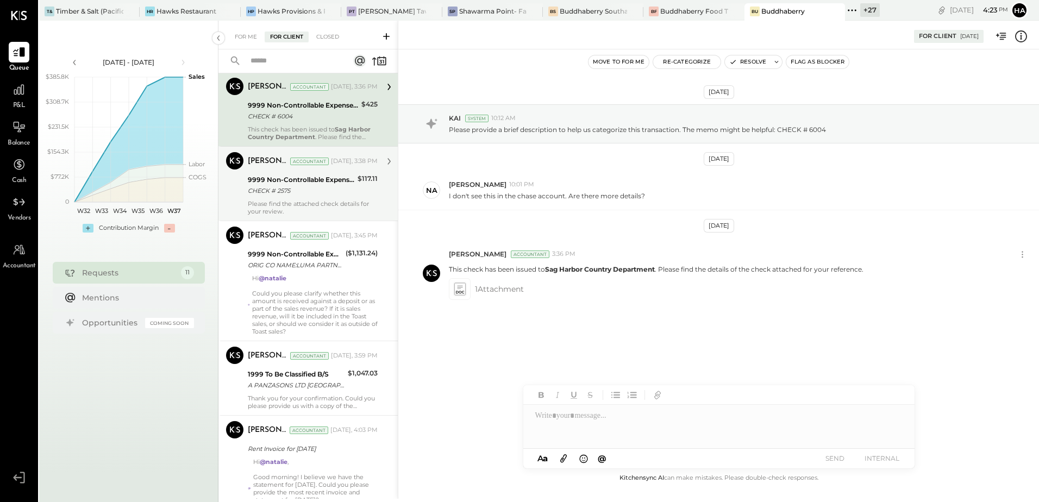
click at [312, 186] on div "CHECK # 2575" at bounding box center [301, 190] width 106 height 11
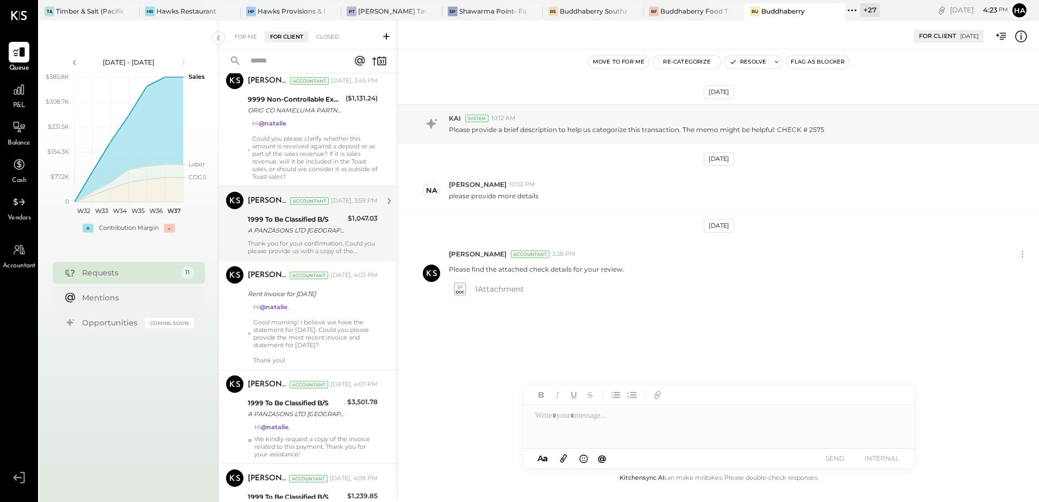
scroll to position [435, 0]
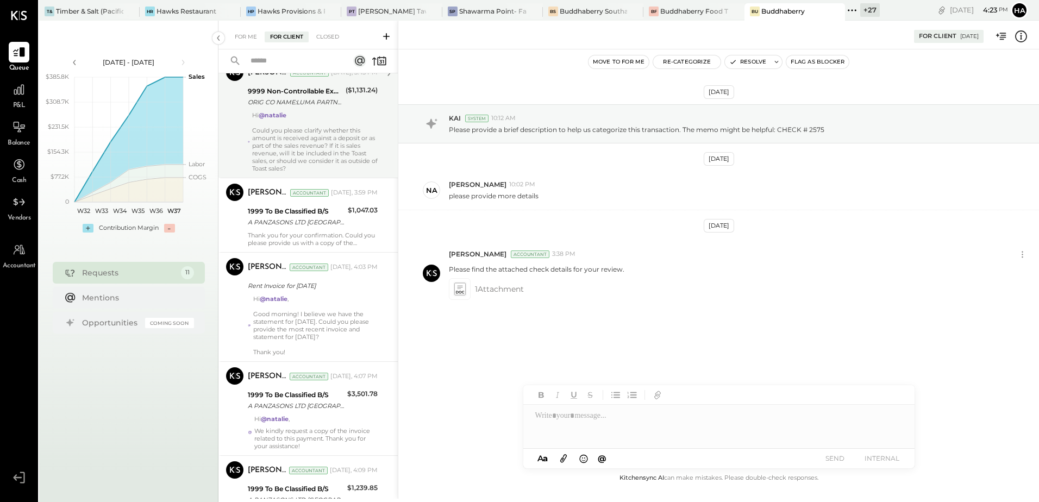
click at [308, 141] on div "Hi @[PERSON_NAME] Could you please clarify whether this amount is received agai…" at bounding box center [315, 141] width 126 height 61
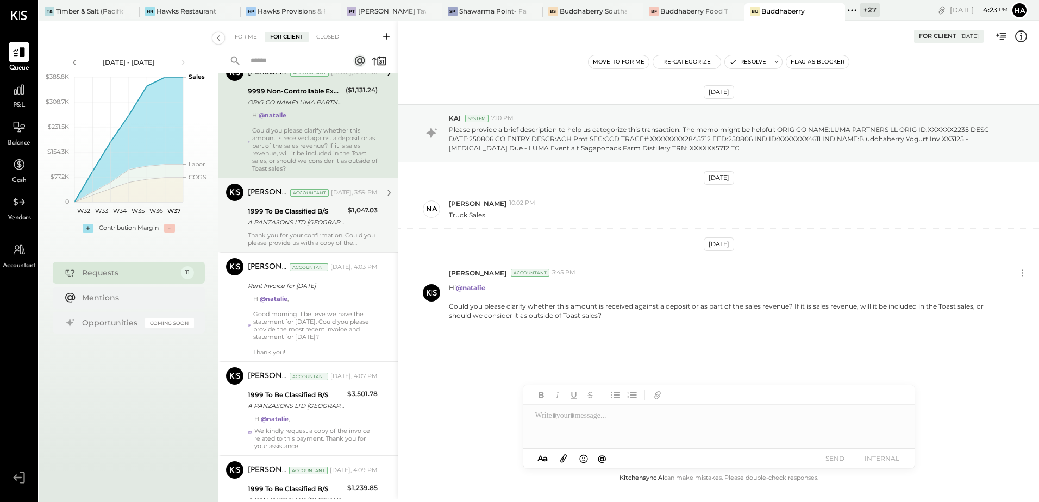
click at [309, 233] on div "Thank you for your confirmation. Could you please provide us with a copy of the…" at bounding box center [313, 238] width 130 height 15
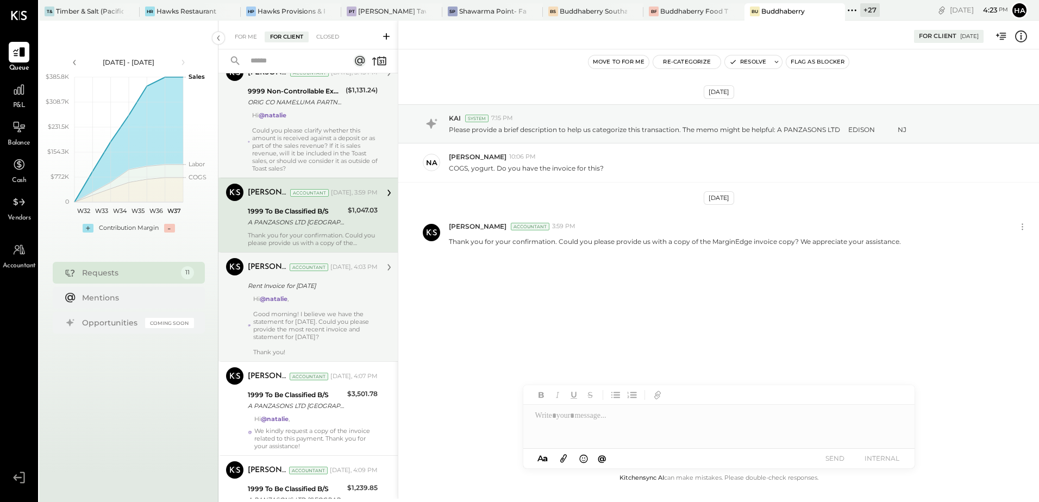
click at [307, 309] on div "Hi @[PERSON_NAME] , Good morning! I believe we have the statement for [DATE]. C…" at bounding box center [315, 325] width 124 height 61
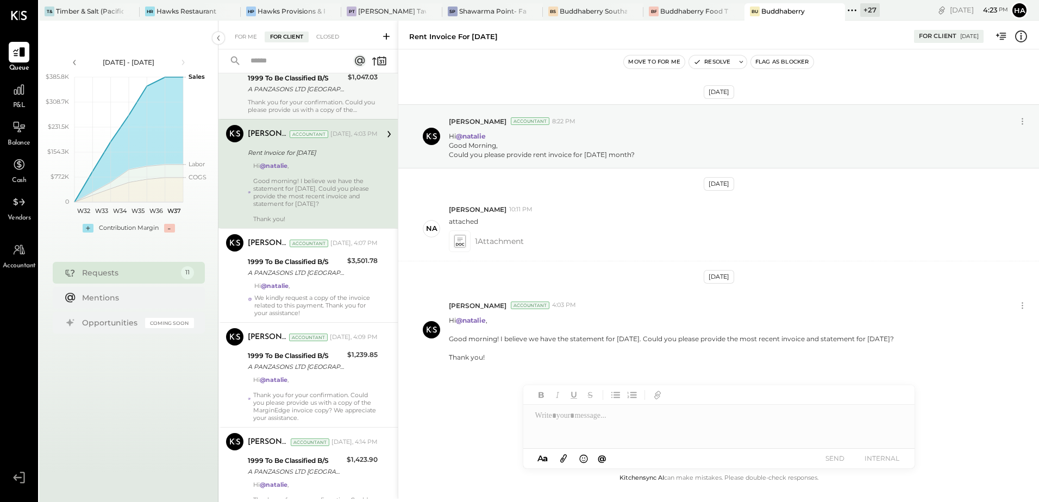
scroll to position [632, 0]
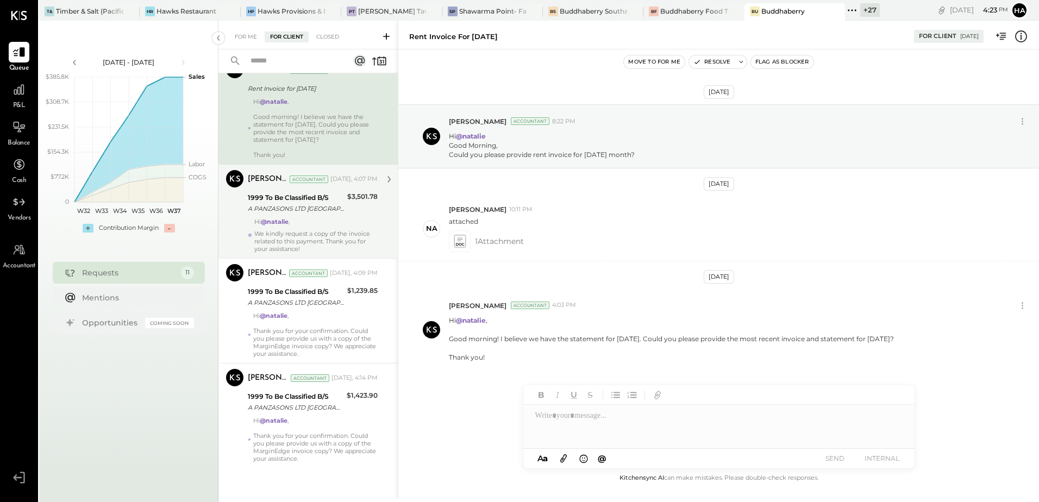
click at [316, 234] on p "We kindly request a copy of the invoice related to this payment. Thank you for …" at bounding box center [315, 241] width 123 height 23
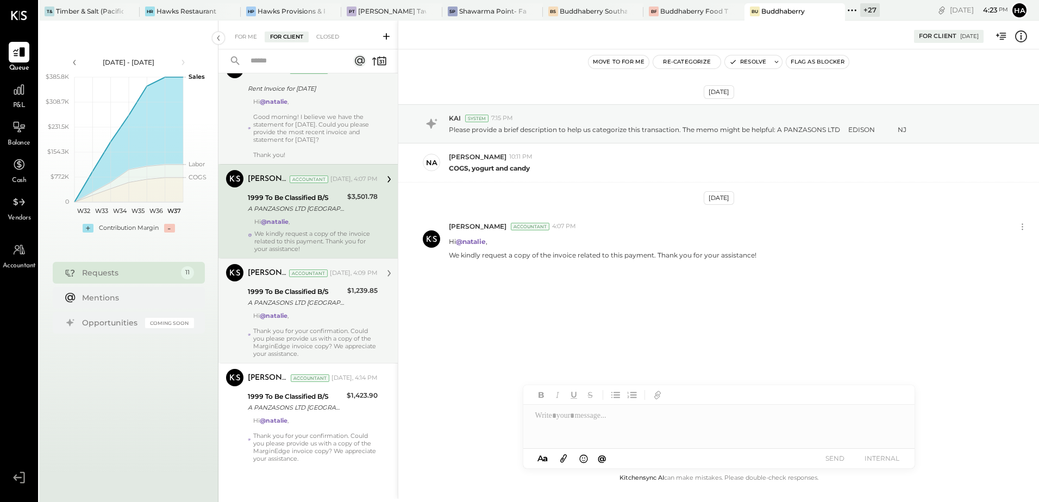
click at [306, 323] on div at bounding box center [315, 323] width 124 height 8
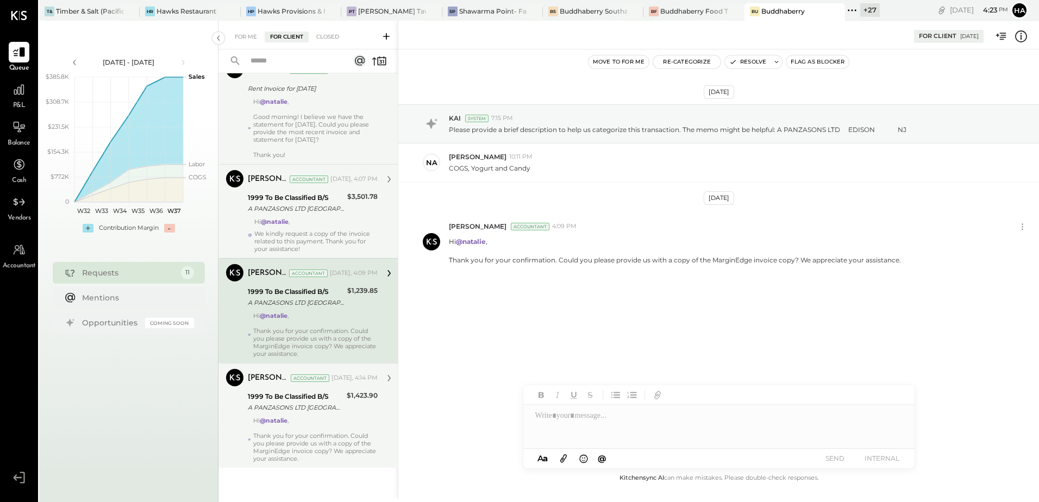
click at [327, 428] on div at bounding box center [315, 428] width 124 height 8
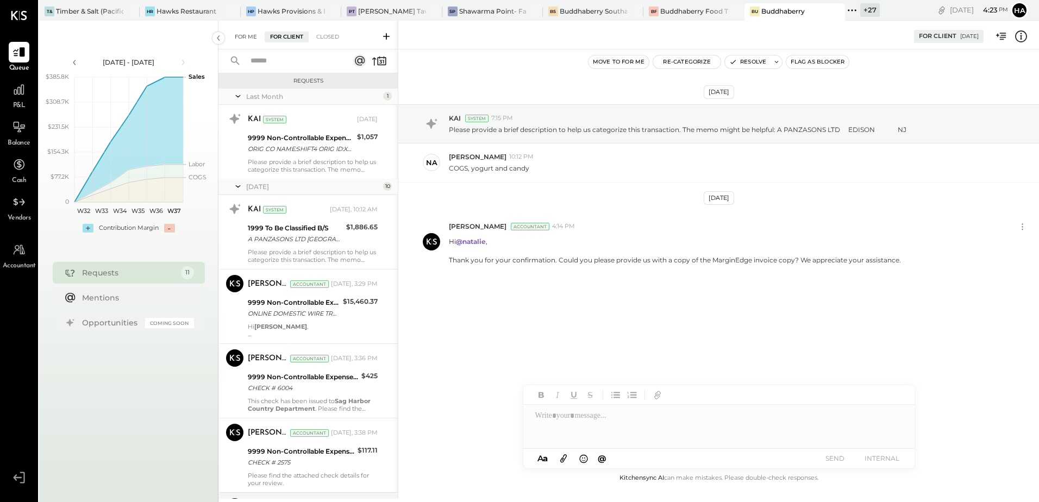
click at [255, 34] on div "For Me" at bounding box center [245, 37] width 33 height 11
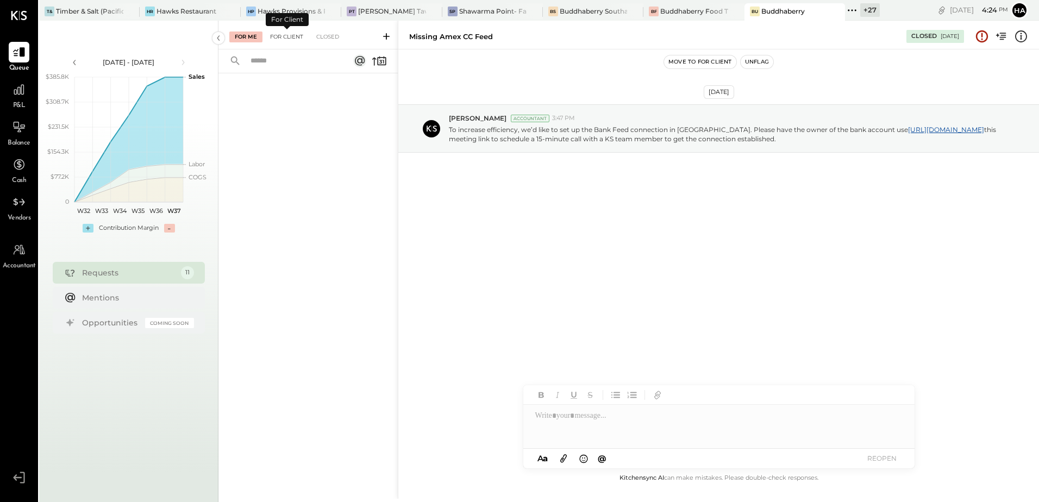
click at [290, 39] on div "For Client" at bounding box center [287, 37] width 44 height 11
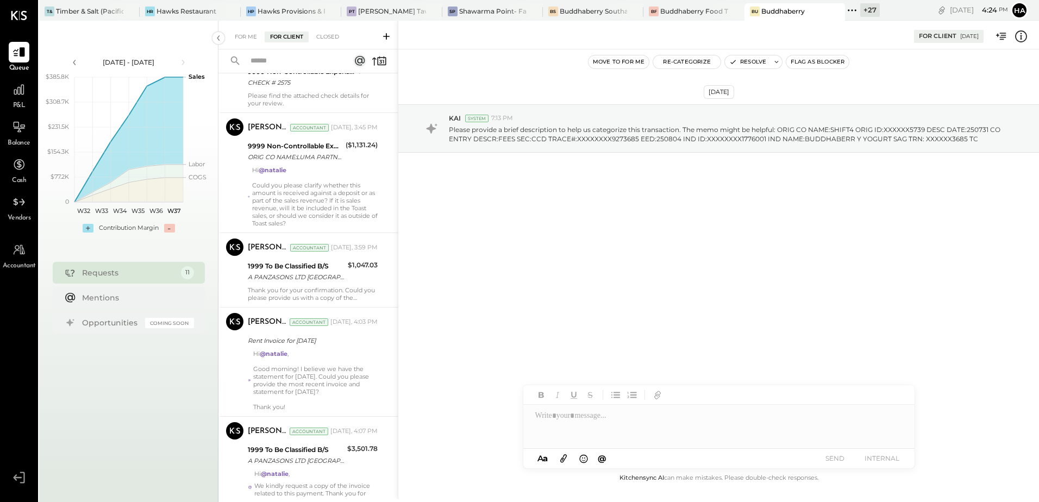
scroll to position [380, 0]
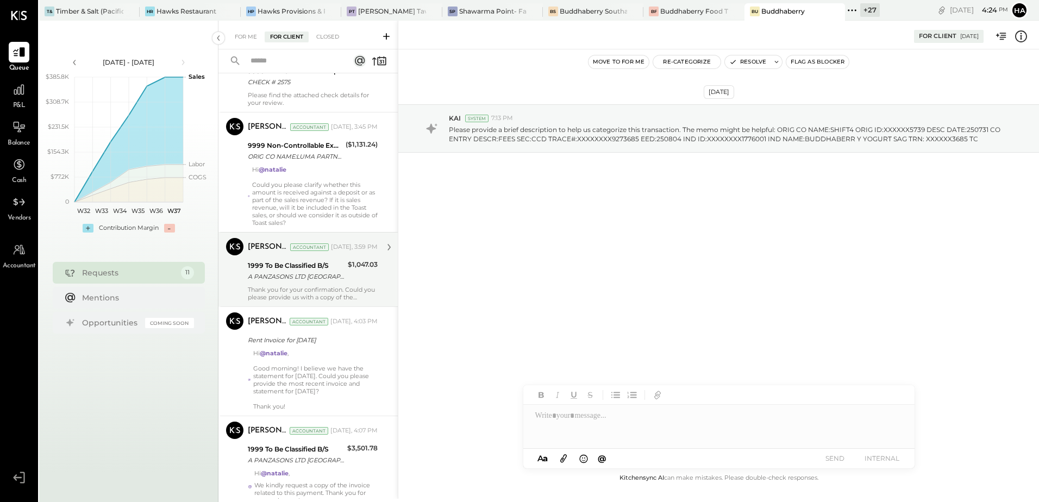
click at [302, 267] on div "1999 To Be Classified B/S" at bounding box center [296, 265] width 97 height 11
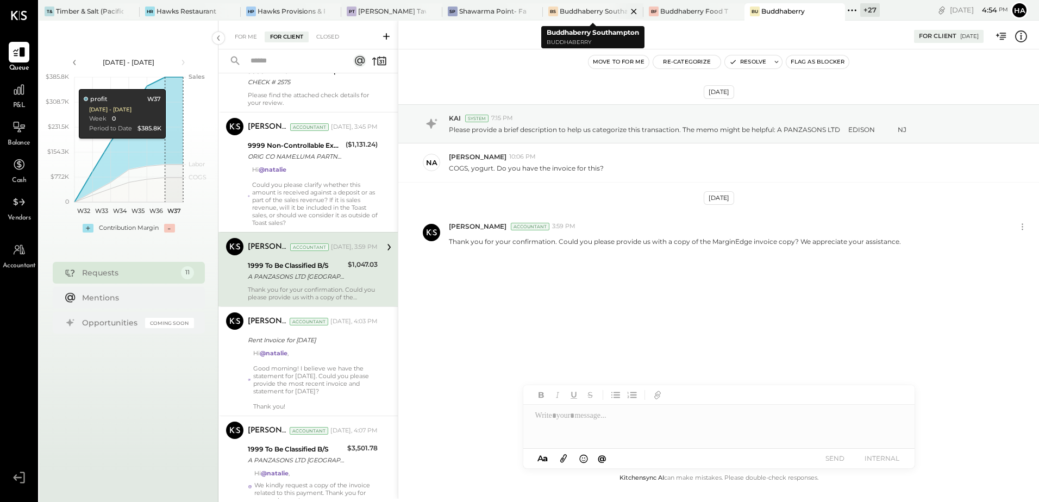
click at [608, 10] on div at bounding box center [624, 11] width 38 height 16
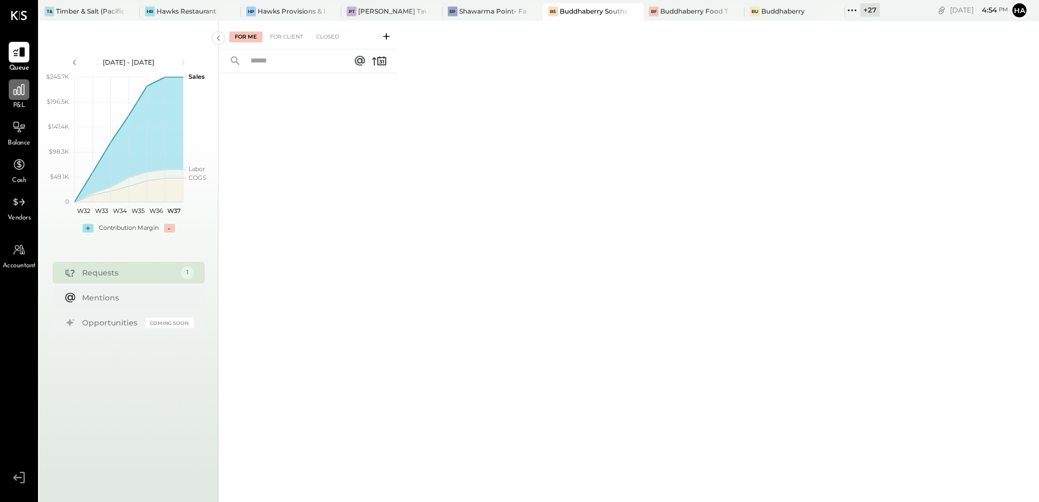
click at [19, 97] on div at bounding box center [19, 89] width 21 height 21
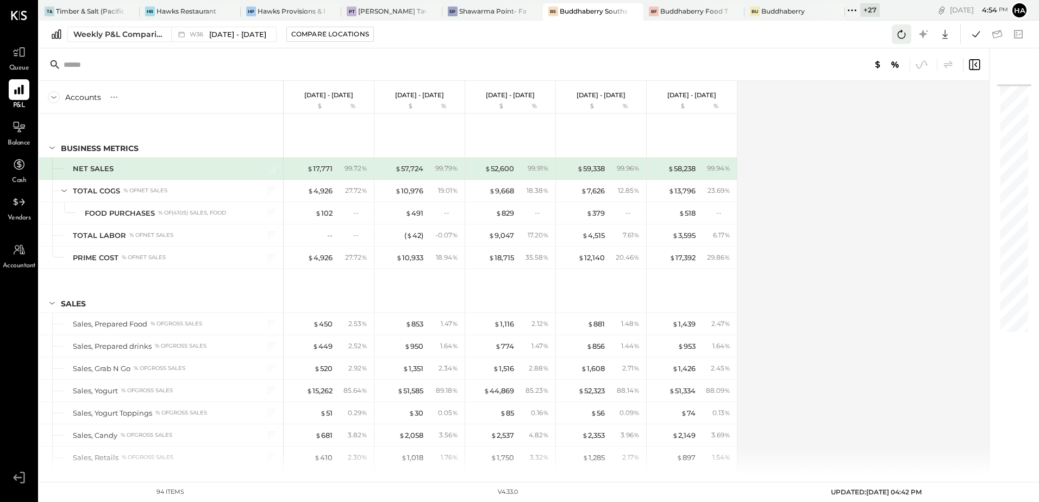
click at [902, 33] on icon at bounding box center [901, 34] width 14 height 14
click at [977, 36] on icon at bounding box center [976, 34] width 14 height 14
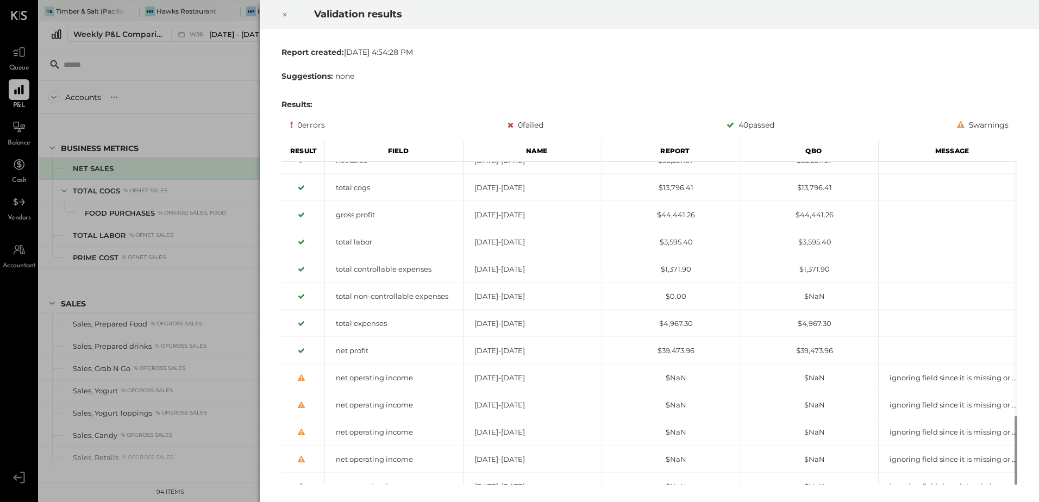
click at [285, 14] on icon at bounding box center [284, 14] width 7 height 13
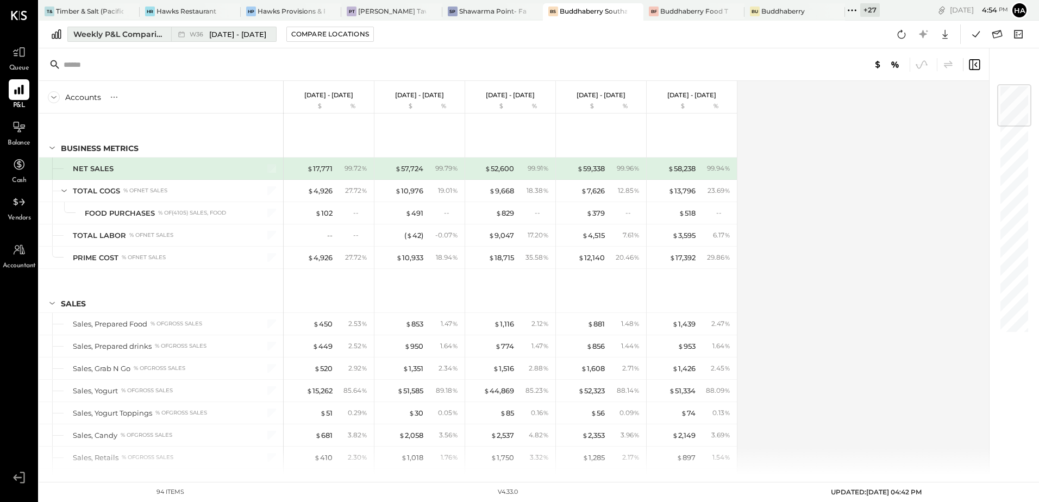
click at [109, 33] on div "Weekly P&L Comparison" at bounding box center [118, 34] width 91 height 11
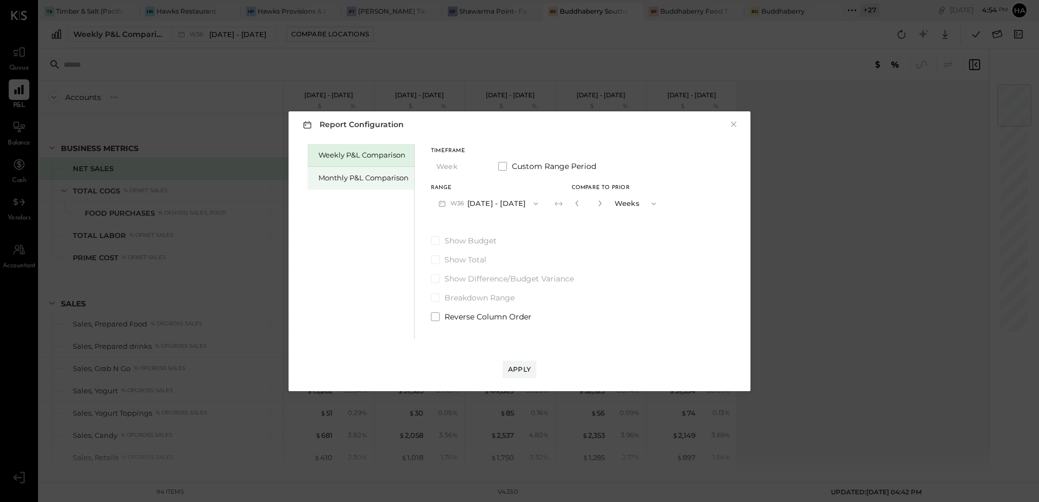
click at [349, 176] on div "Monthly P&L Comparison" at bounding box center [363, 178] width 90 height 10
click at [469, 204] on button "M09 [DATE] - [DATE]" at bounding box center [488, 203] width 115 height 20
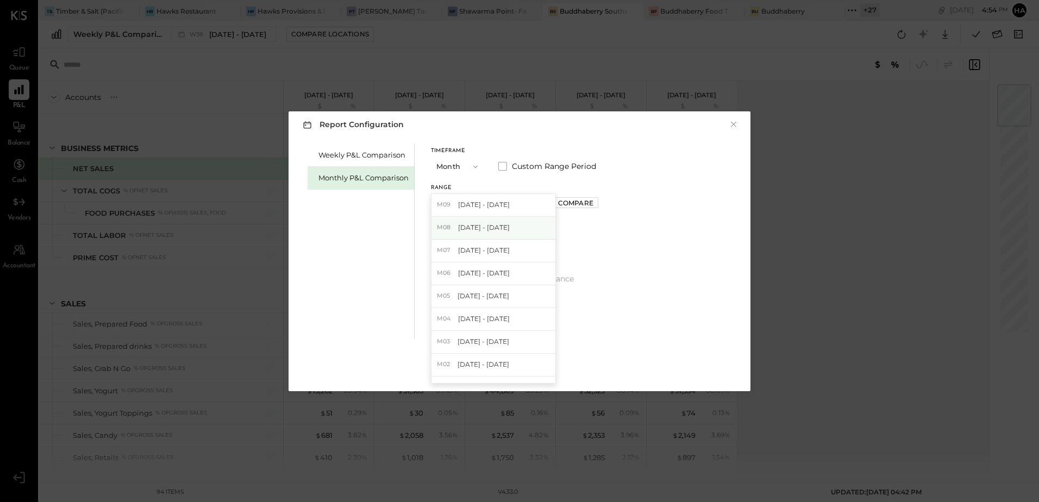
click at [469, 229] on span "[DATE] - [DATE]" at bounding box center [484, 227] width 52 height 9
click at [517, 368] on div "Apply" at bounding box center [519, 369] width 23 height 9
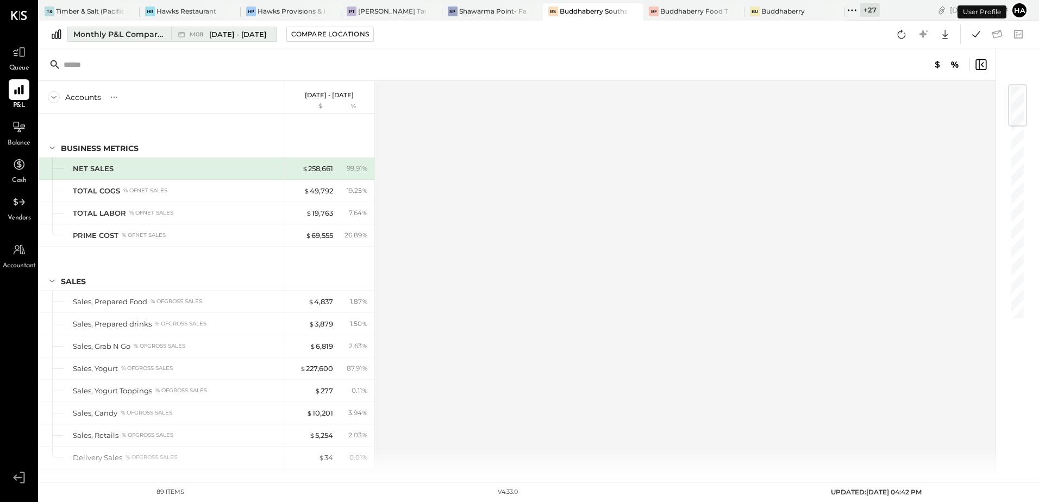
click at [222, 32] on span "[DATE] - [DATE]" at bounding box center [237, 34] width 57 height 10
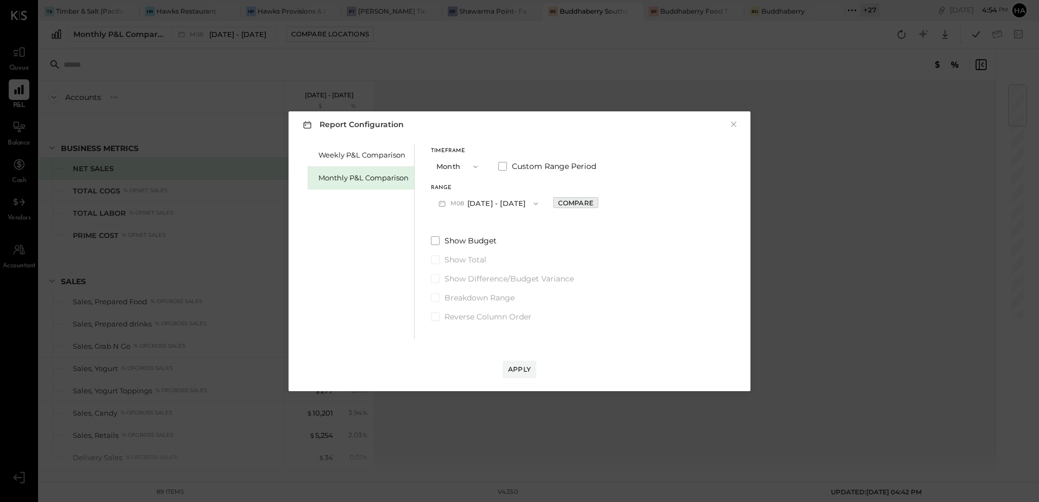
click at [563, 202] on div "Compare" at bounding box center [575, 202] width 35 height 9
click at [598, 202] on icon "button" at bounding box center [600, 203] width 7 height 7
click at [575, 205] on icon "button" at bounding box center [576, 203] width 3 height 6
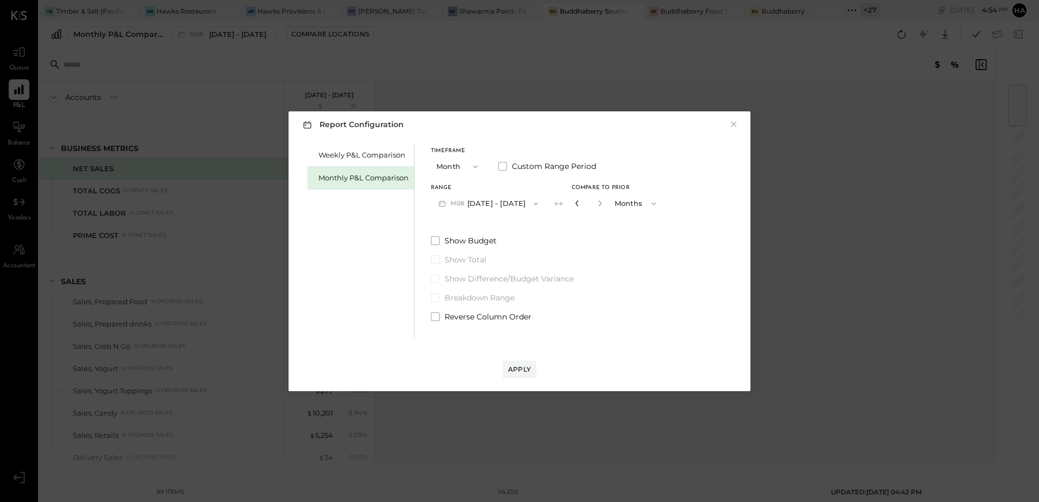
type input "*"
click at [528, 370] on div "Apply" at bounding box center [519, 369] width 23 height 9
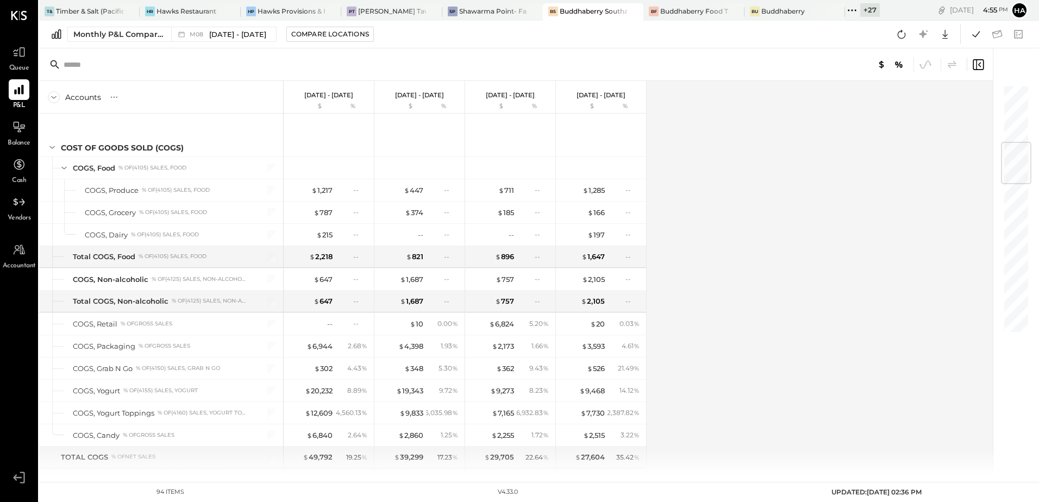
scroll to position [543, 0]
